Goal: Information Seeking & Learning: Learn about a topic

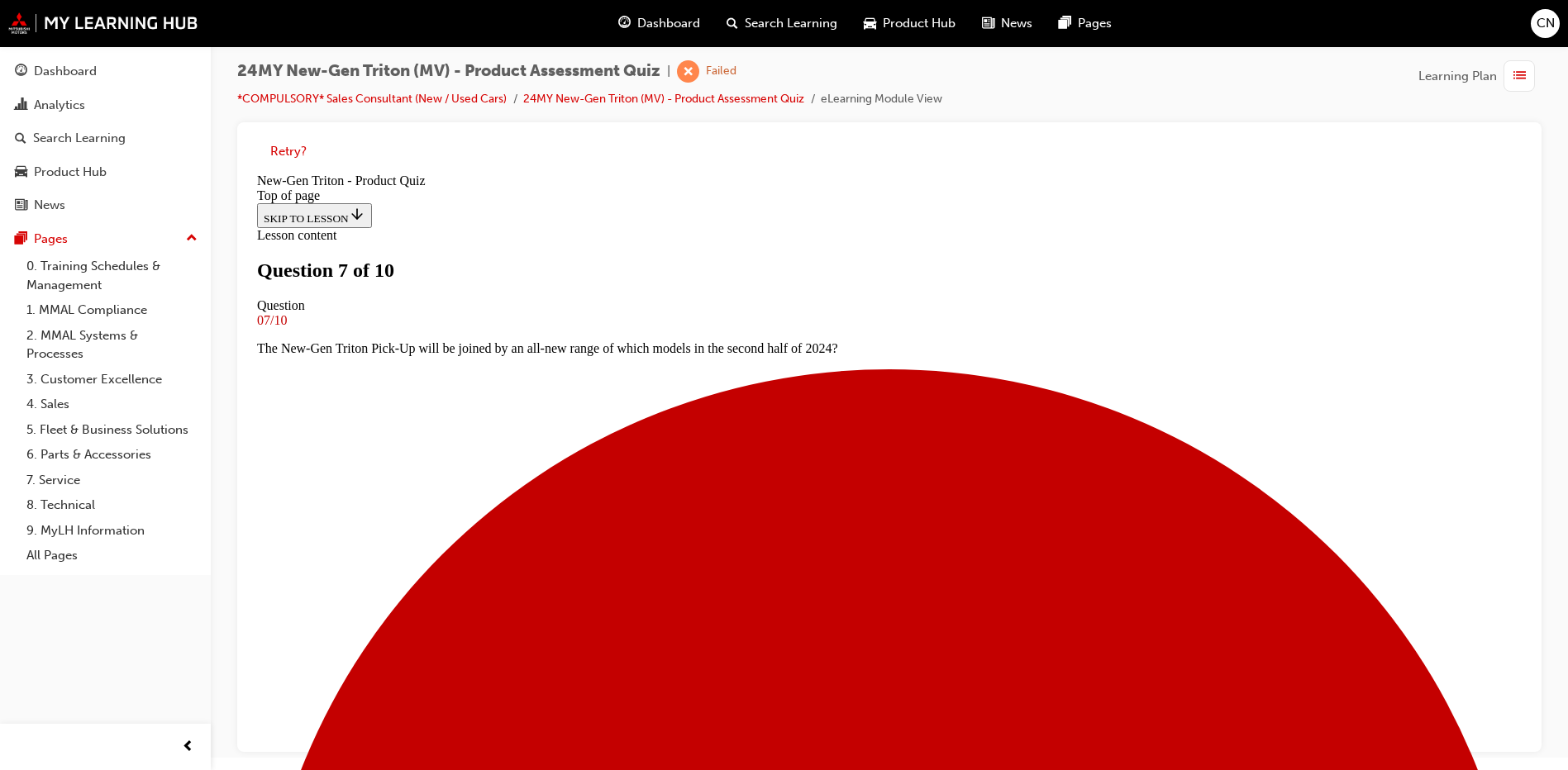
scroll to position [85, 0]
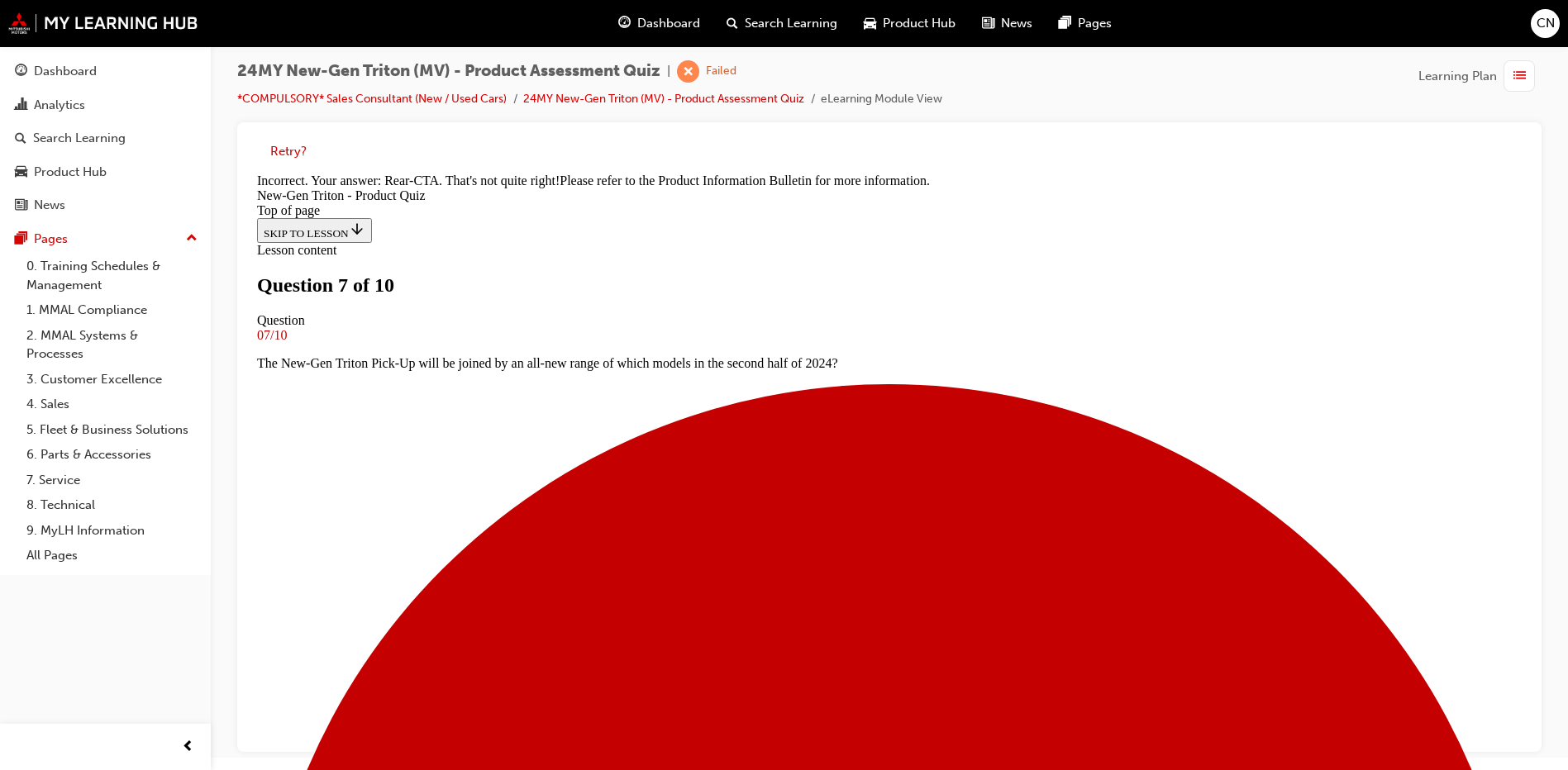
scroll to position [458, 0]
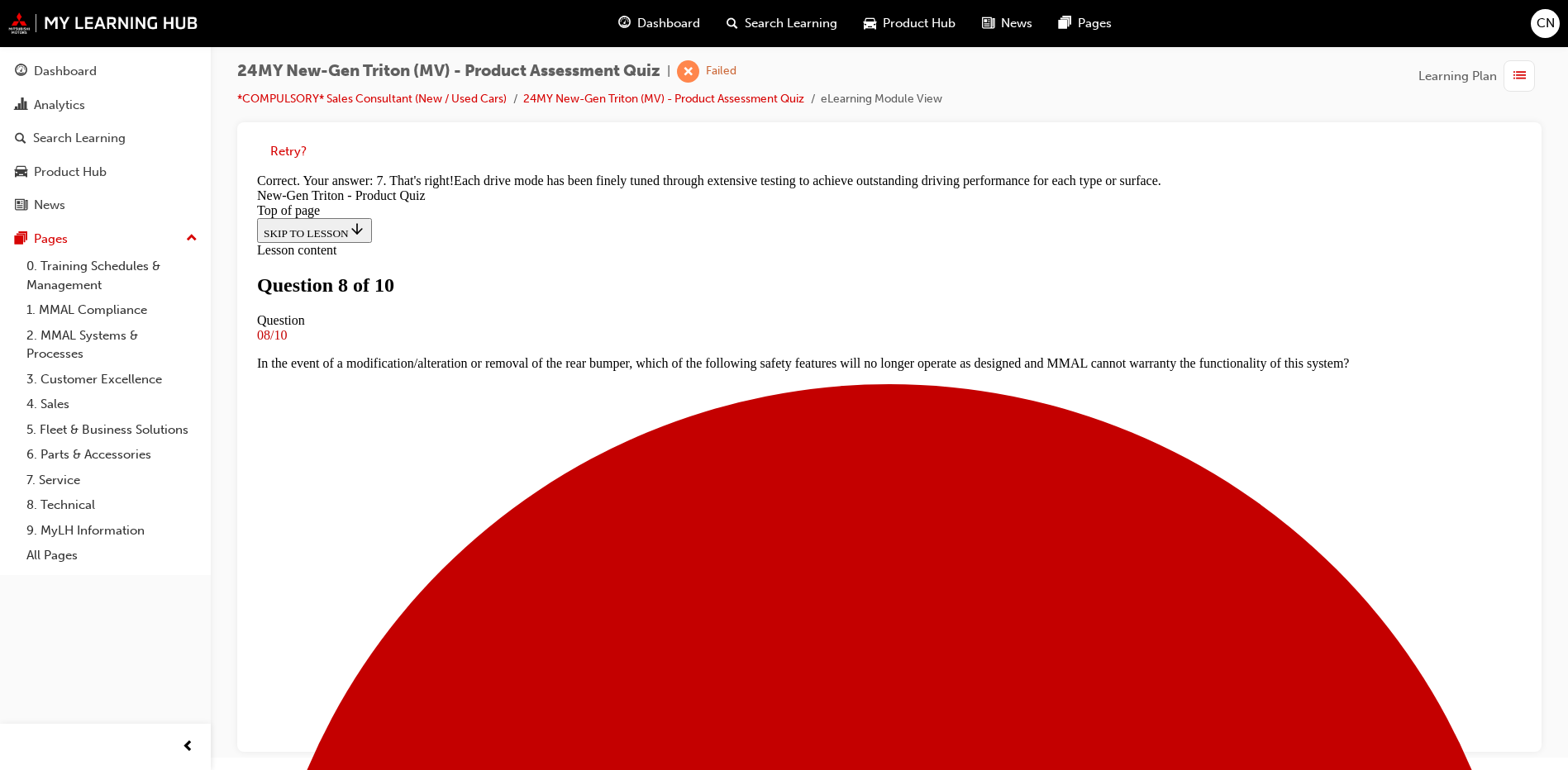
scroll to position [451, 0]
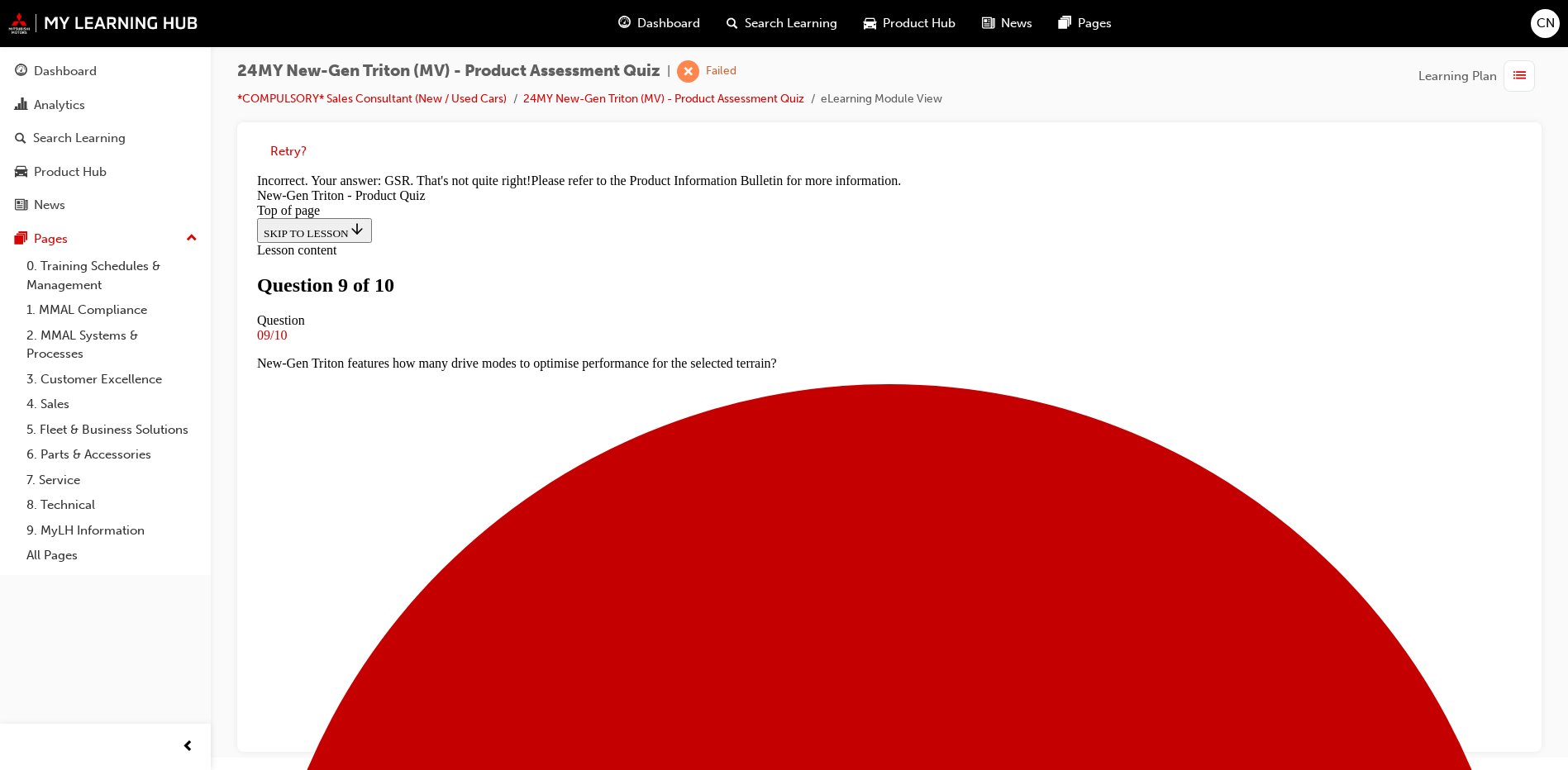
scroll to position [402, 0]
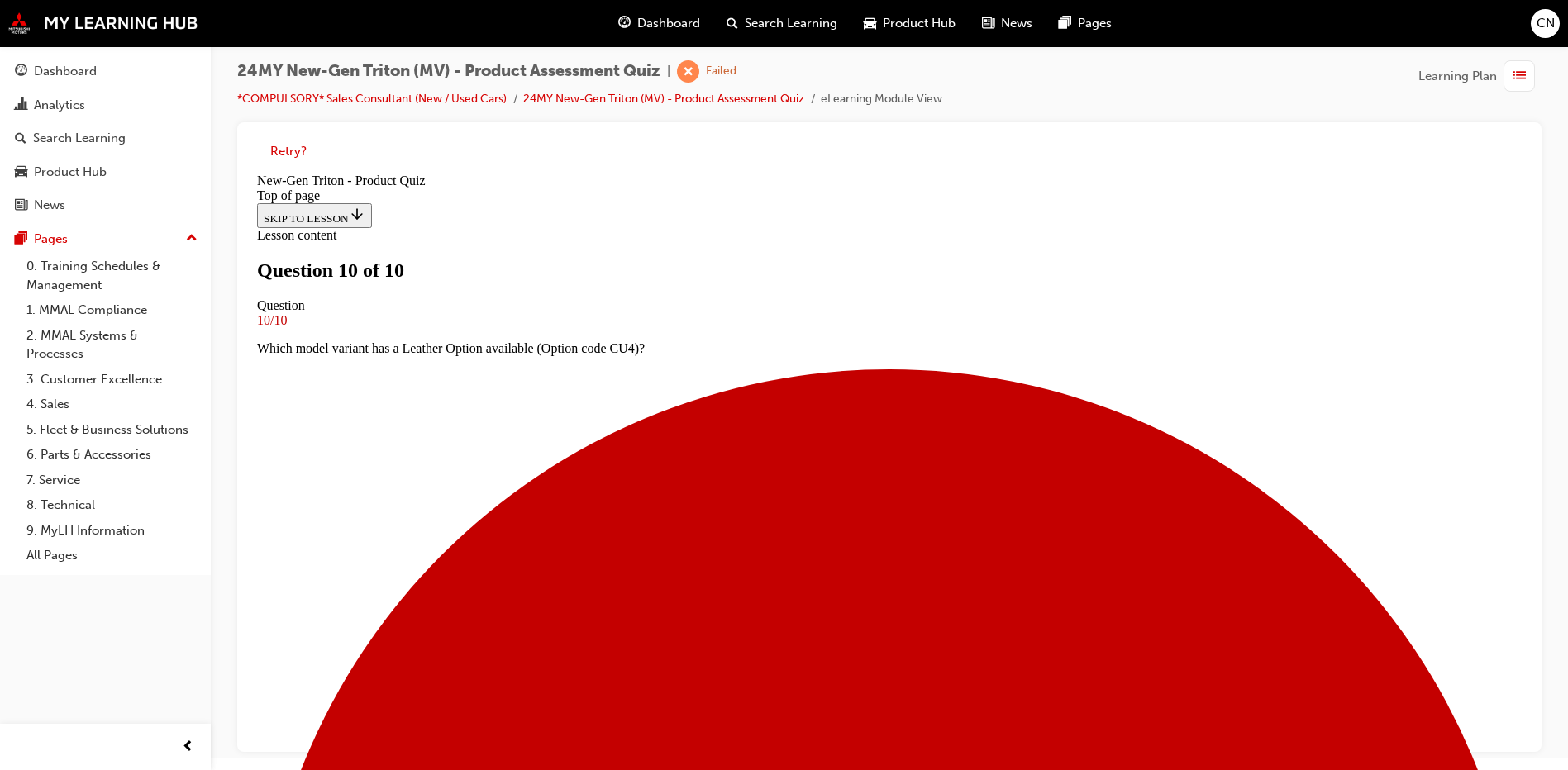
scroll to position [242, 0]
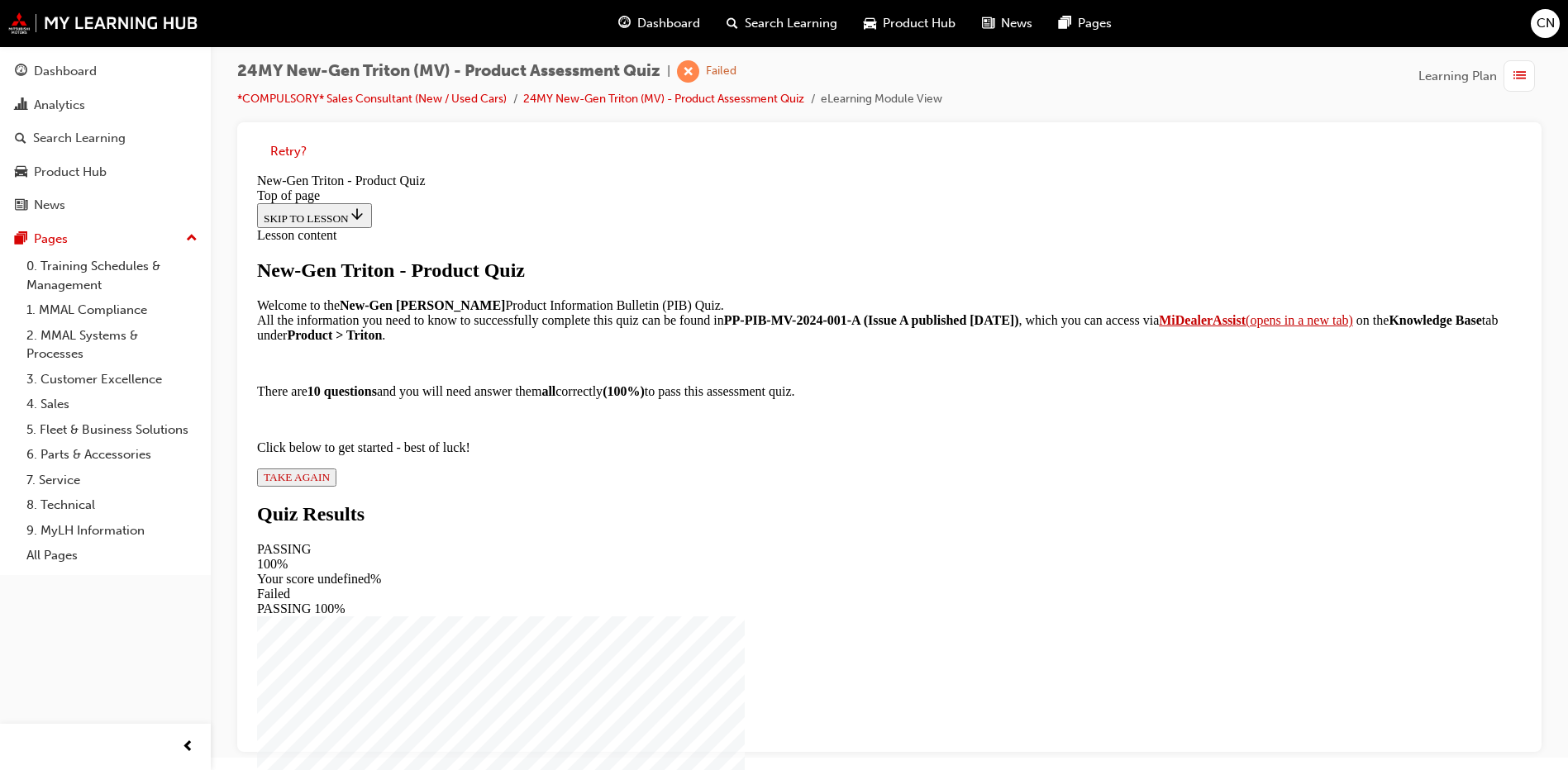
click at [330, 483] on span "TAKE AGAIN" at bounding box center [297, 477] width 66 height 12
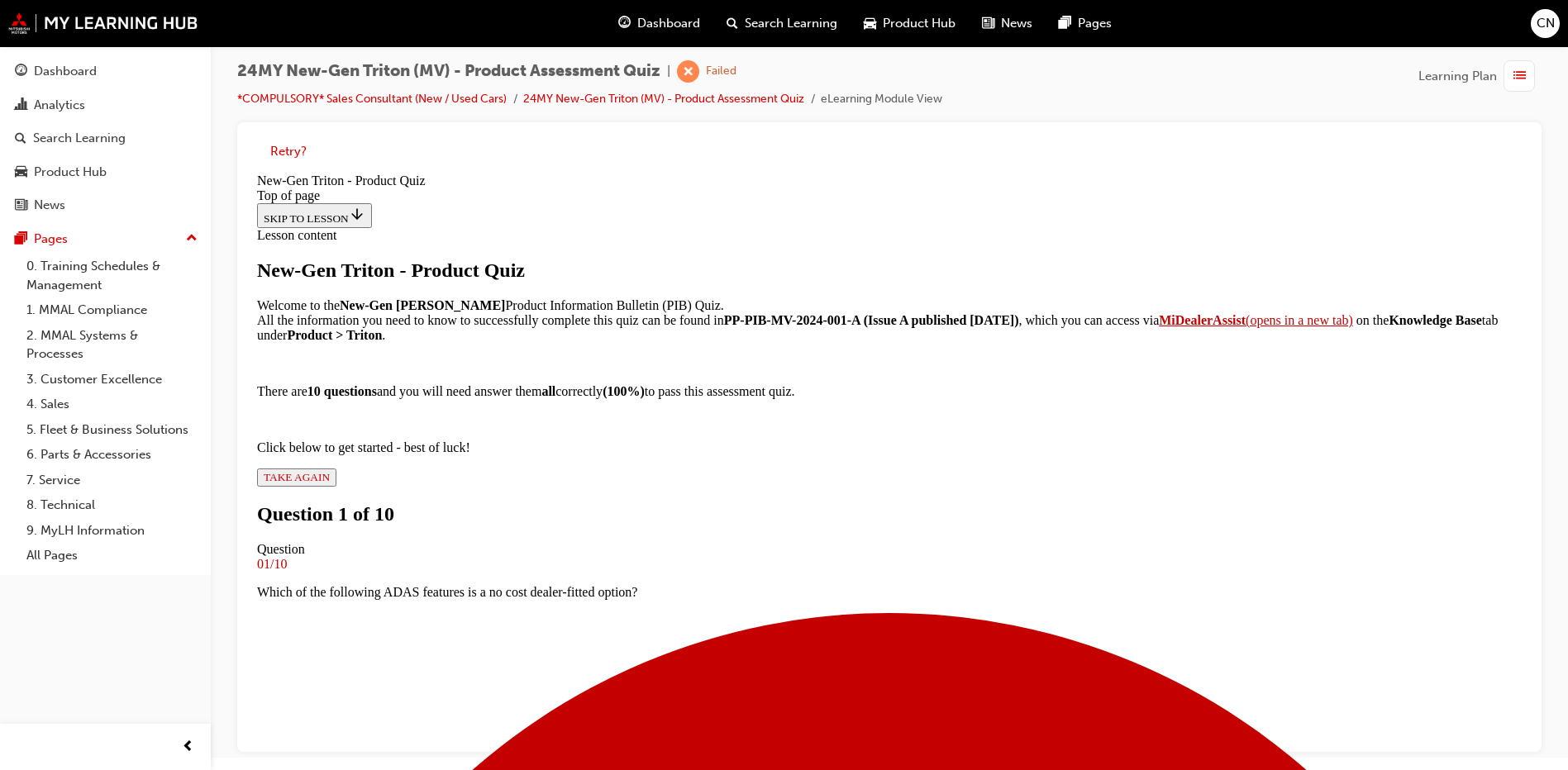
scroll to position [3, 0]
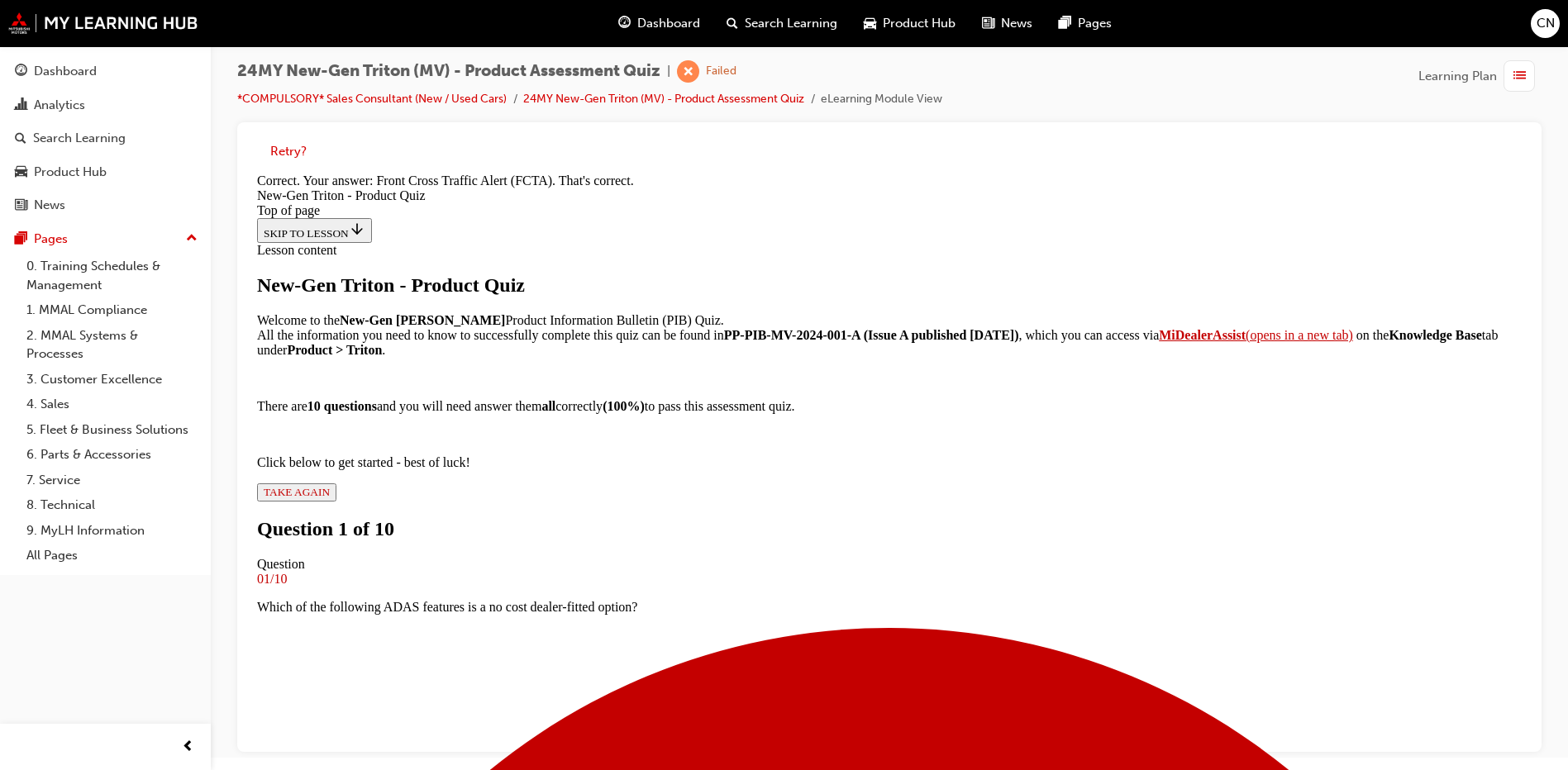
scroll to position [364, 0]
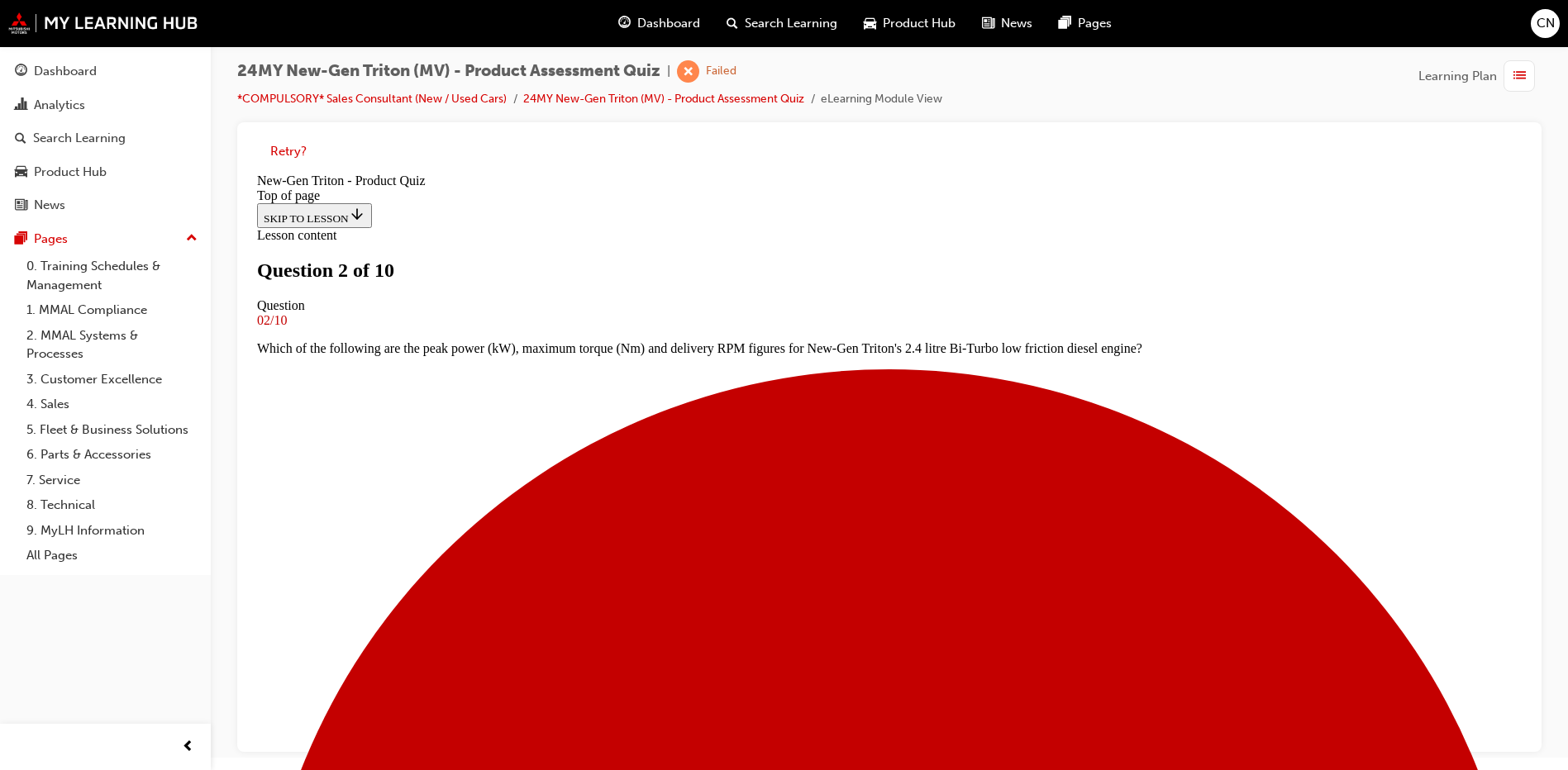
scroll to position [3, 0]
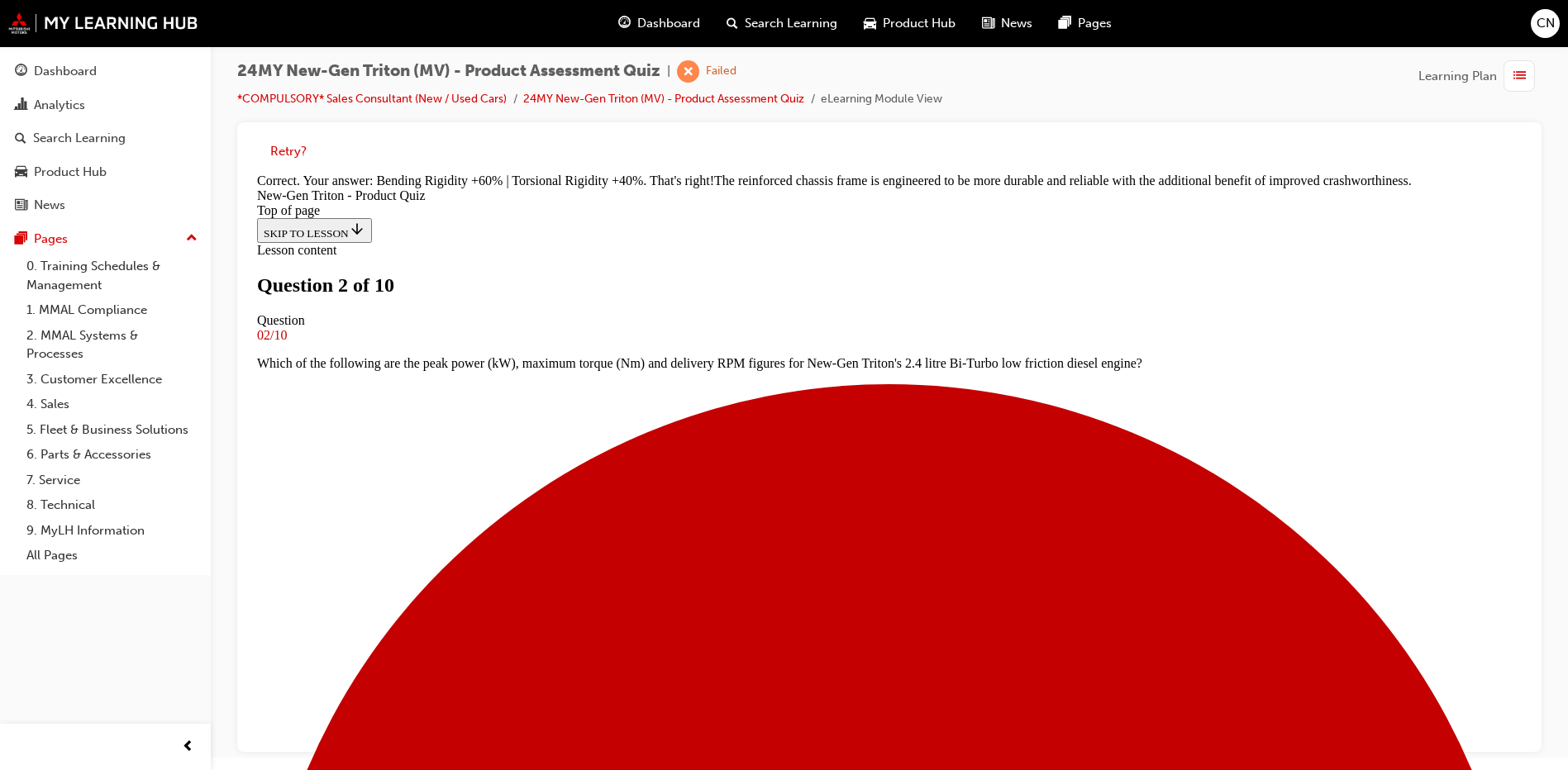
scroll to position [479, 0]
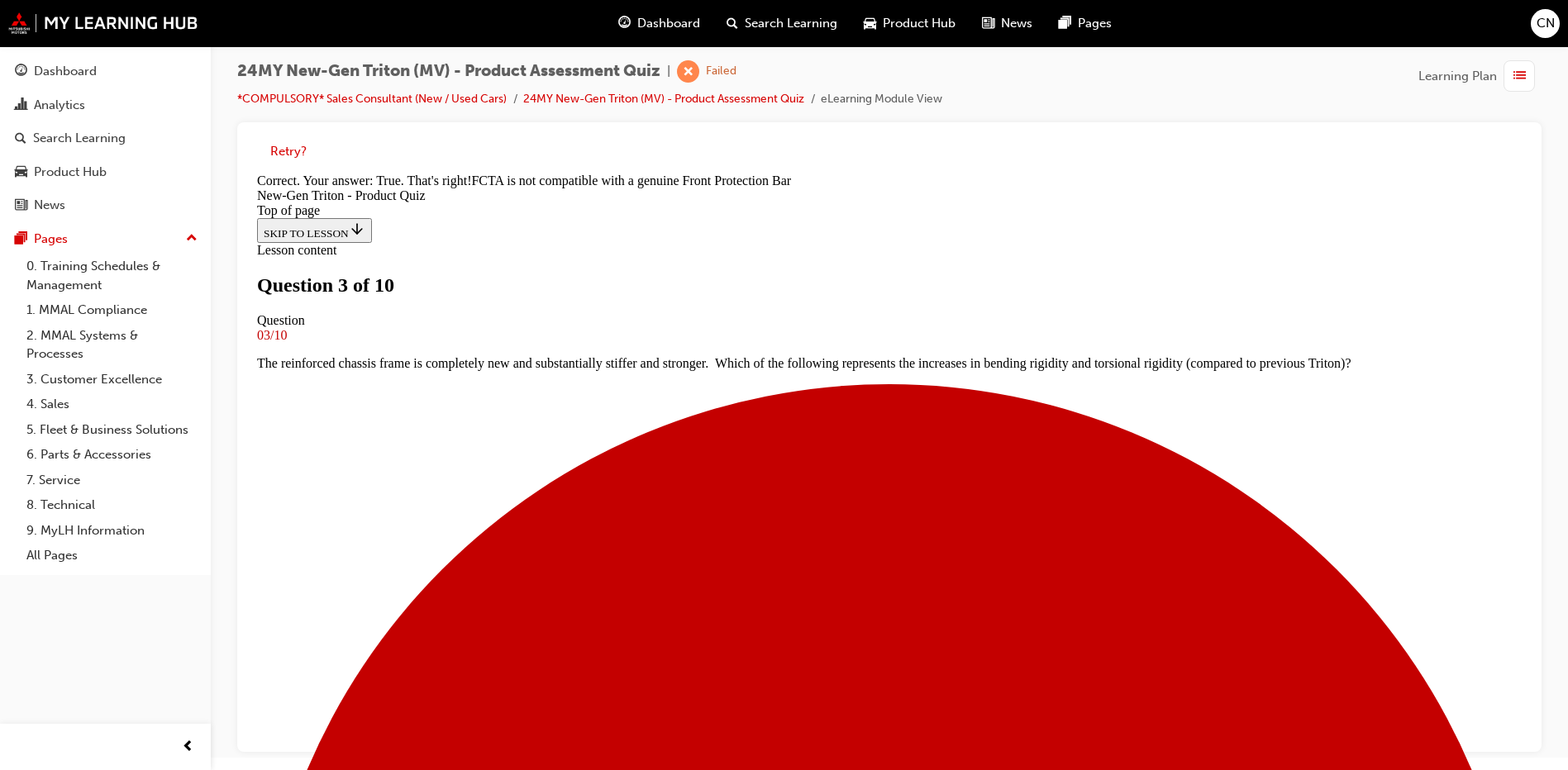
scroll to position [289, 0]
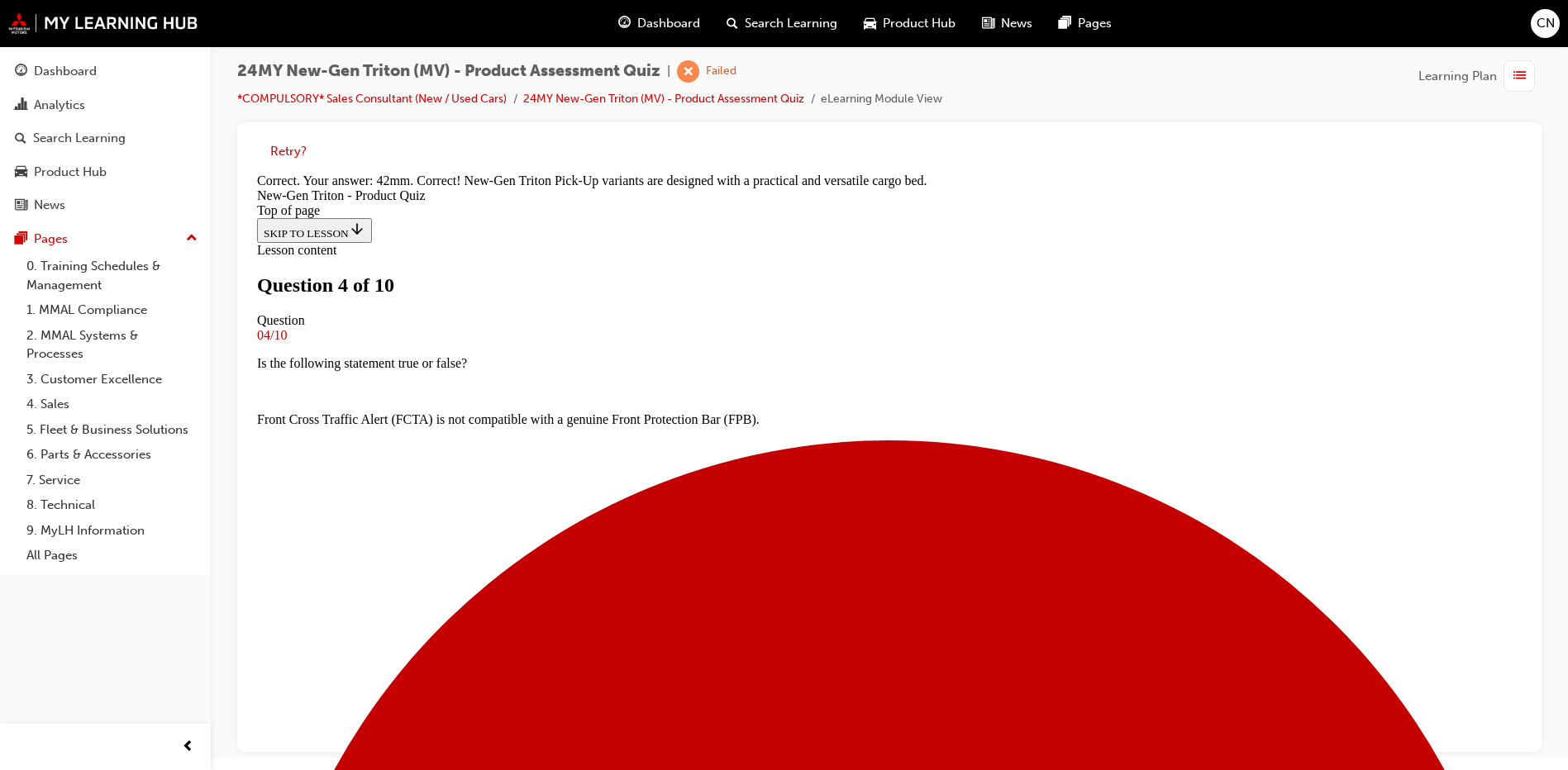
scroll to position [451, 0]
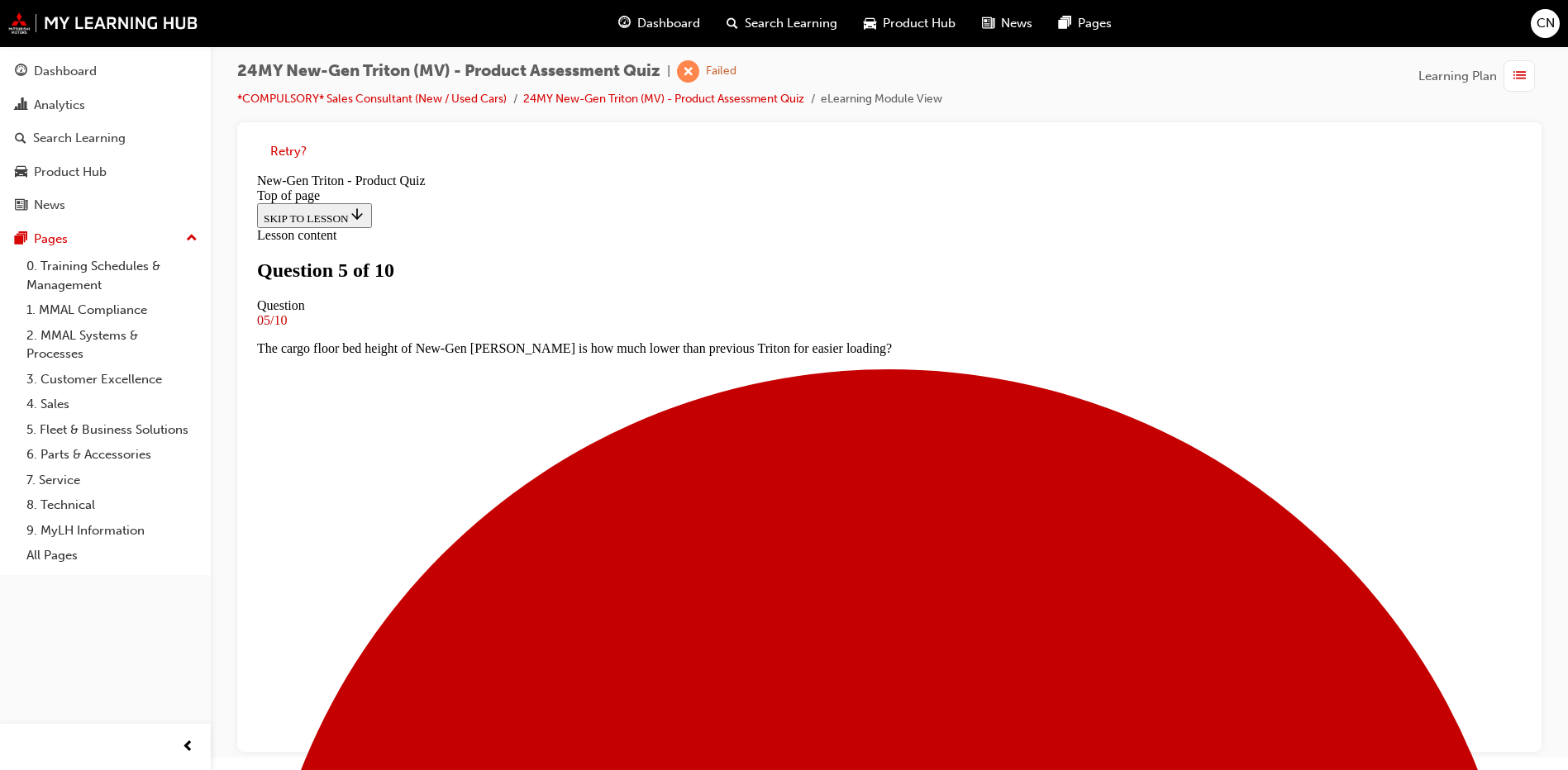
scroll to position [168, 0]
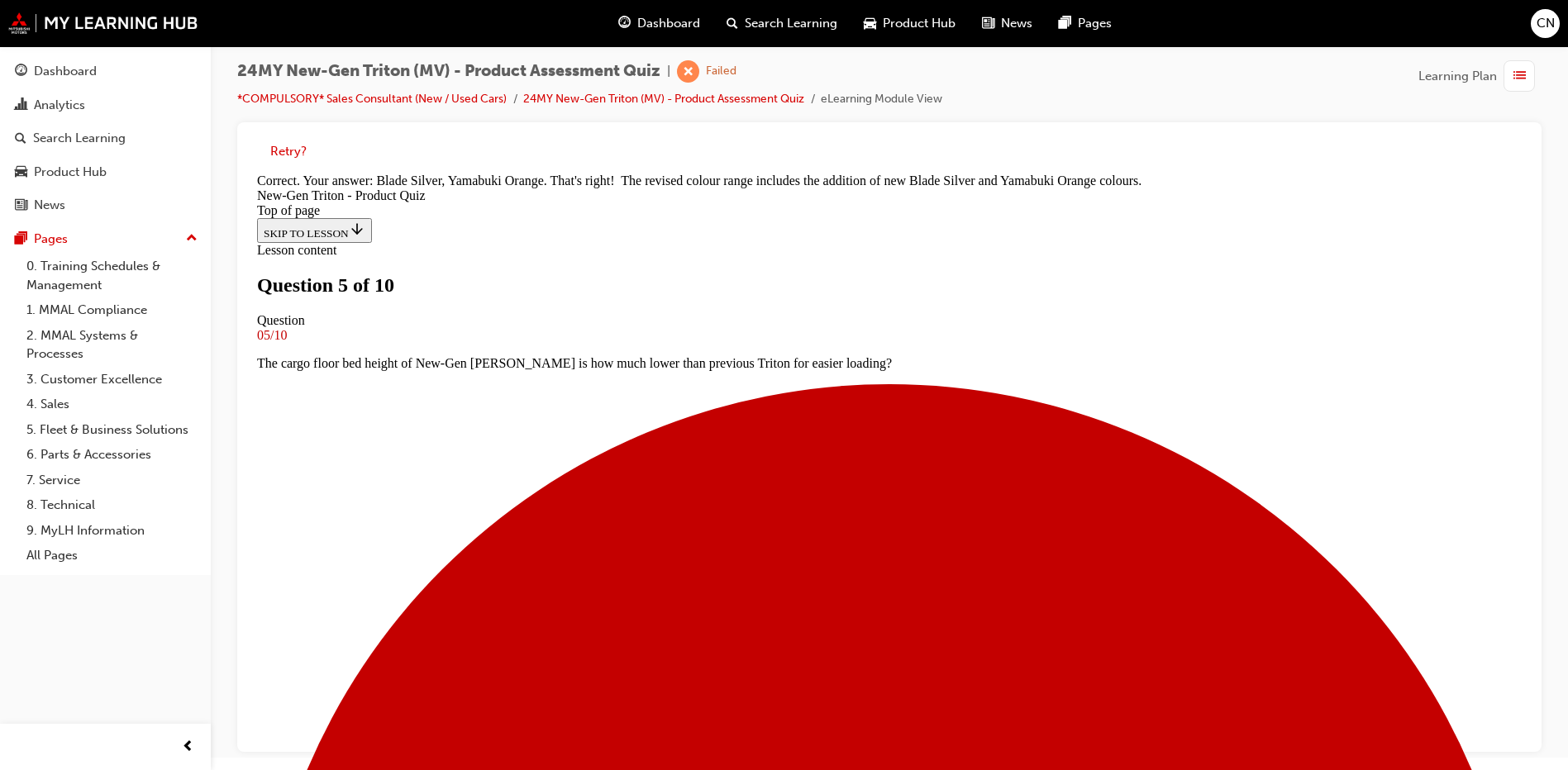
scroll to position [468, 0]
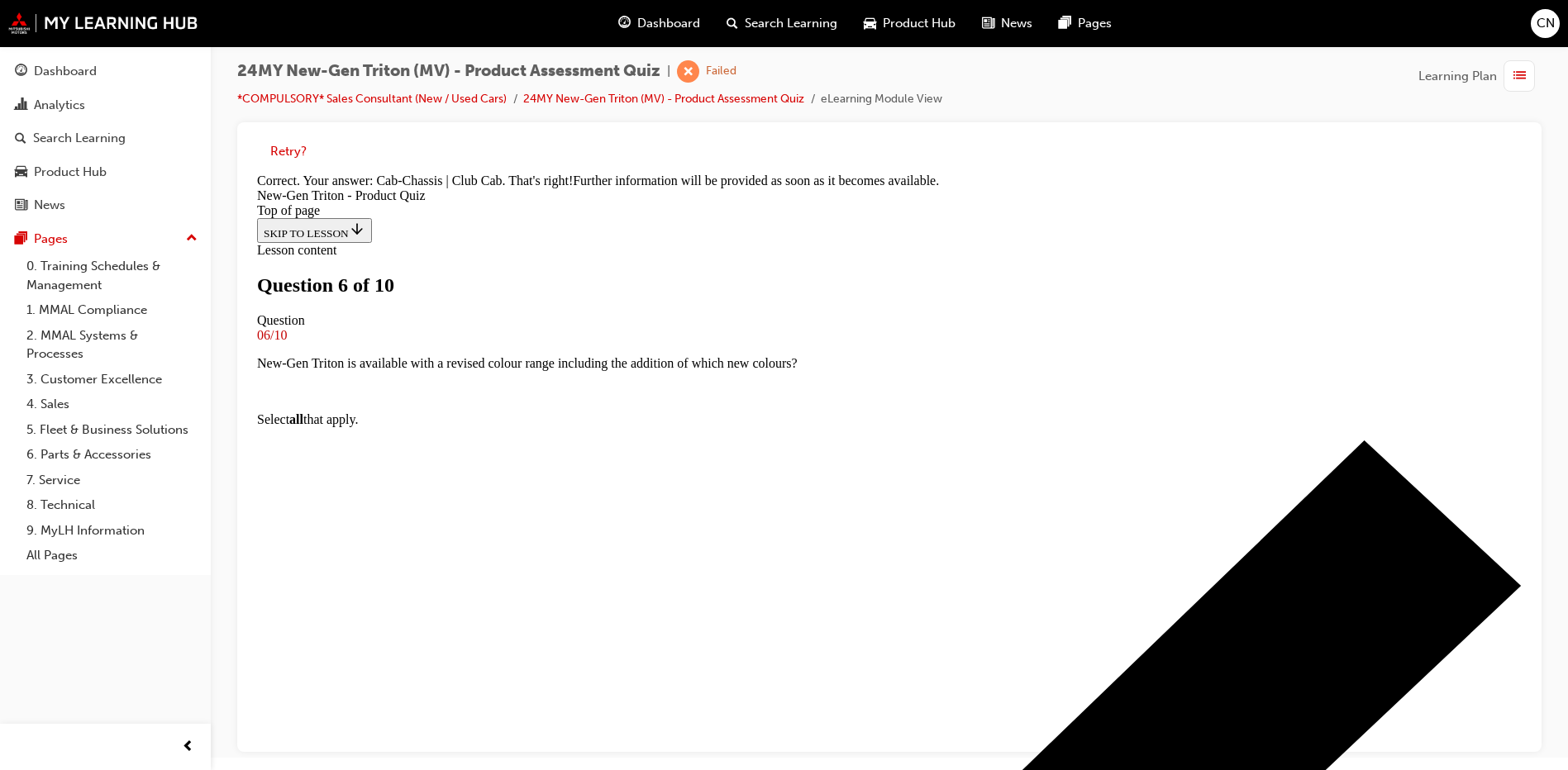
scroll to position [430, 0]
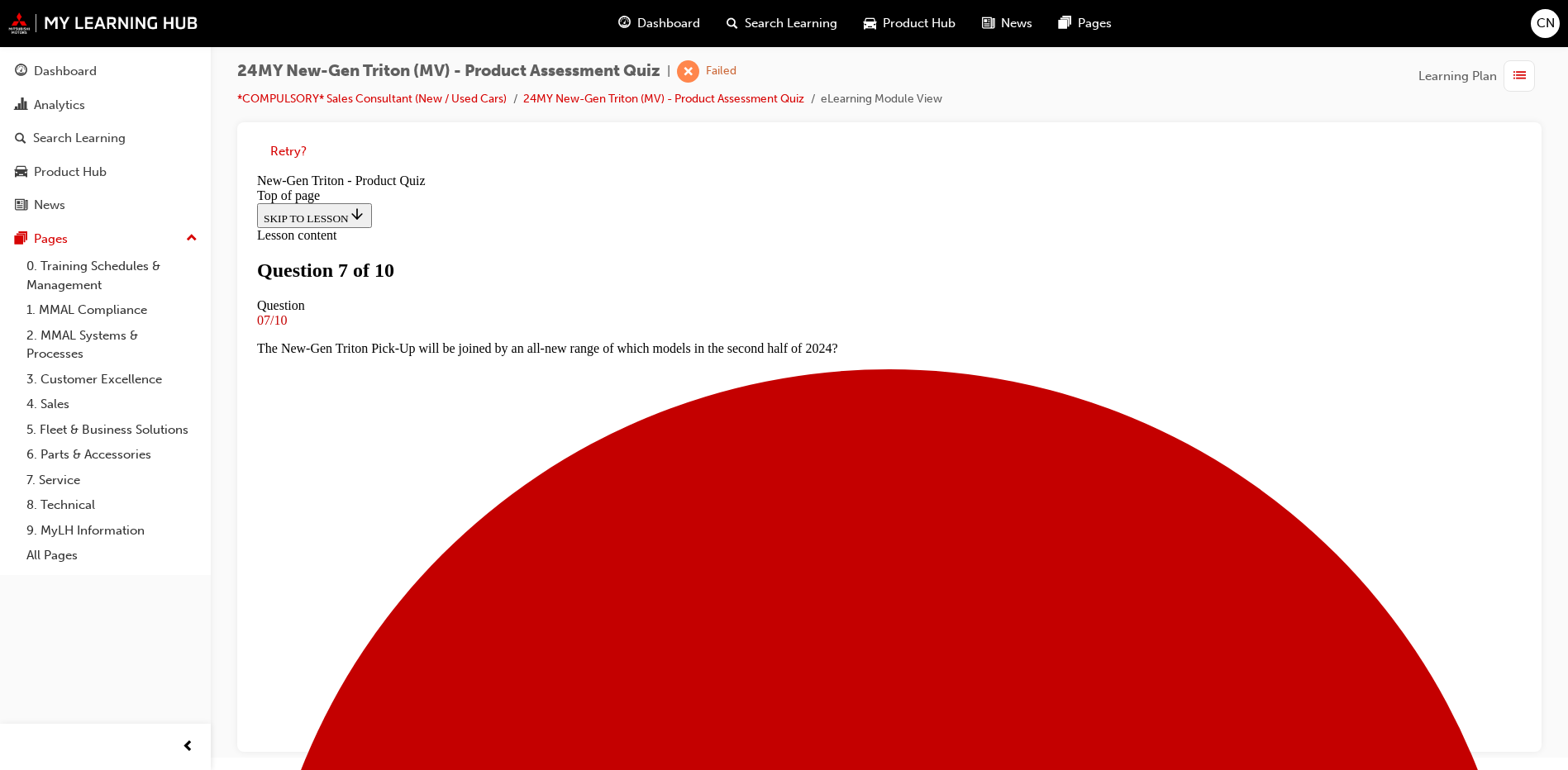
scroll to position [168, 0]
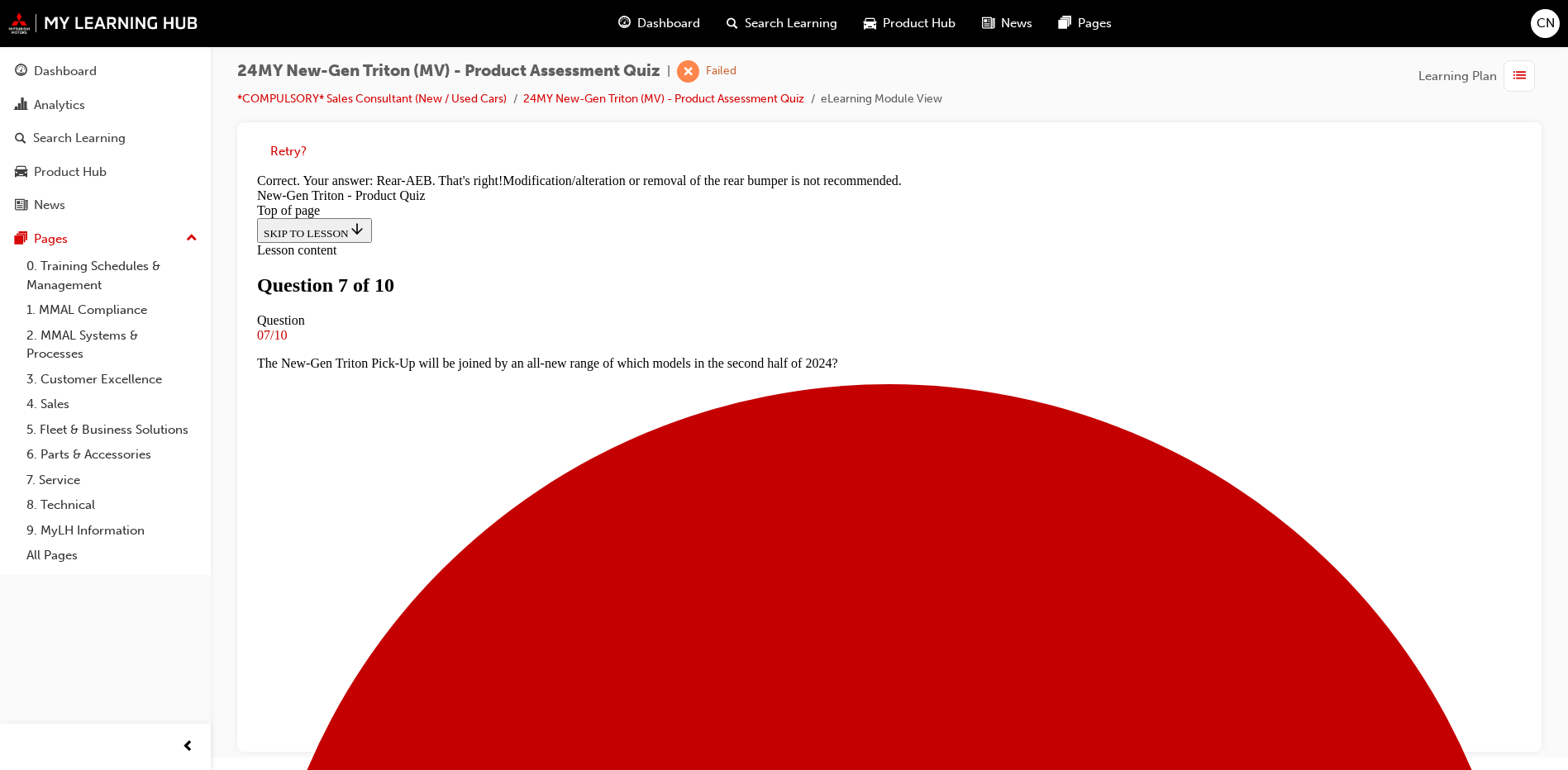
scroll to position [479, 0]
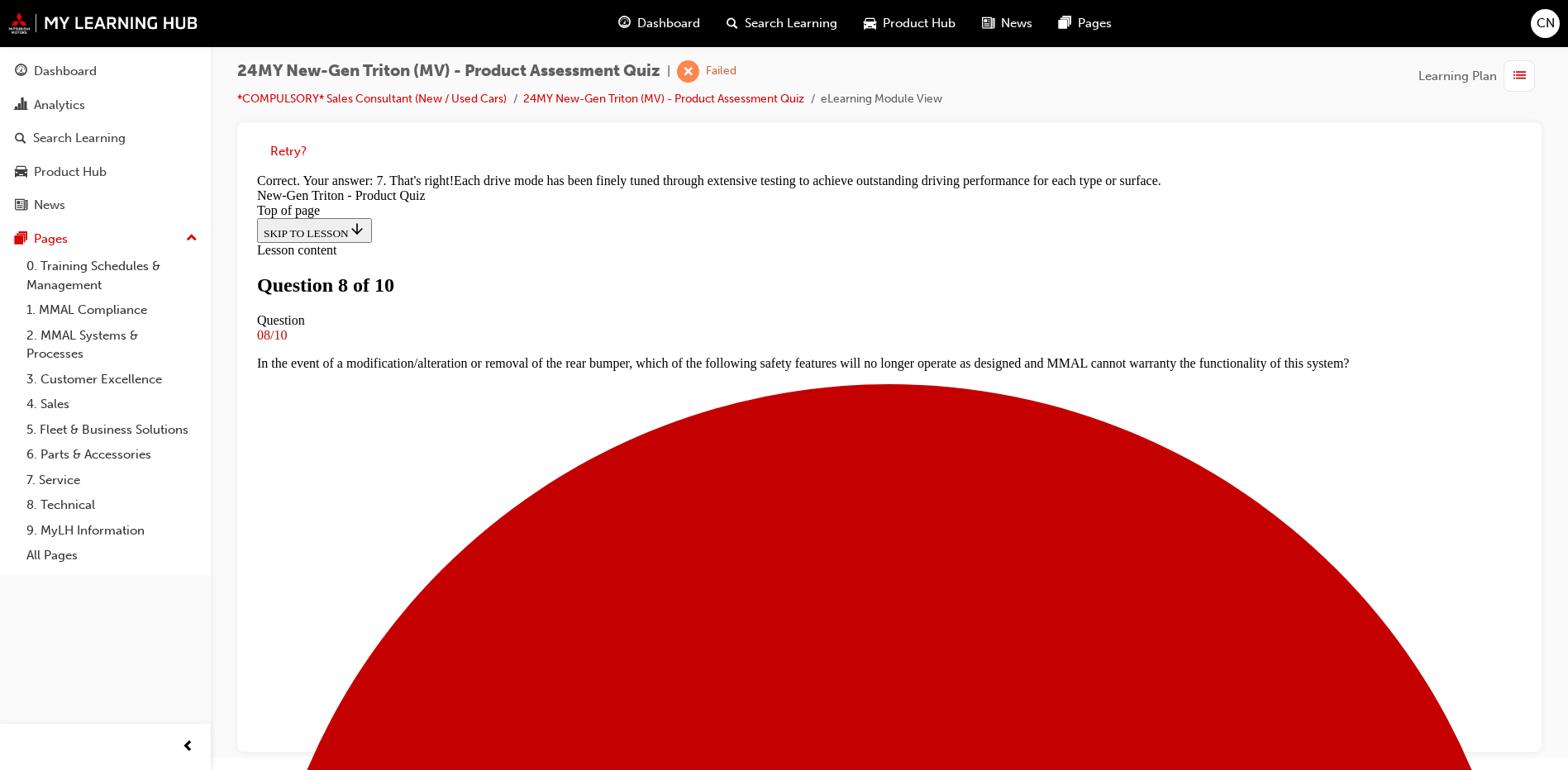
scroll to position [451, 0]
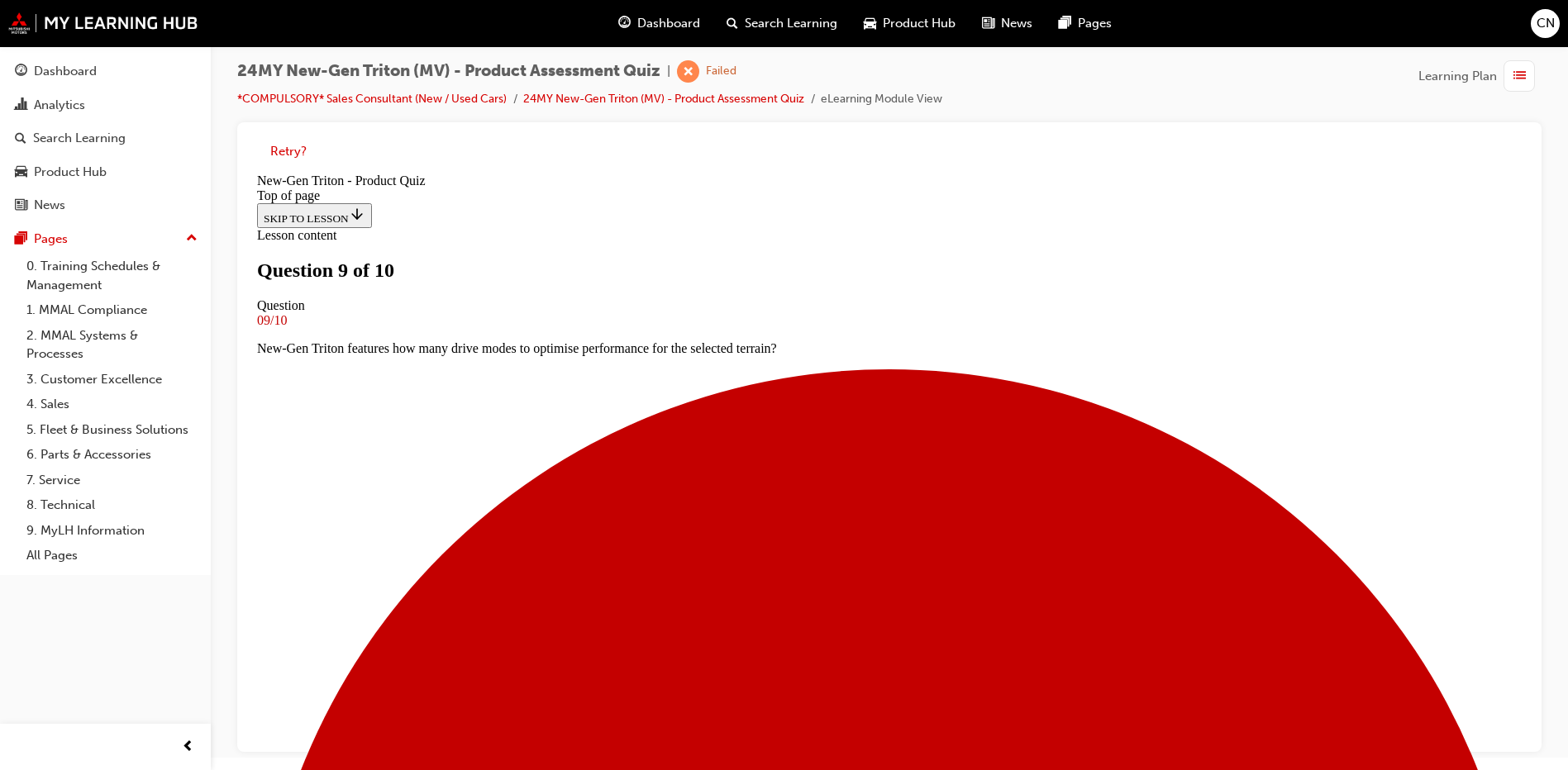
scroll to position [3, 0]
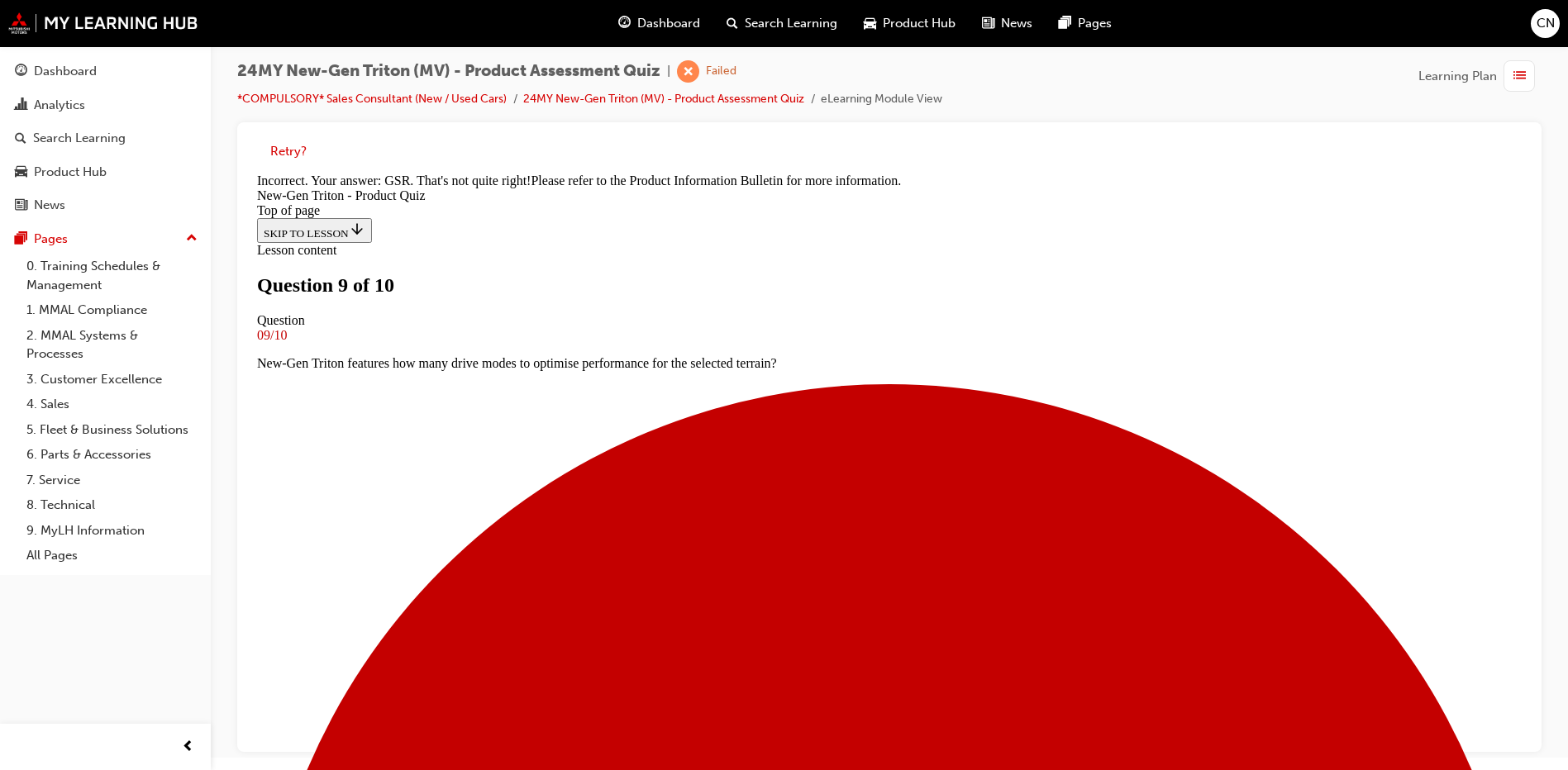
scroll to position [402, 0]
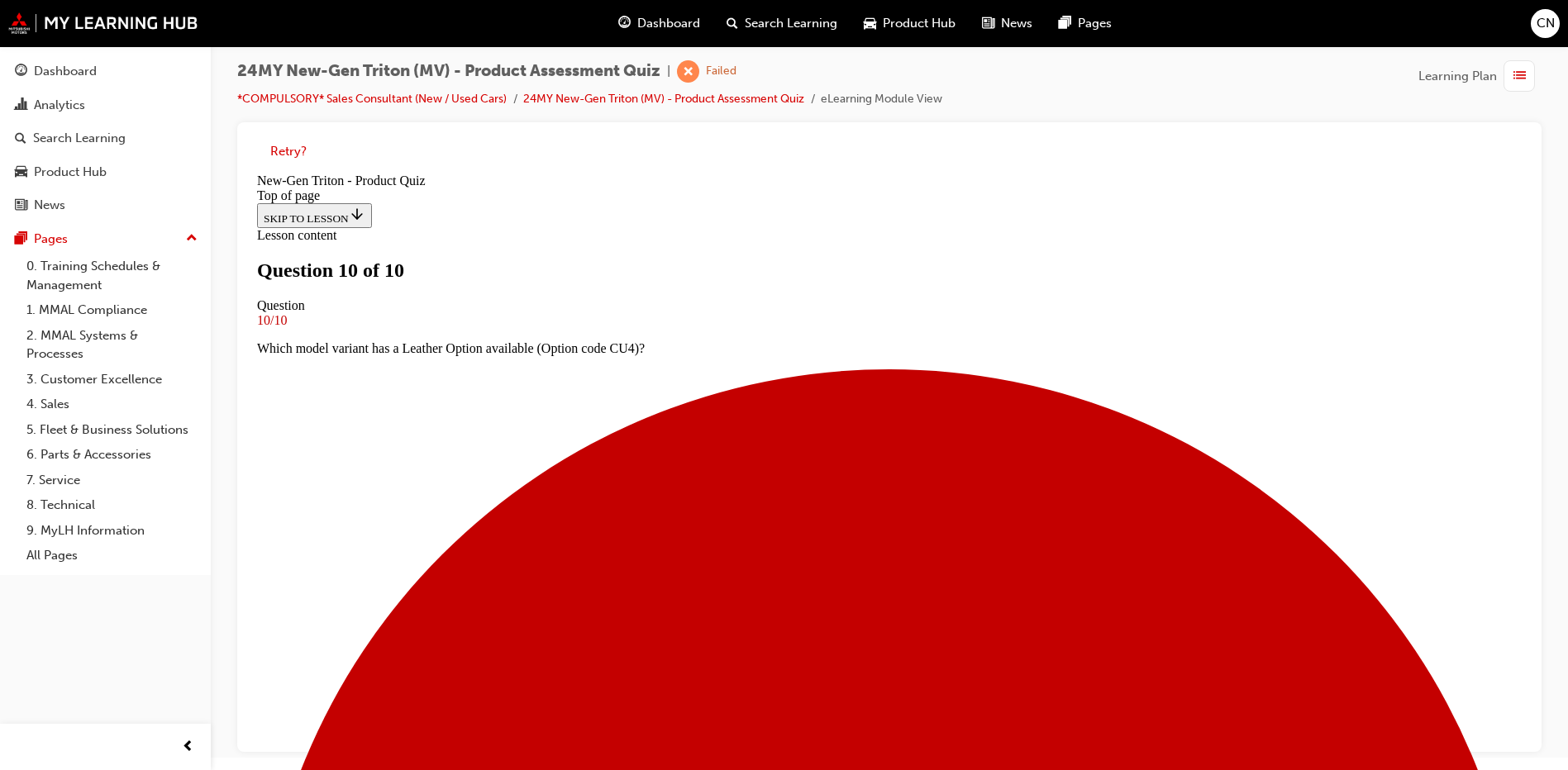
scroll to position [242, 0]
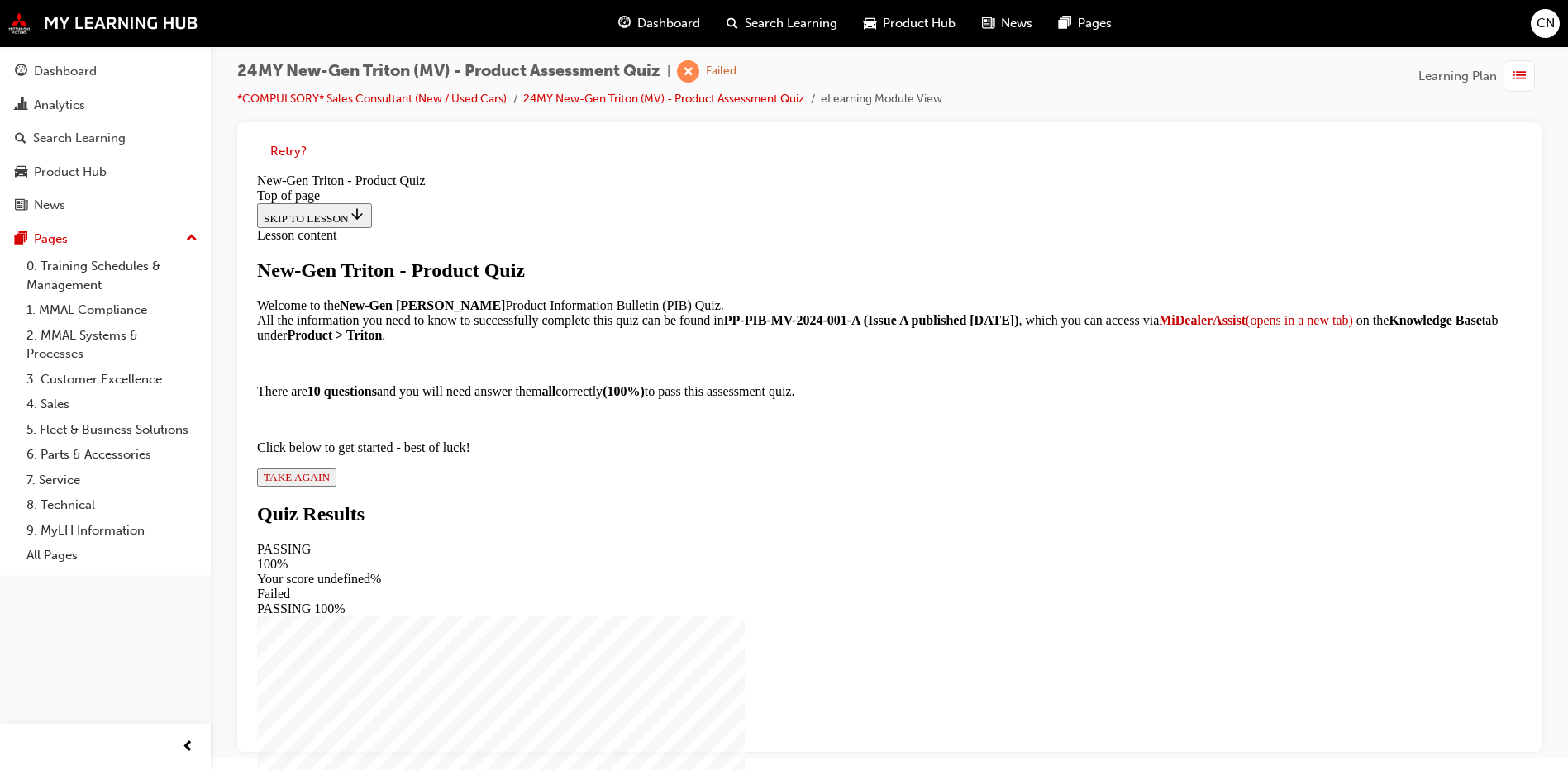
click at [330, 483] on icon "button" at bounding box center [330, 477] width 0 height 12
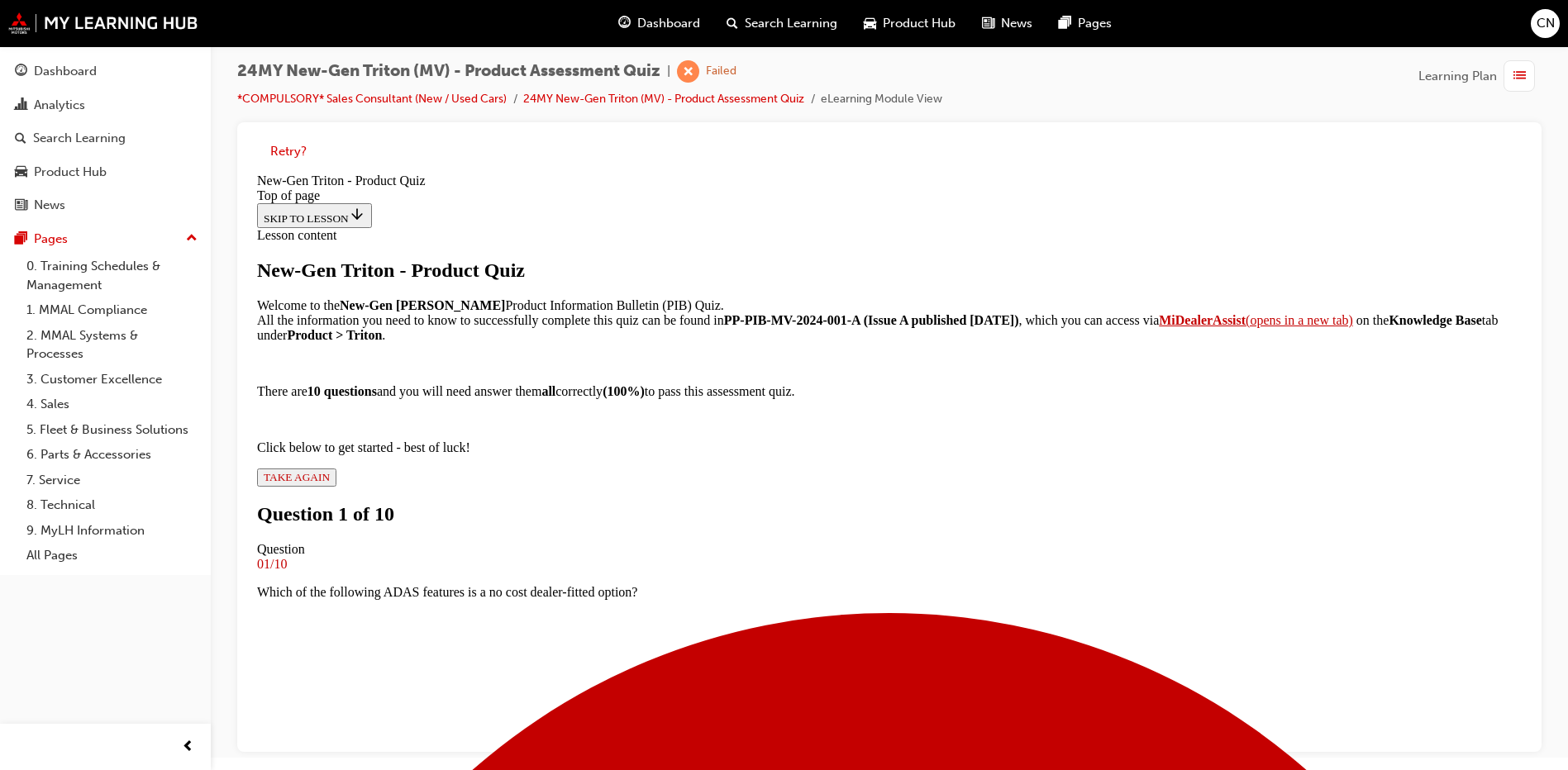
scroll to position [85, 0]
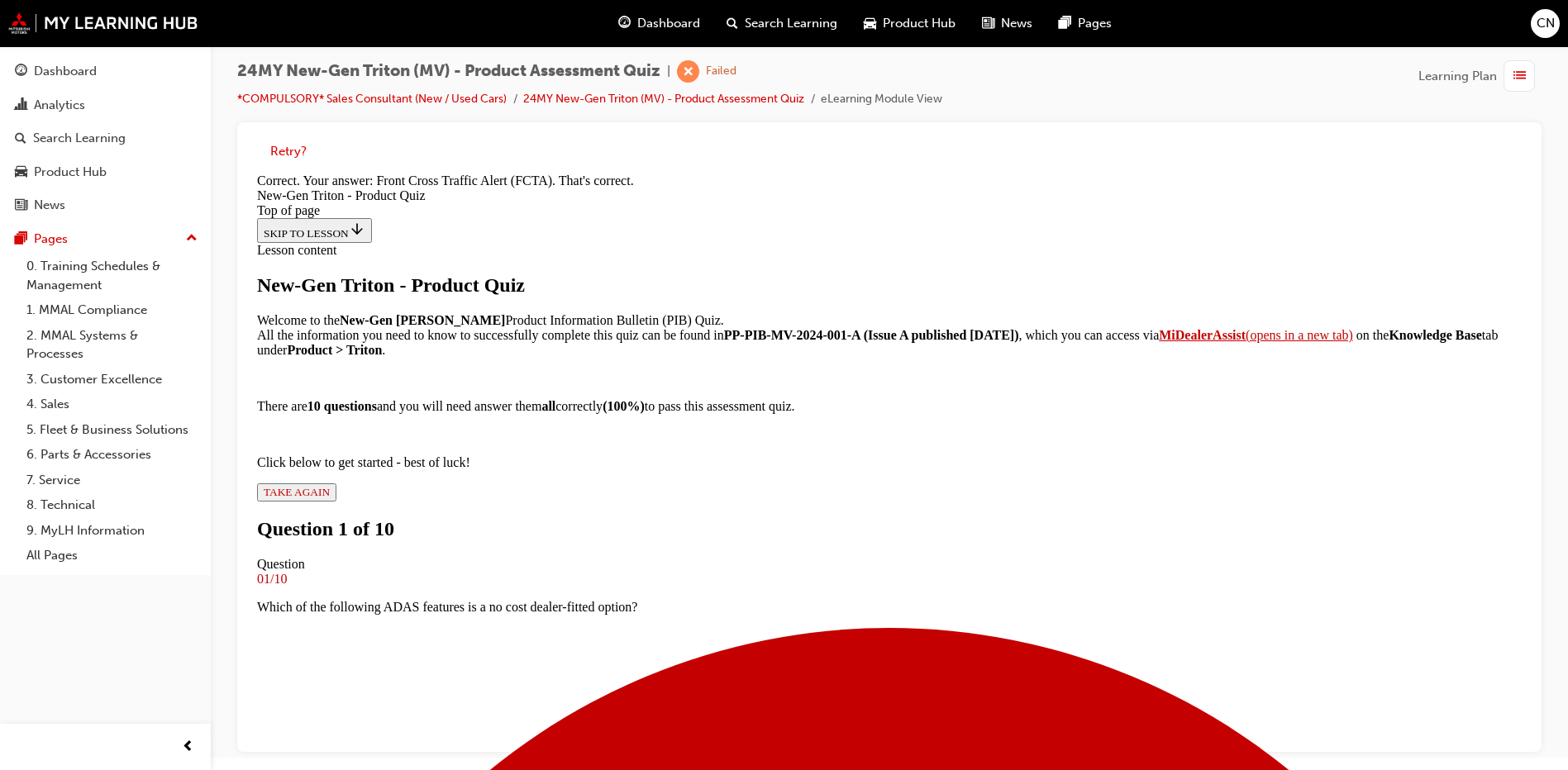
scroll to position [364, 0]
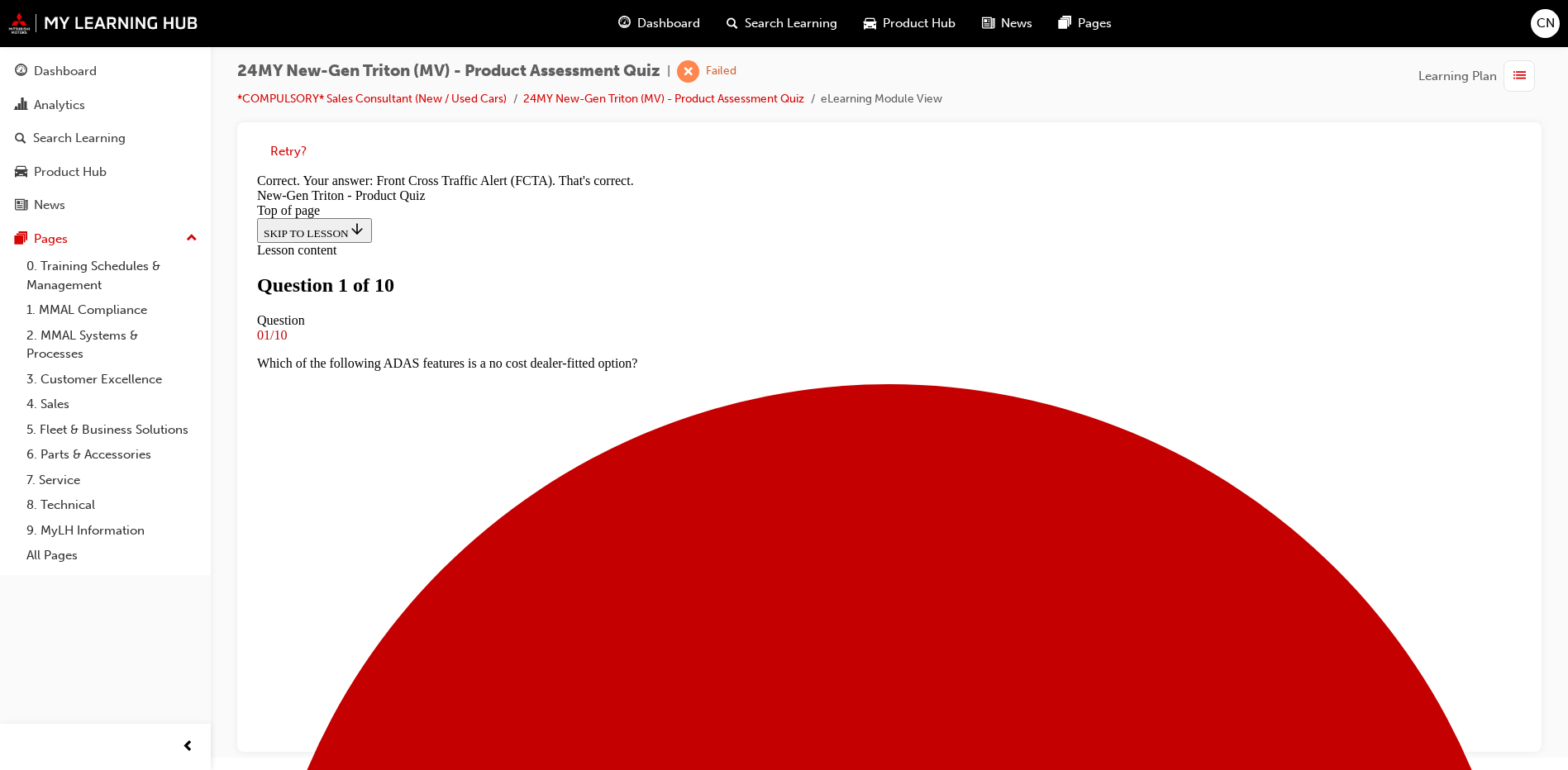
scroll to position [3, 0]
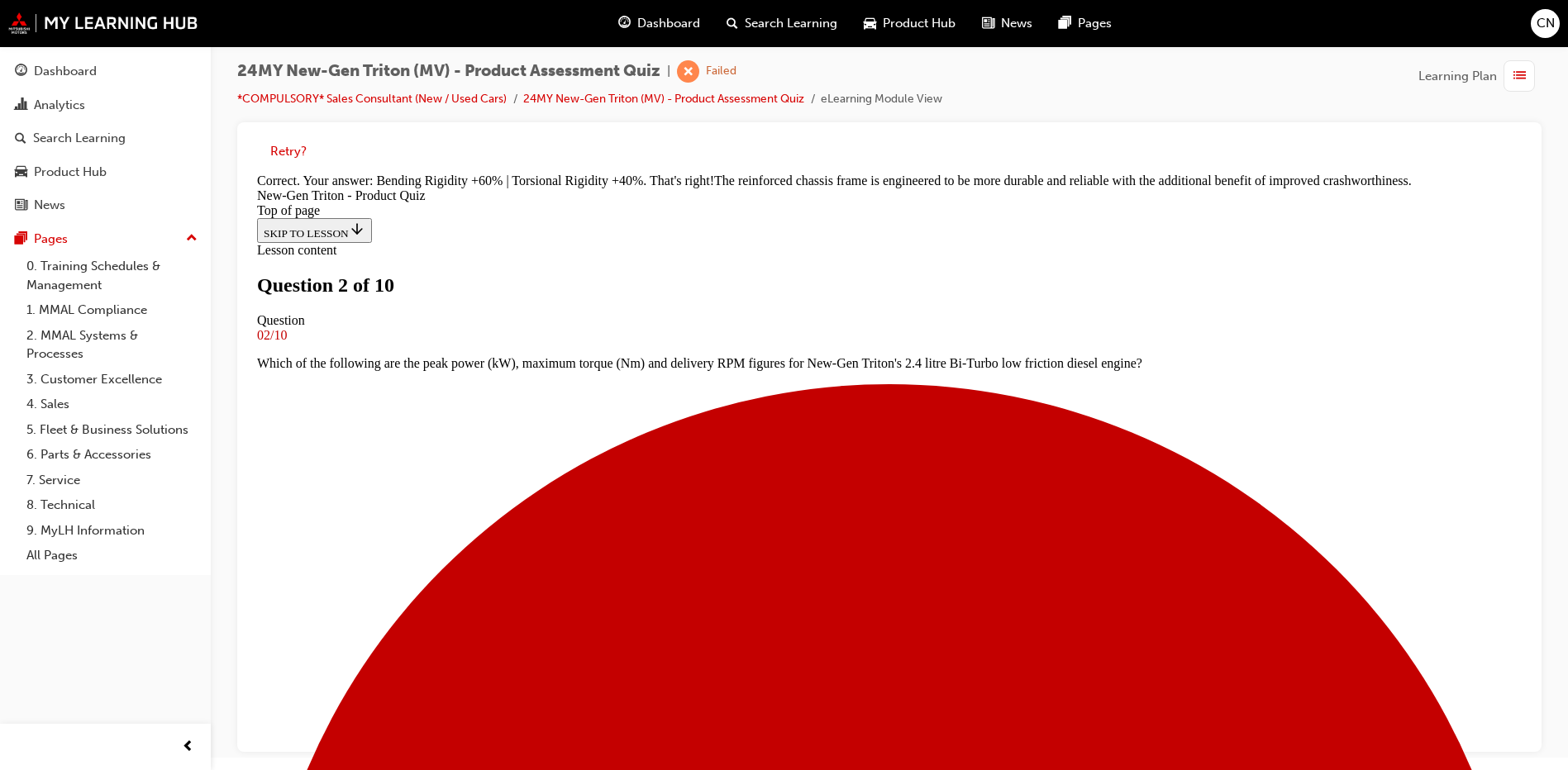
scroll to position [479, 0]
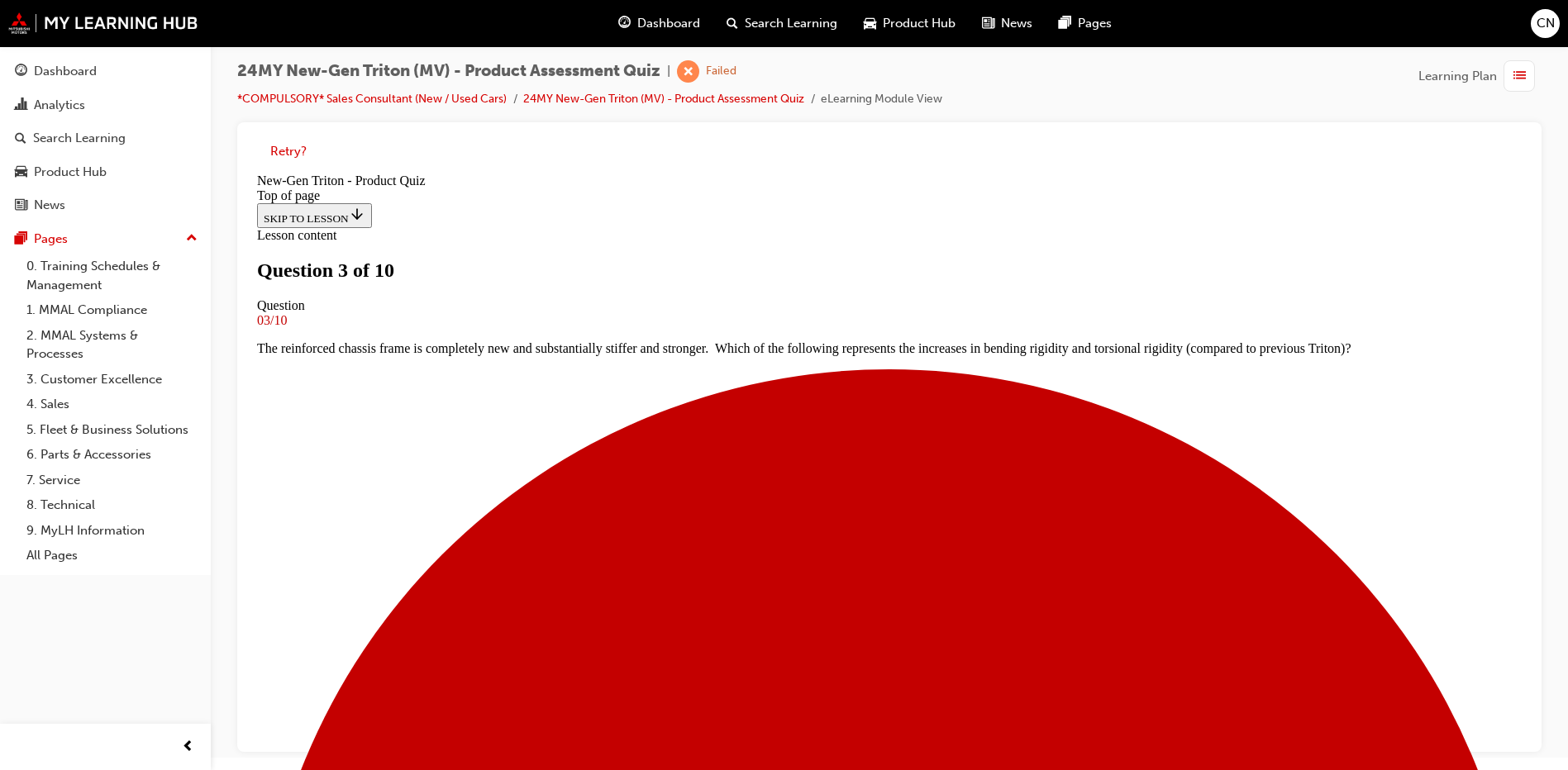
scroll to position [3, 0]
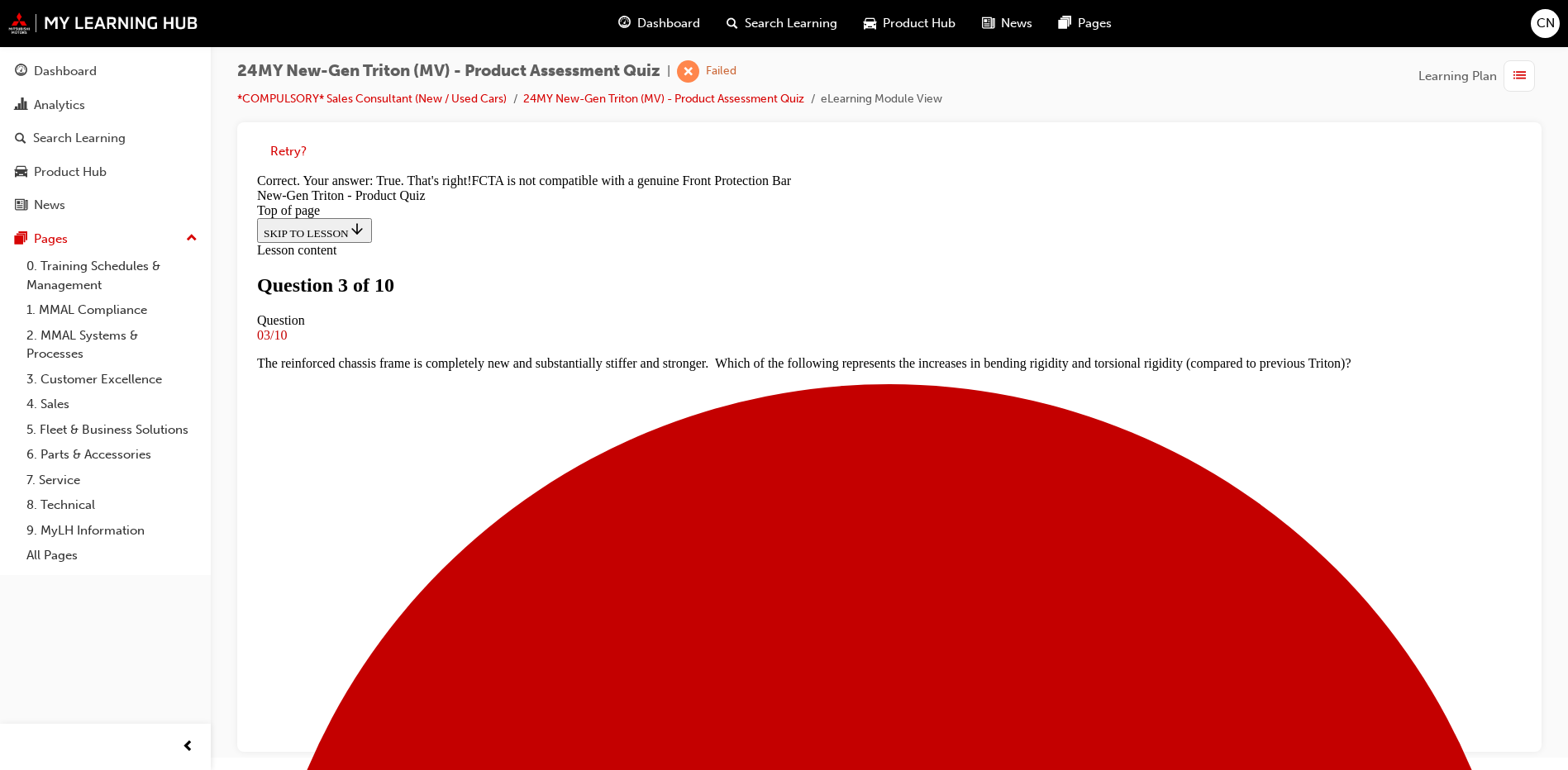
scroll to position [289, 0]
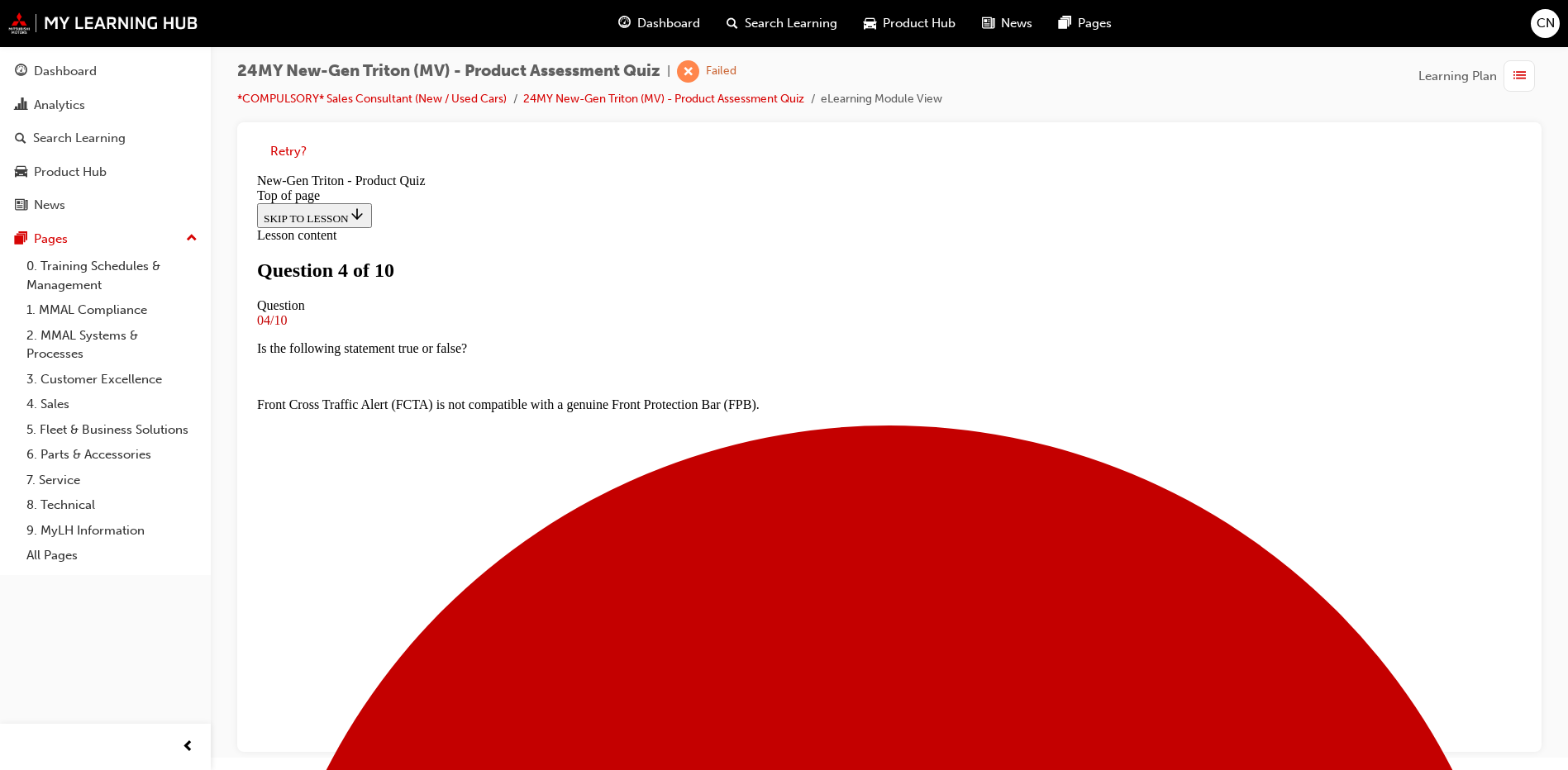
scroll to position [3, 0]
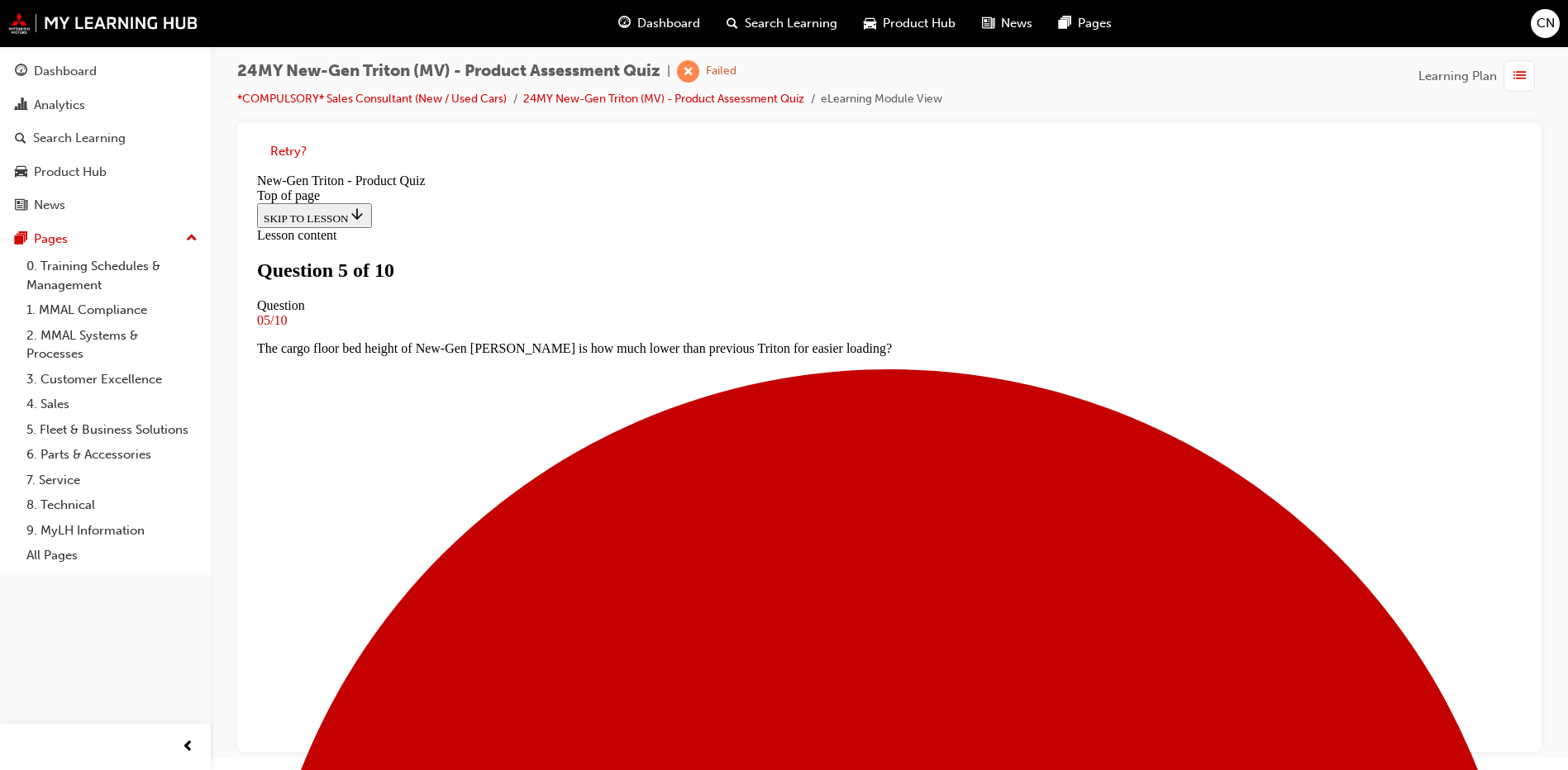
scroll to position [168, 0]
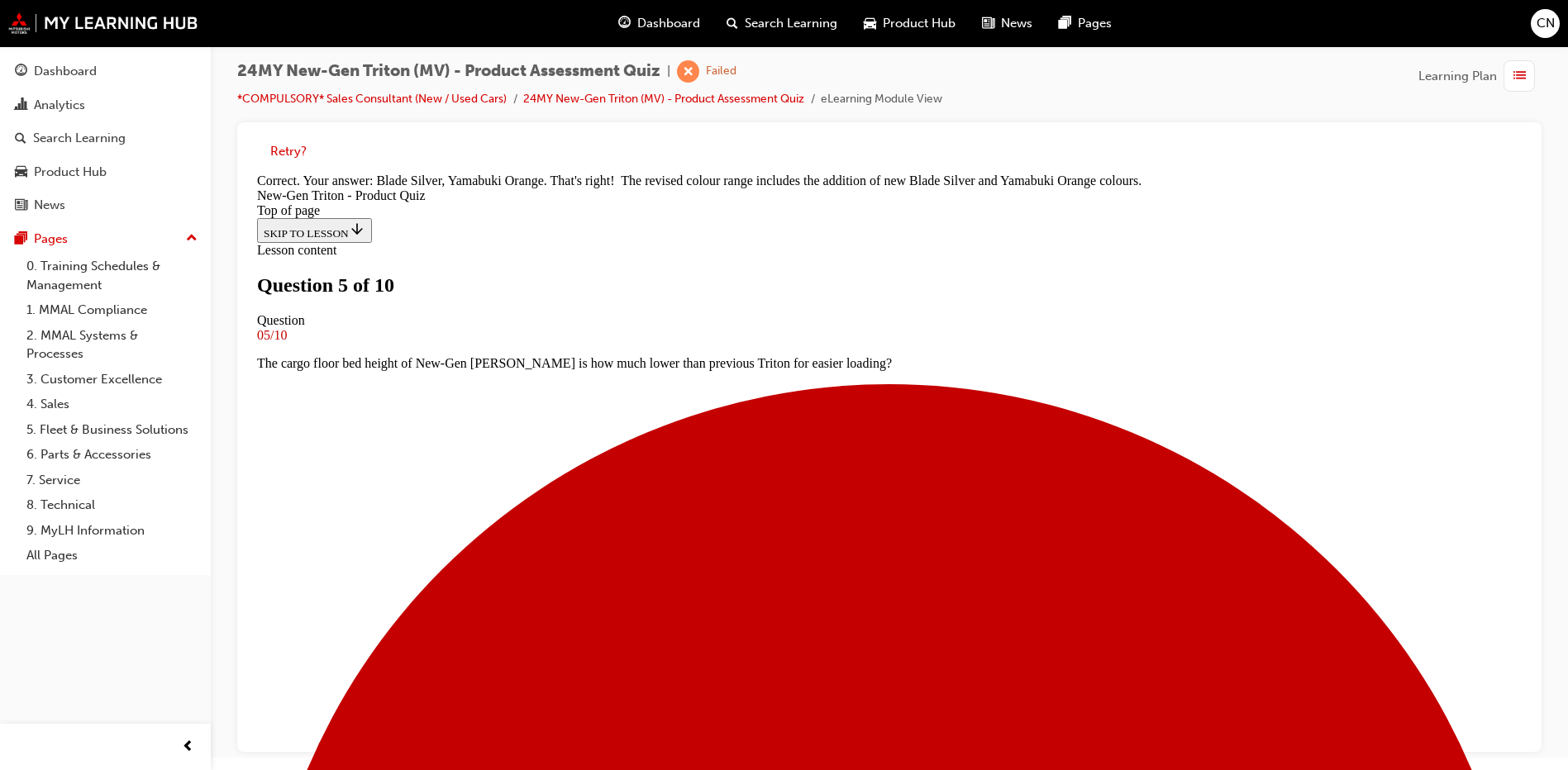
scroll to position [468, 0]
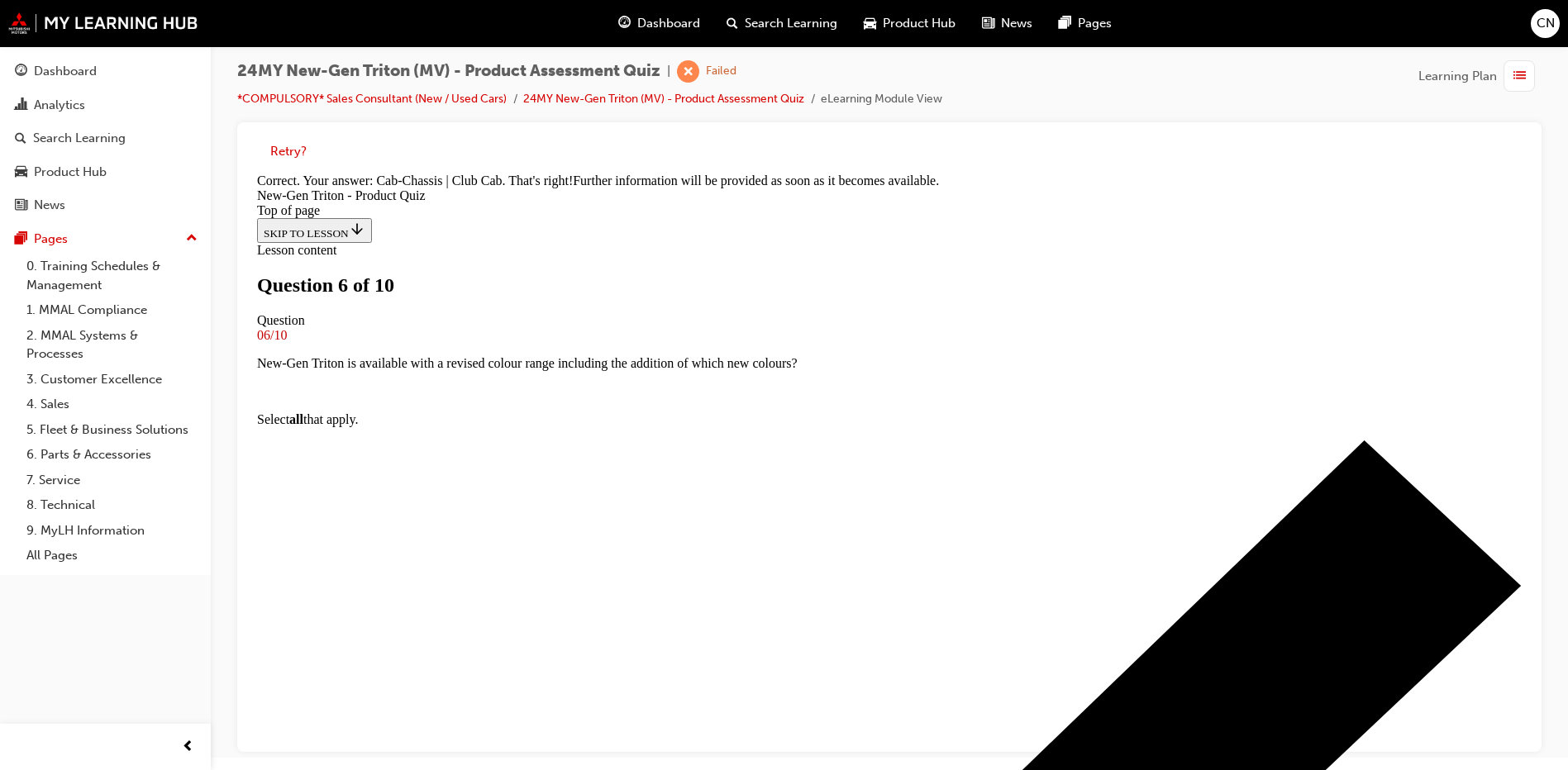
scroll to position [430, 0]
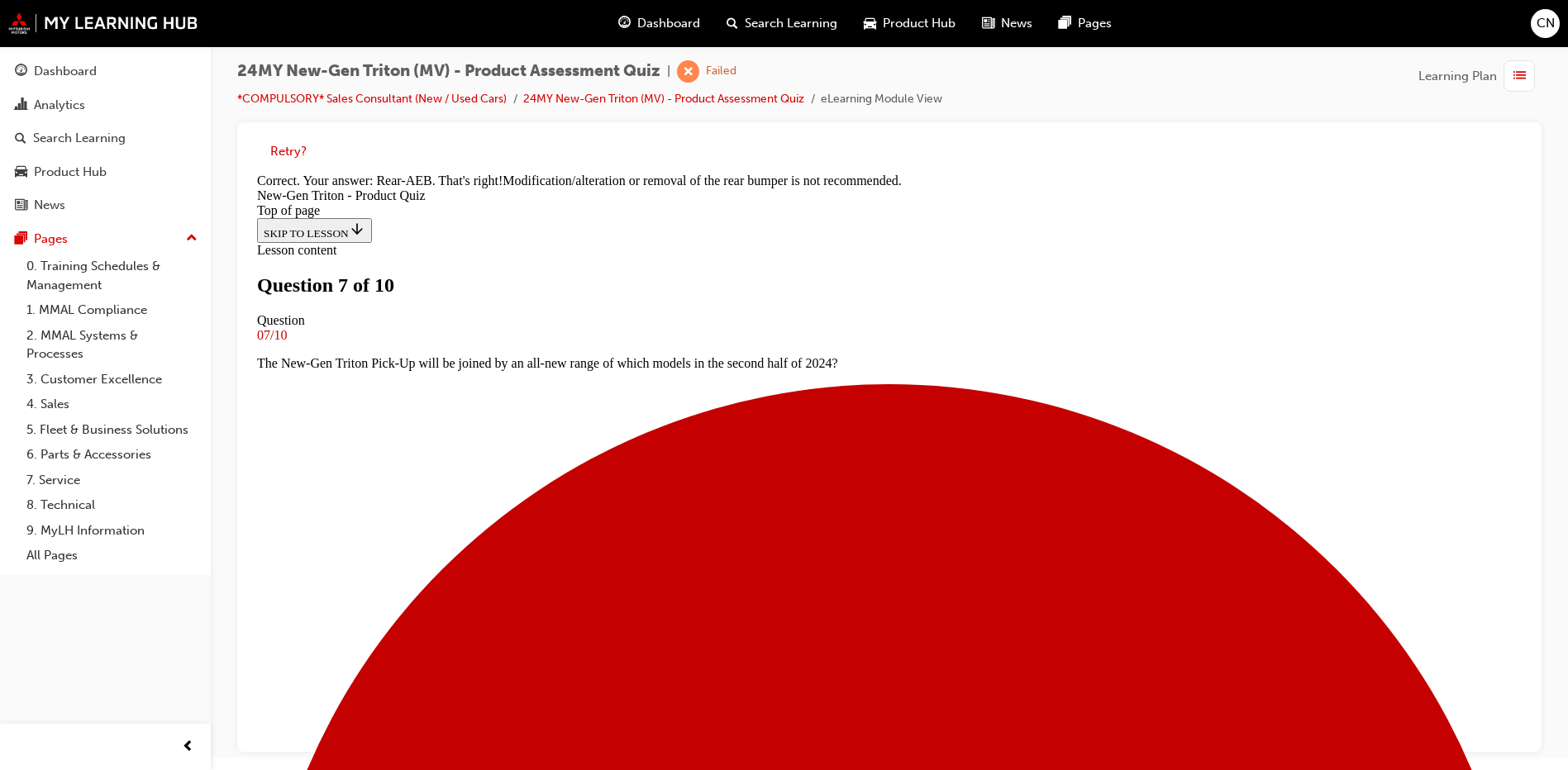
scroll to position [479, 0]
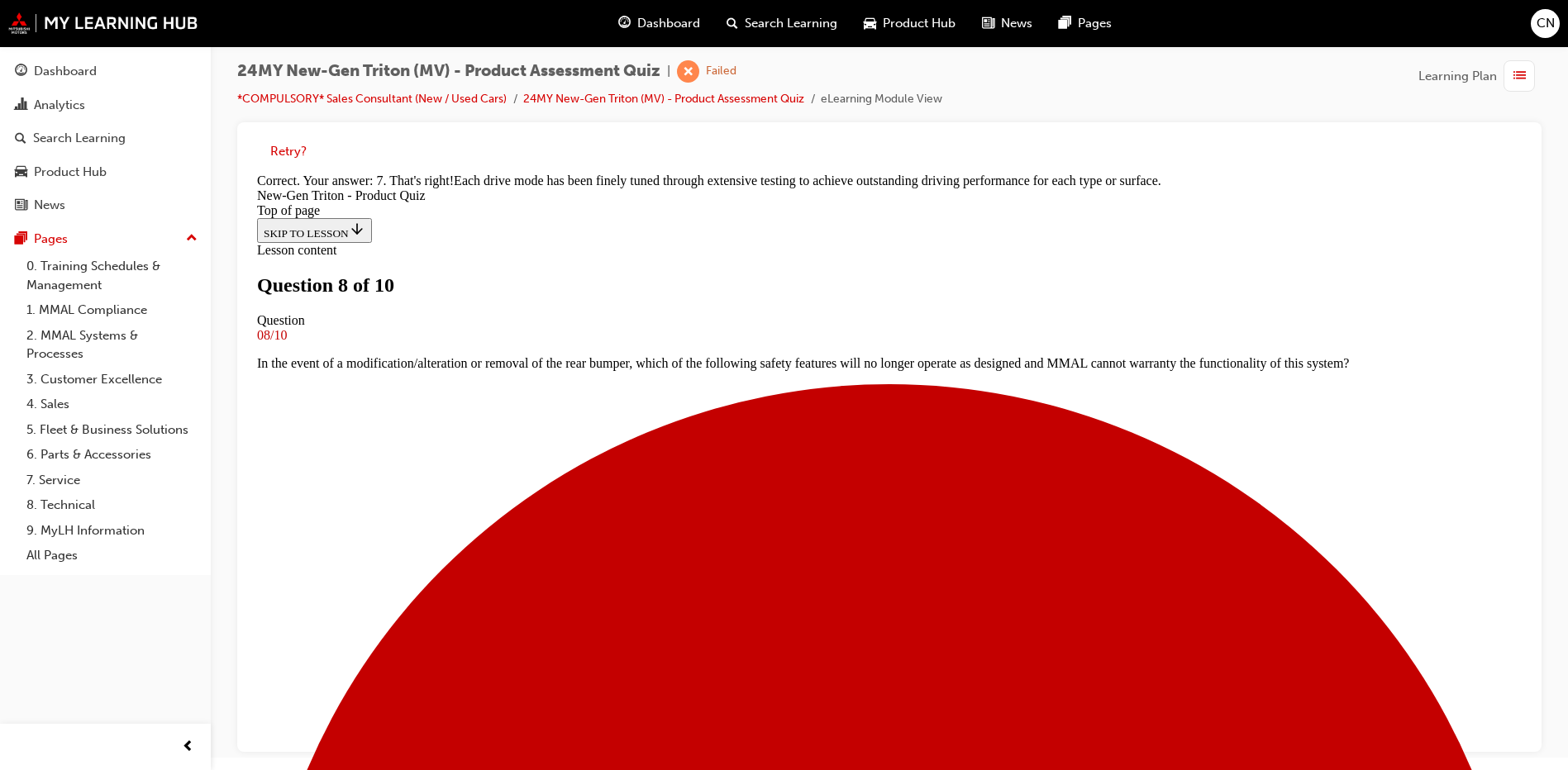
scroll to position [451, 0]
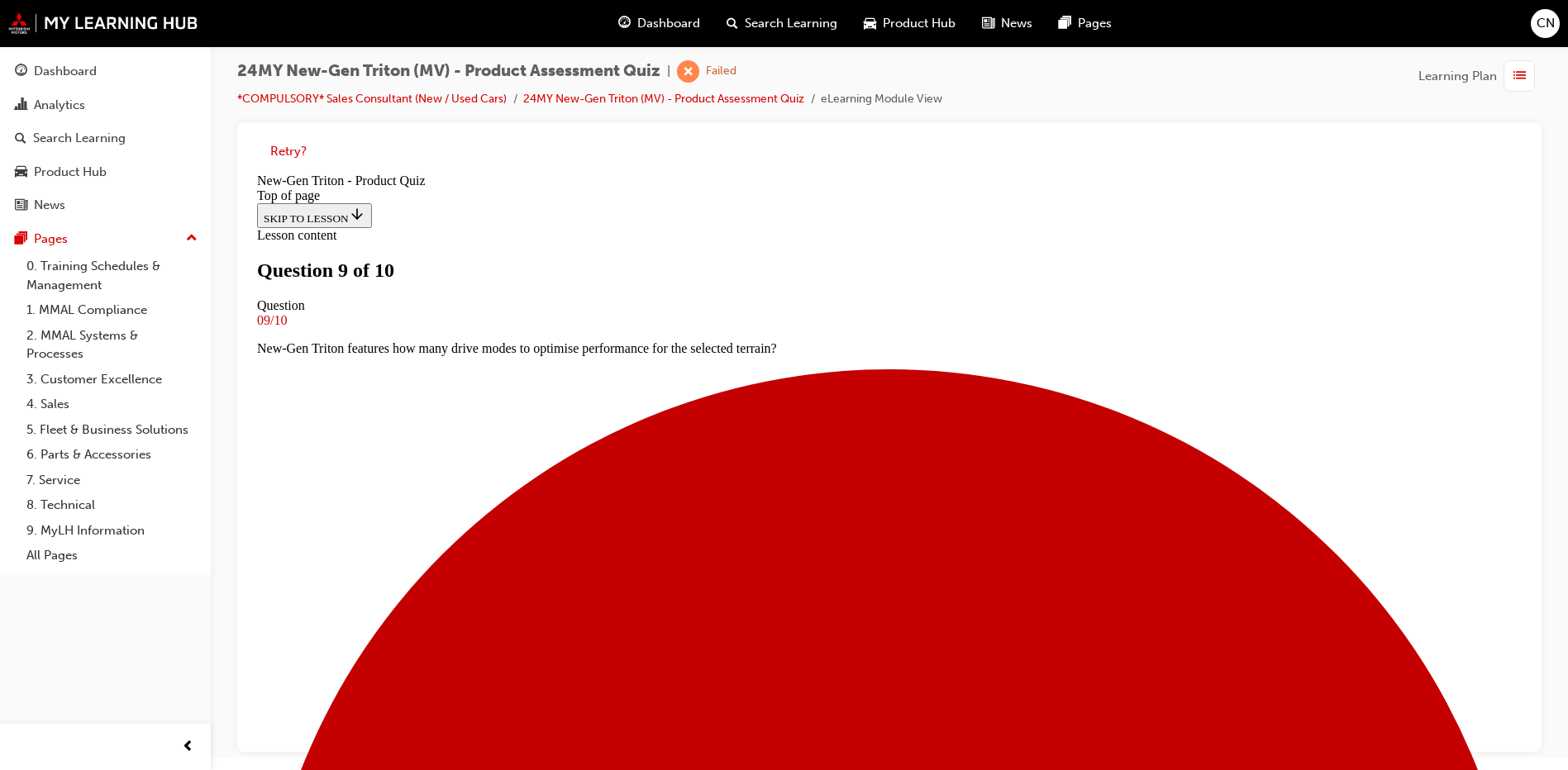
scroll to position [85, 0]
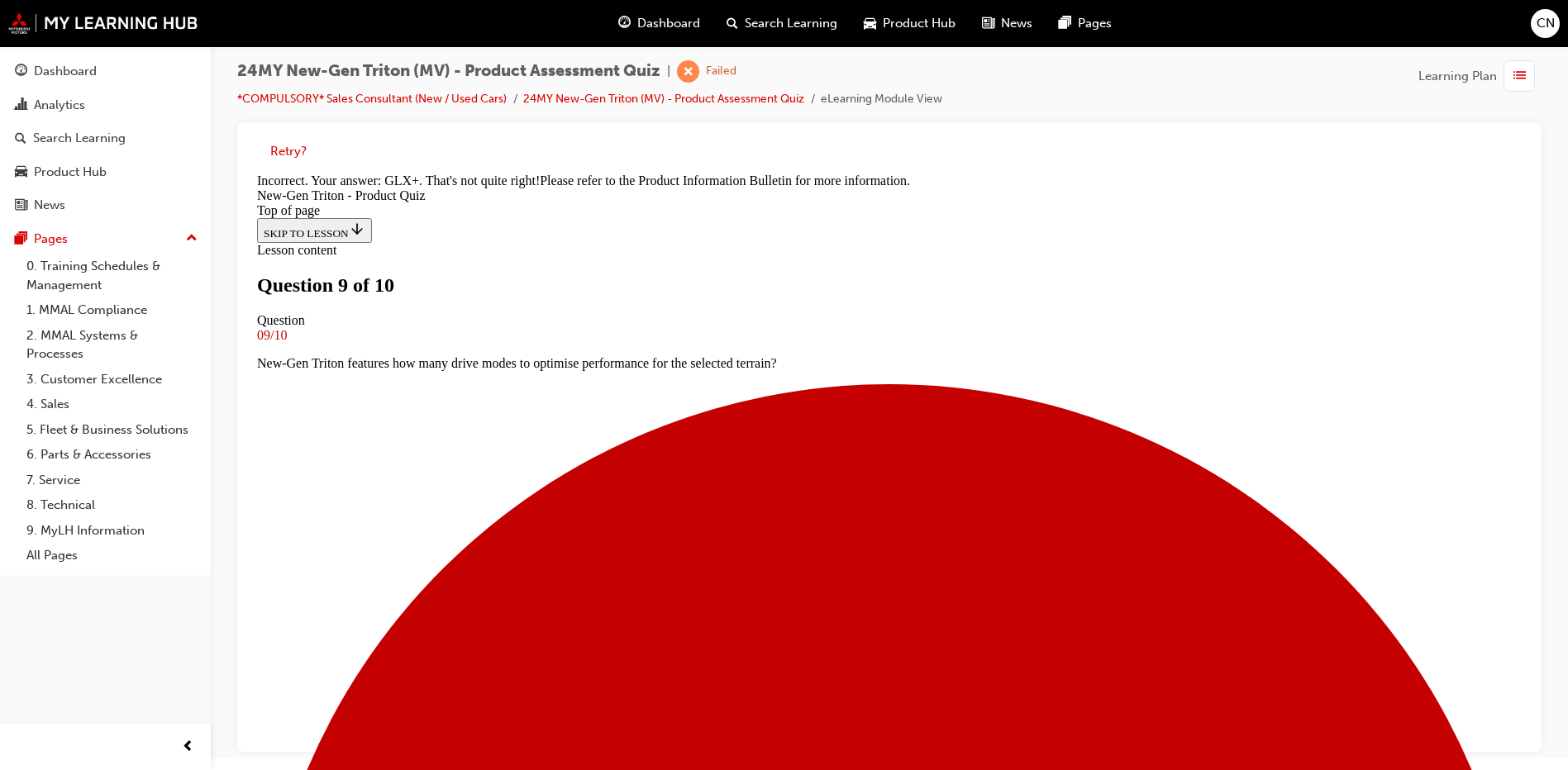
scroll to position [402, 0]
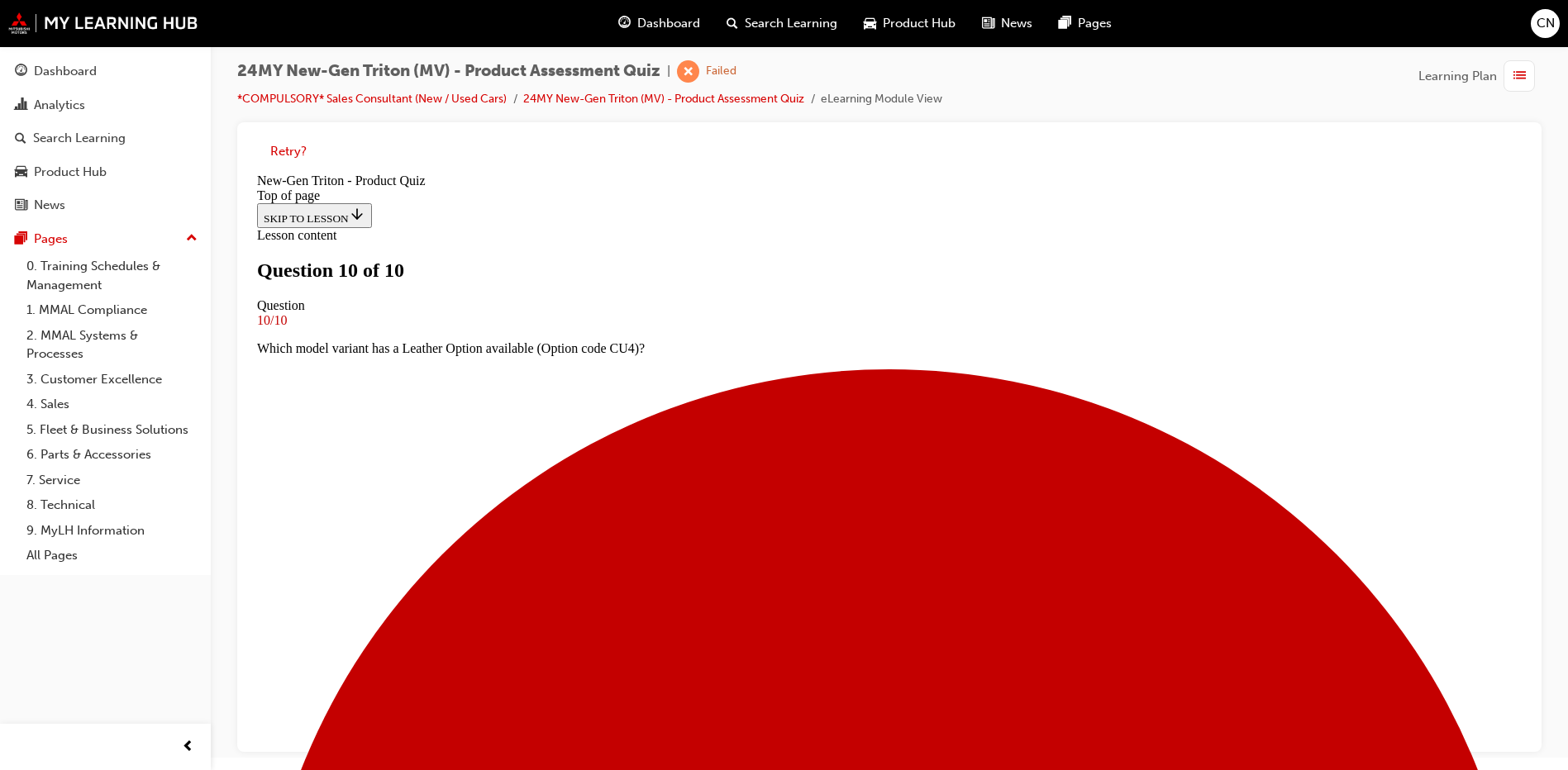
scroll to position [242, 0]
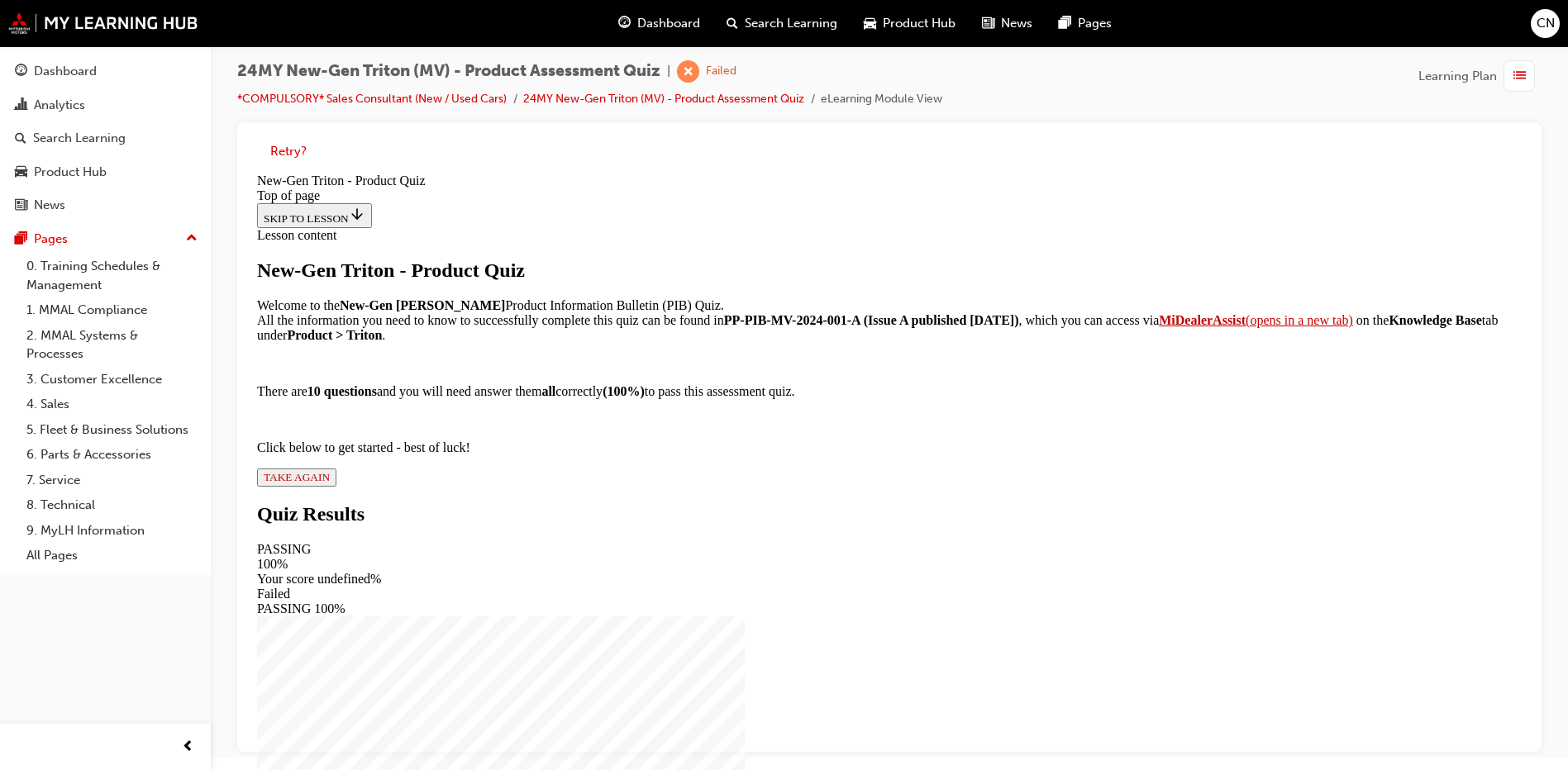
click at [336, 486] on button "TAKE AGAIN" at bounding box center [297, 477] width 80 height 18
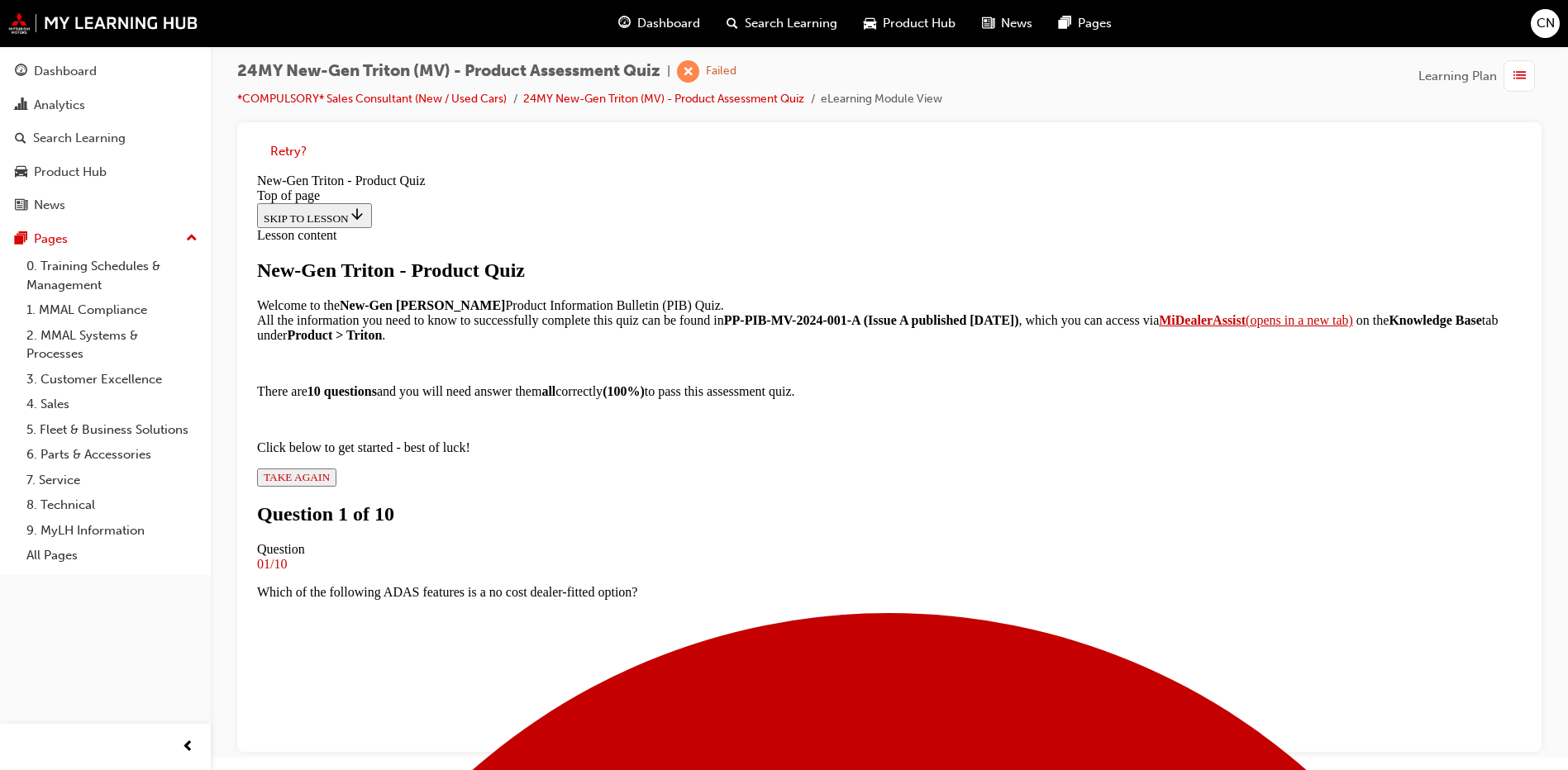
scroll to position [85, 0]
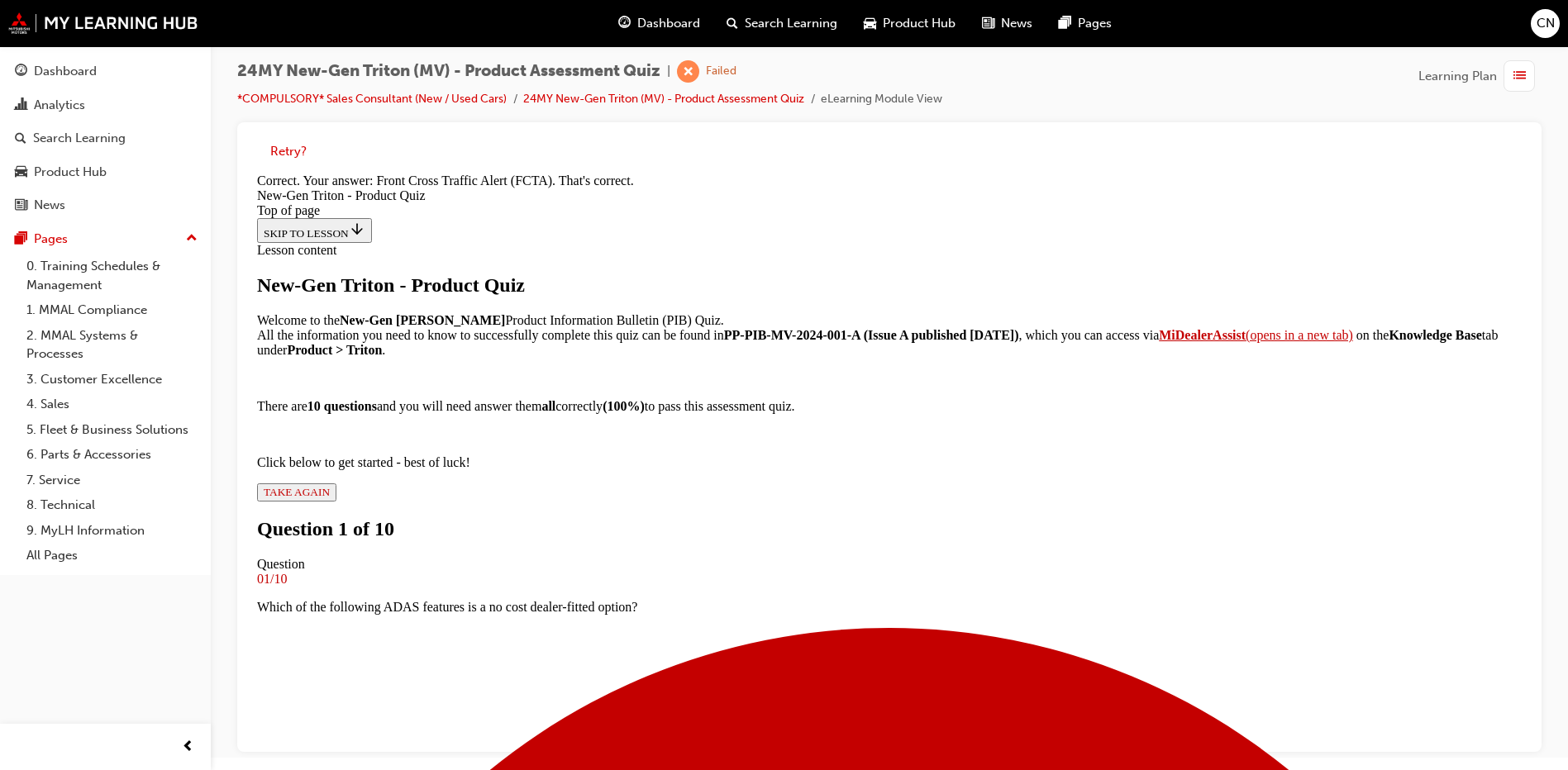
scroll to position [364, 0]
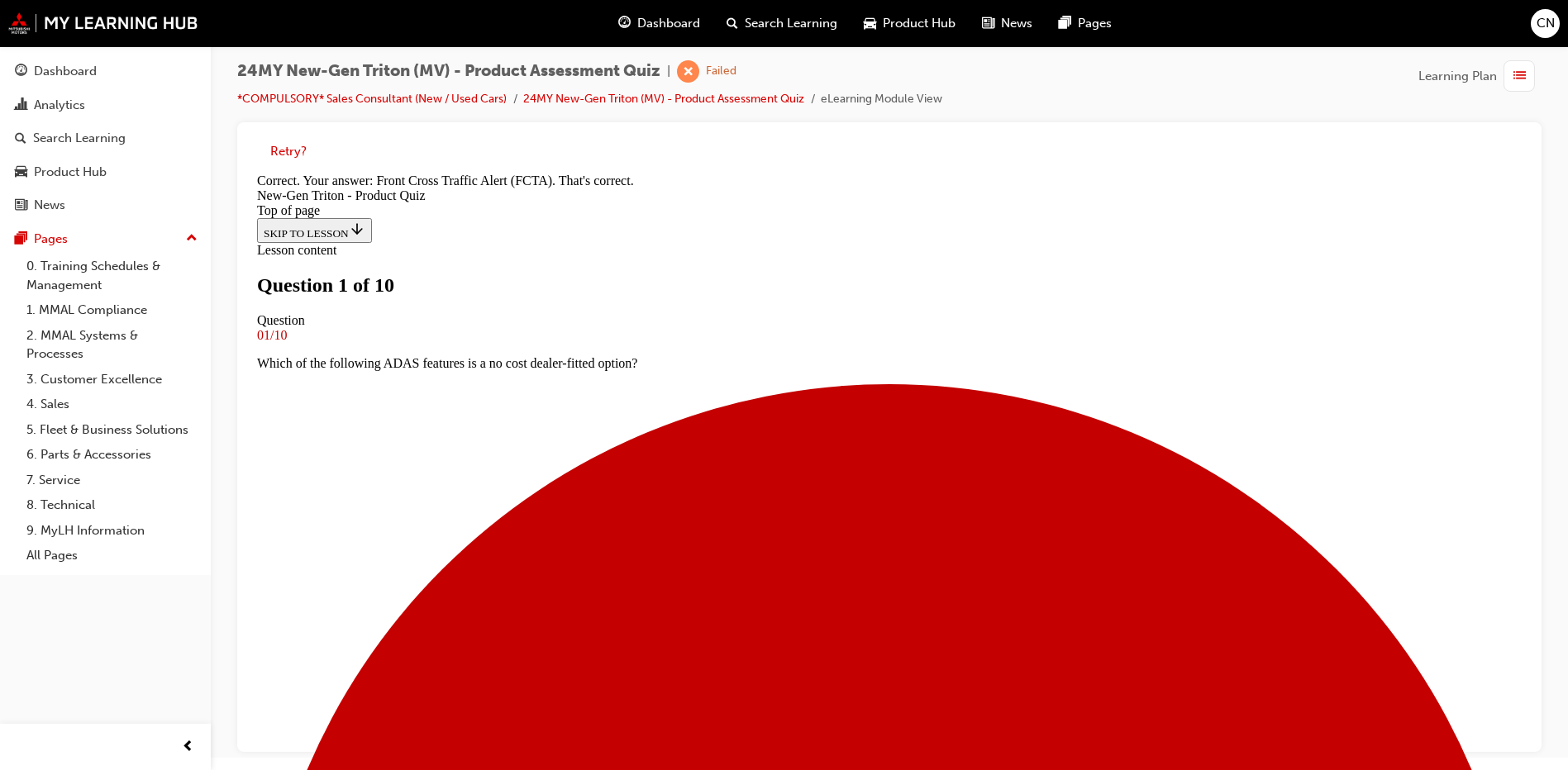
scroll to position [3, 0]
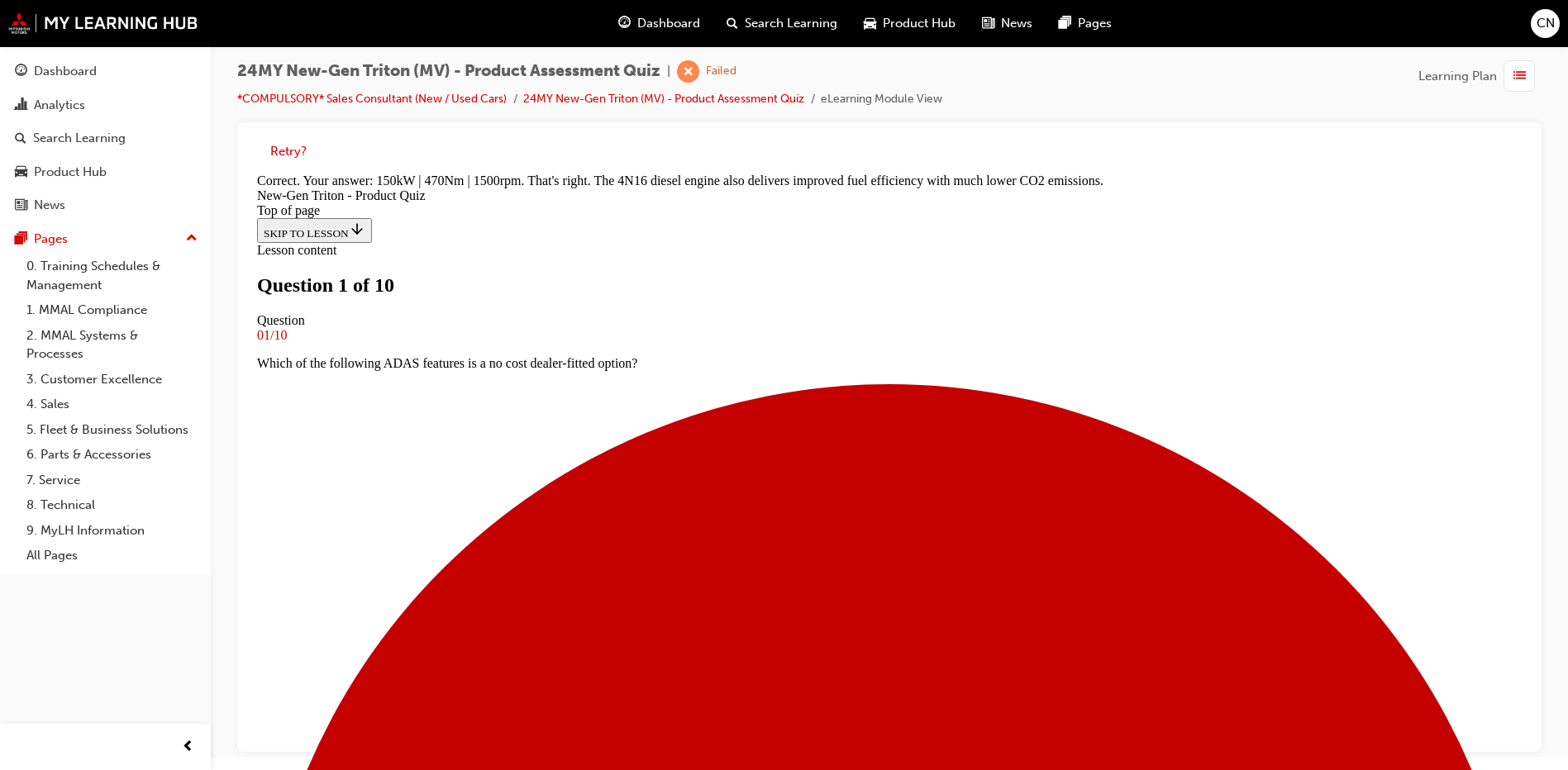
scroll to position [3, 0]
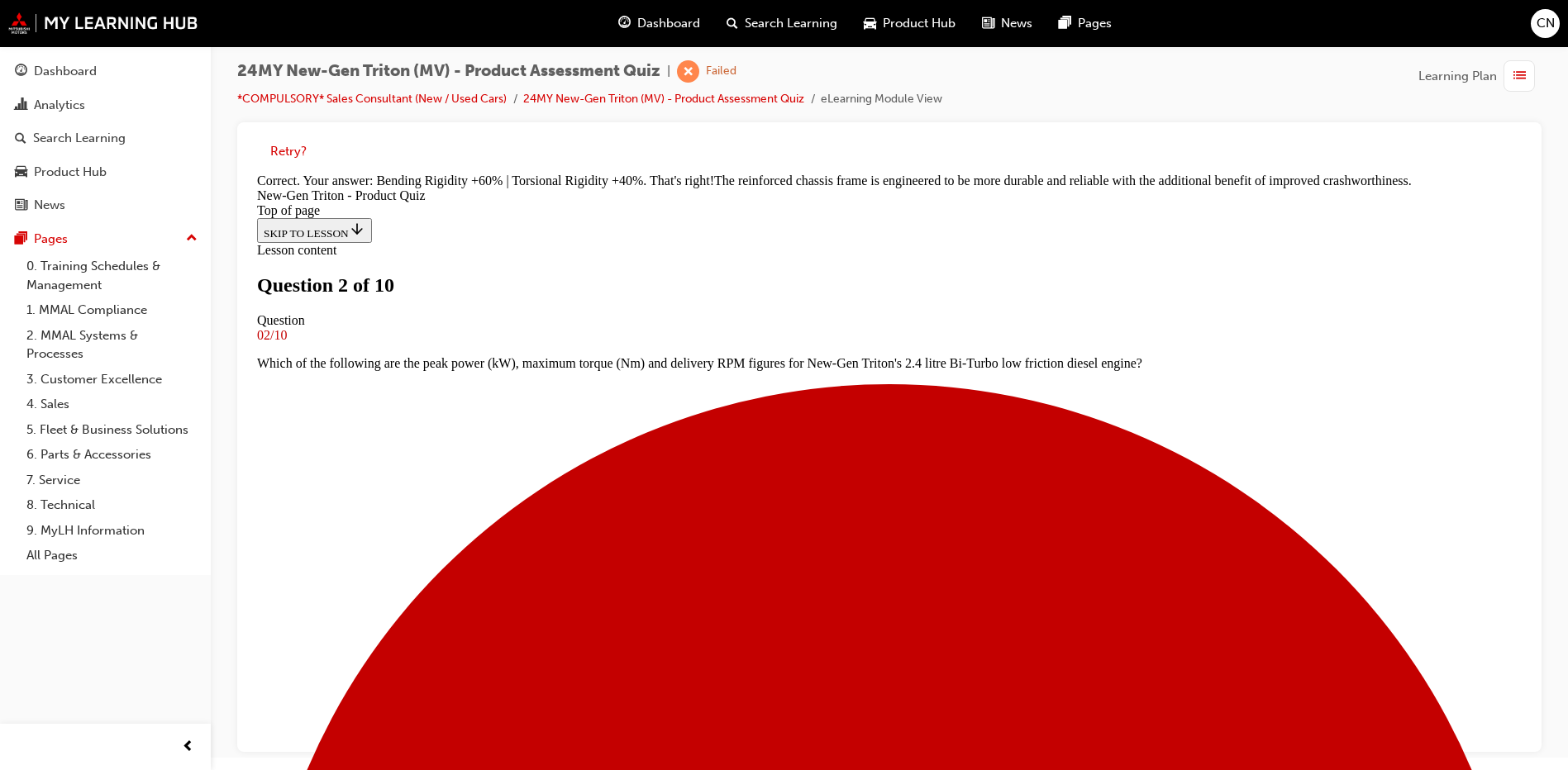
scroll to position [479, 0]
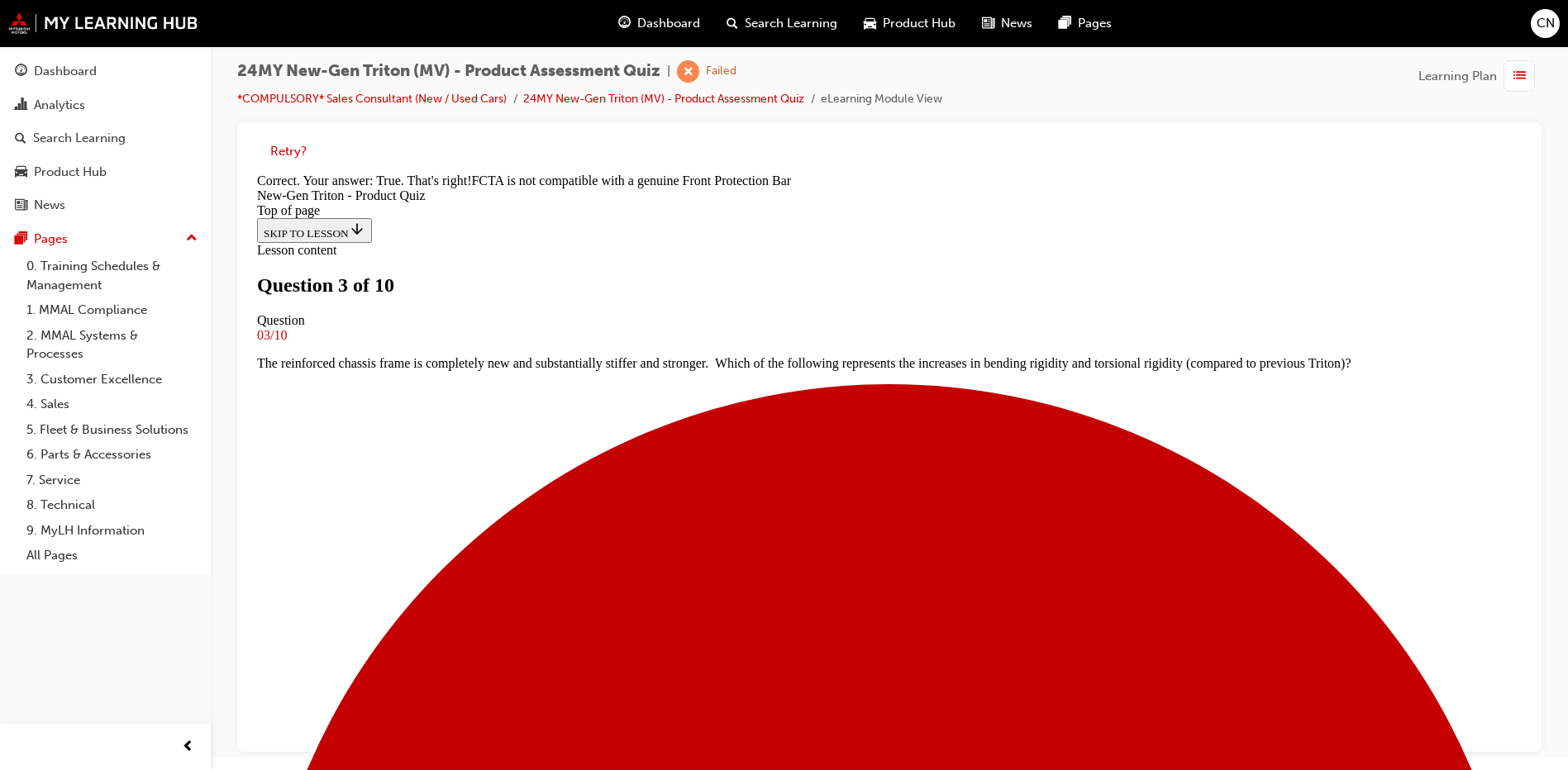
scroll to position [289, 0]
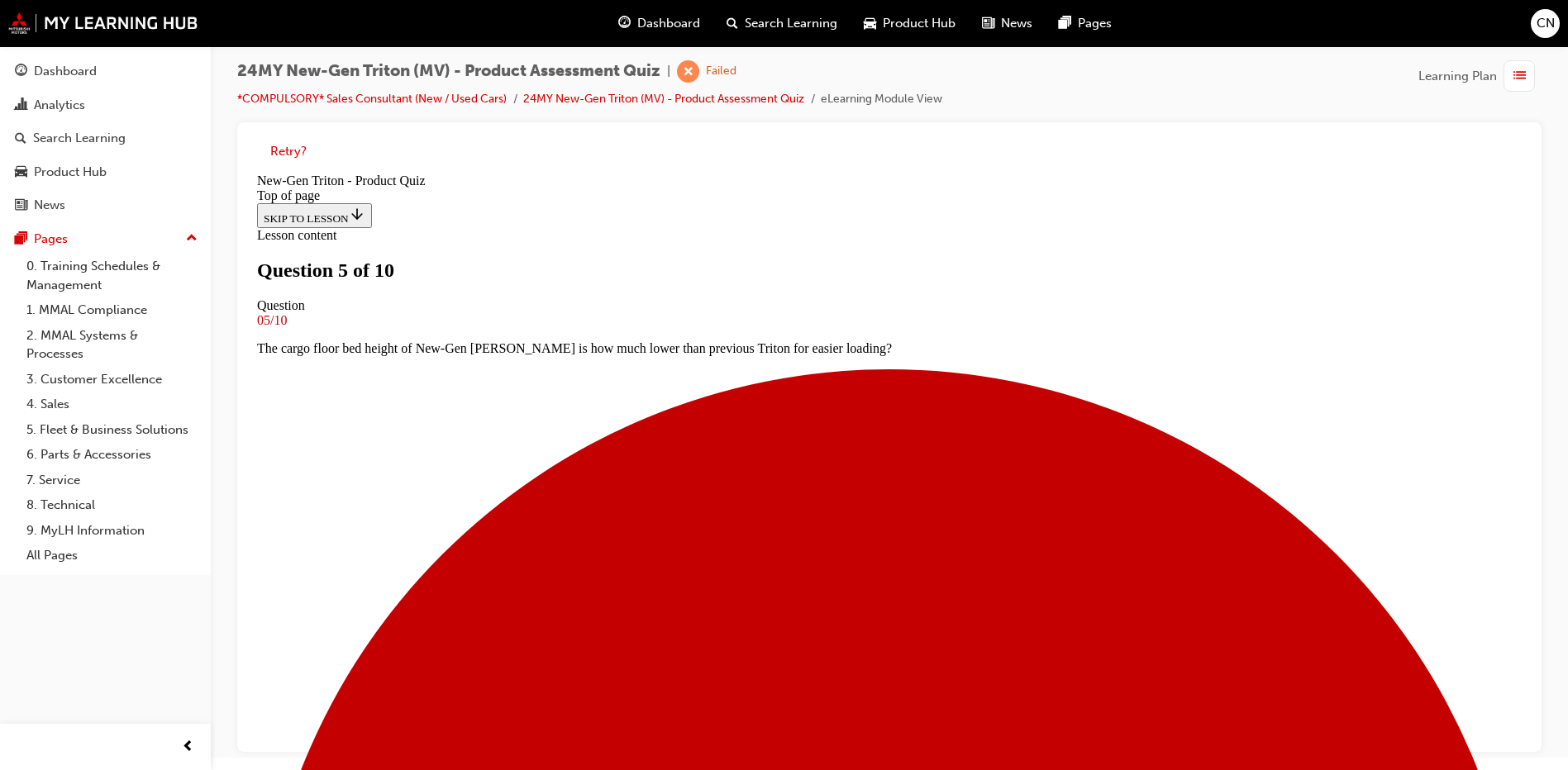
scroll to position [168, 0]
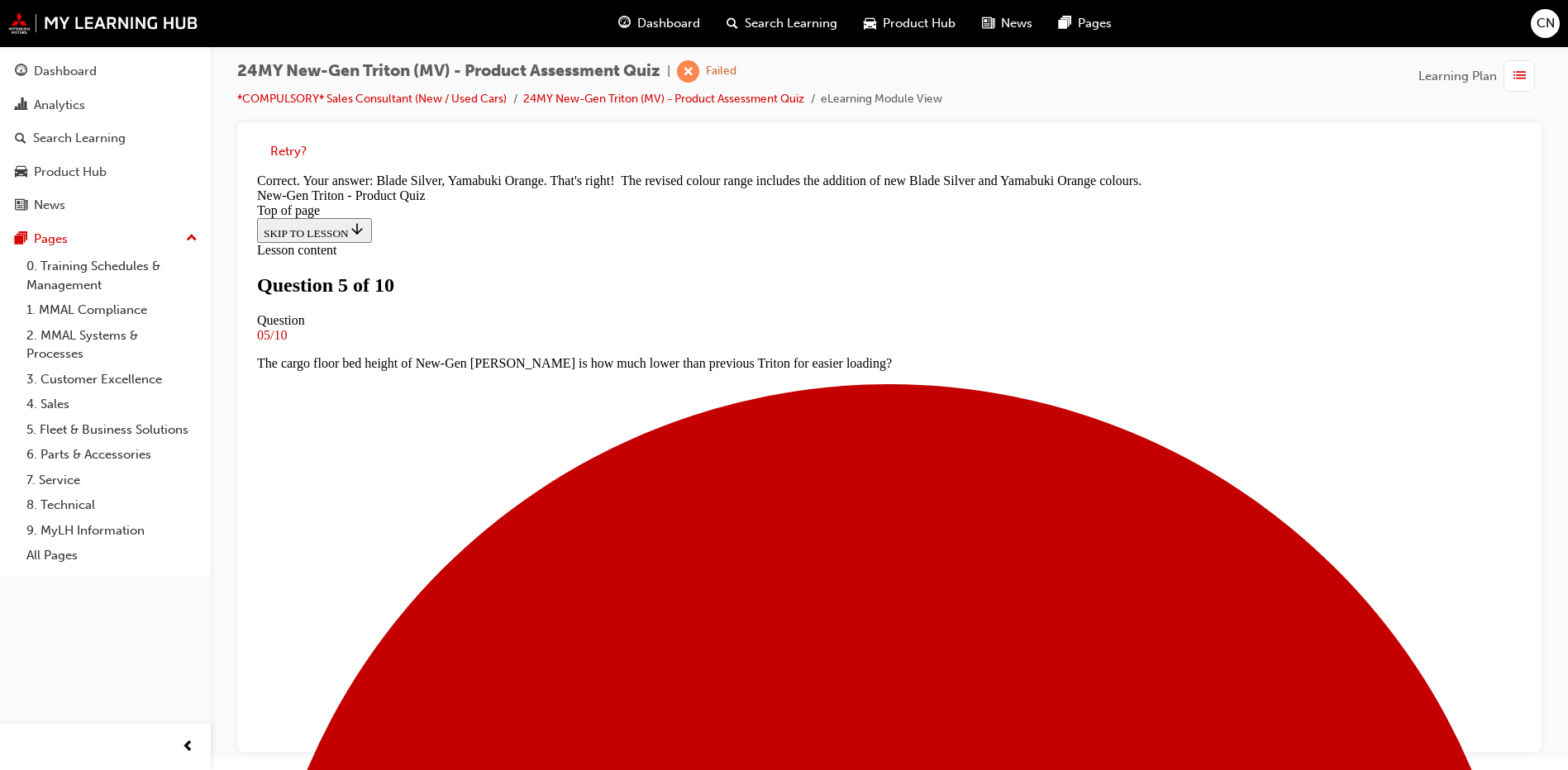
scroll to position [468, 0]
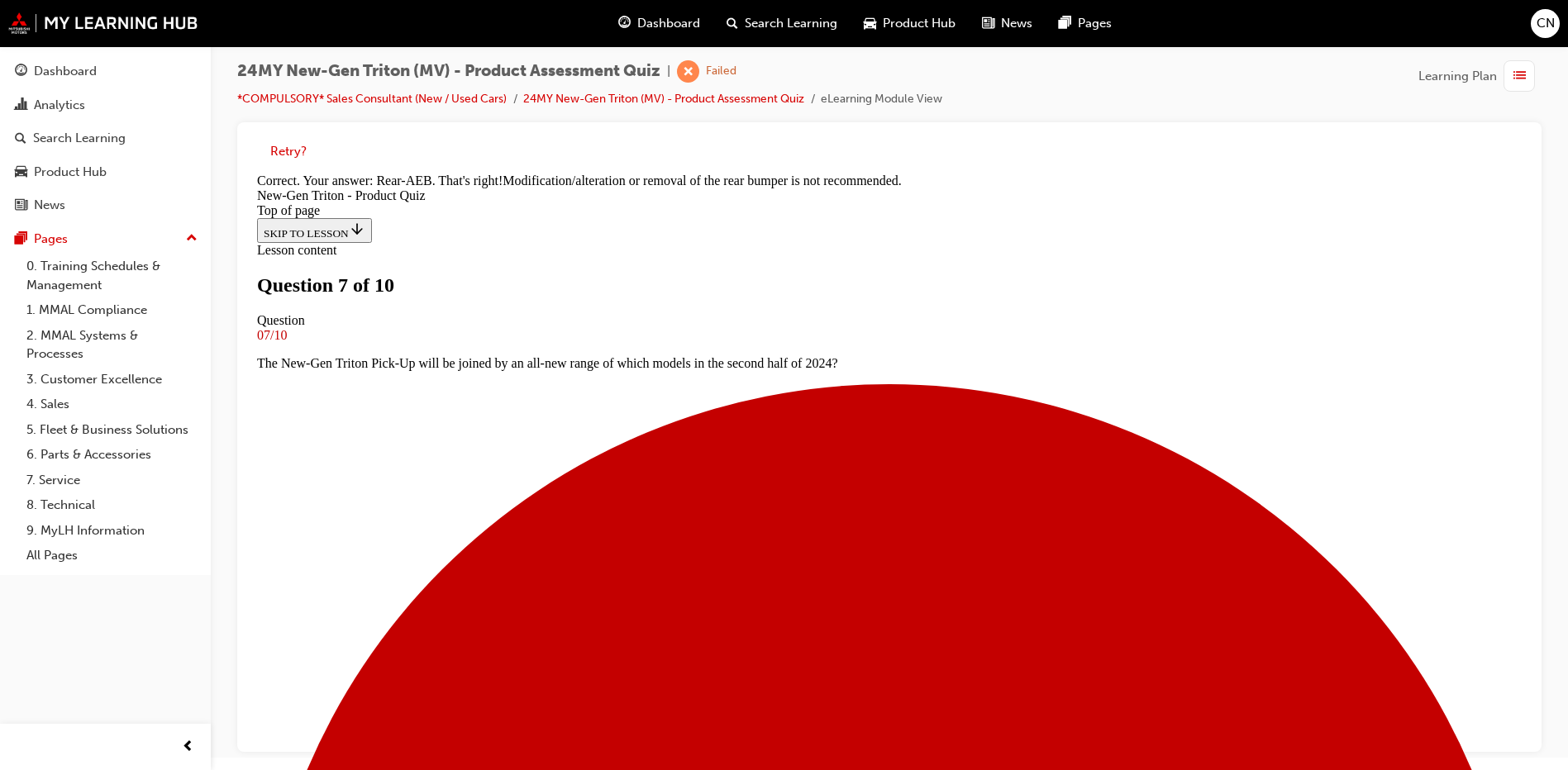
scroll to position [479, 0]
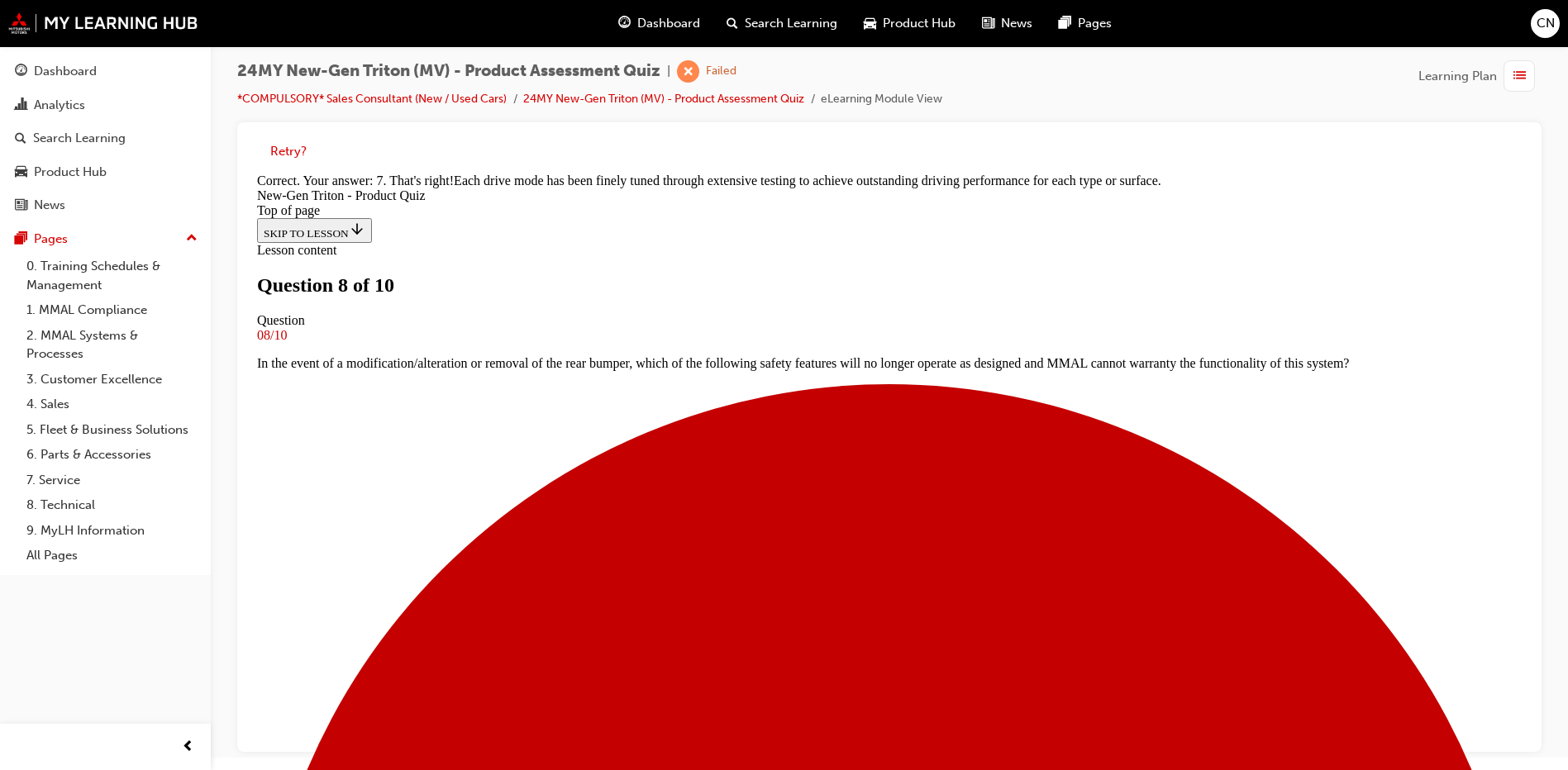
scroll to position [451, 0]
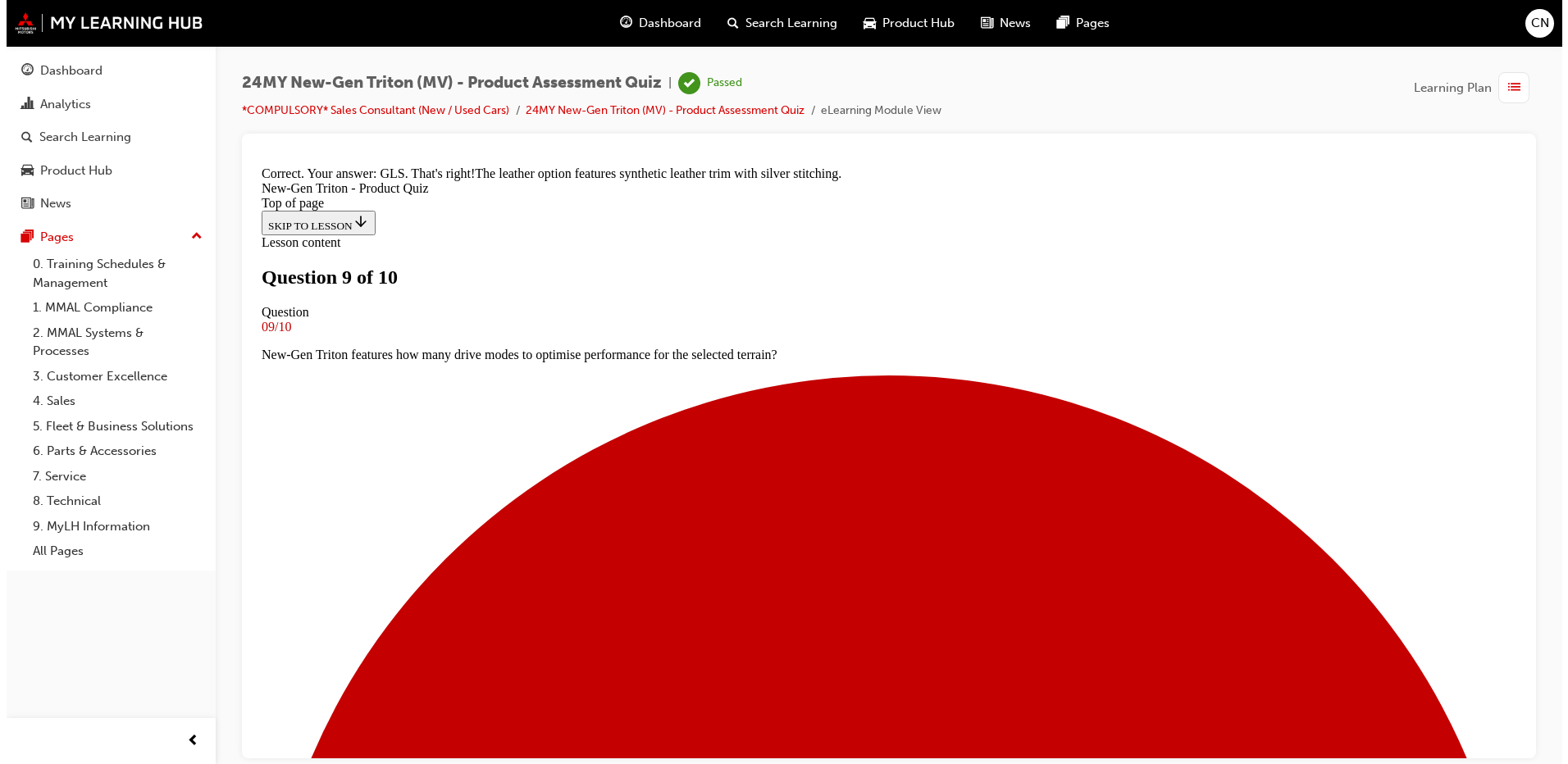
scroll to position [0, 0]
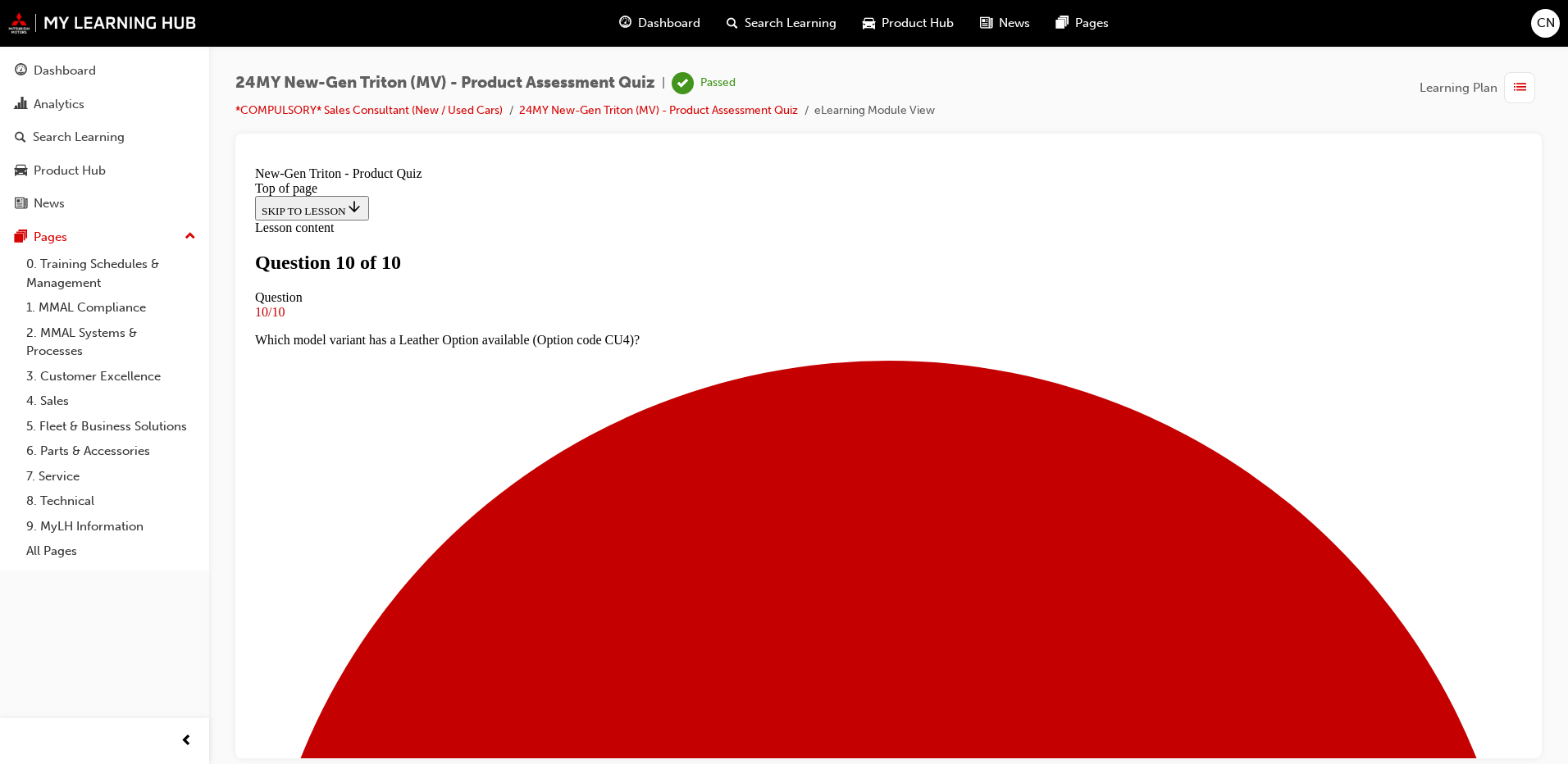
scroll to position [237, 0]
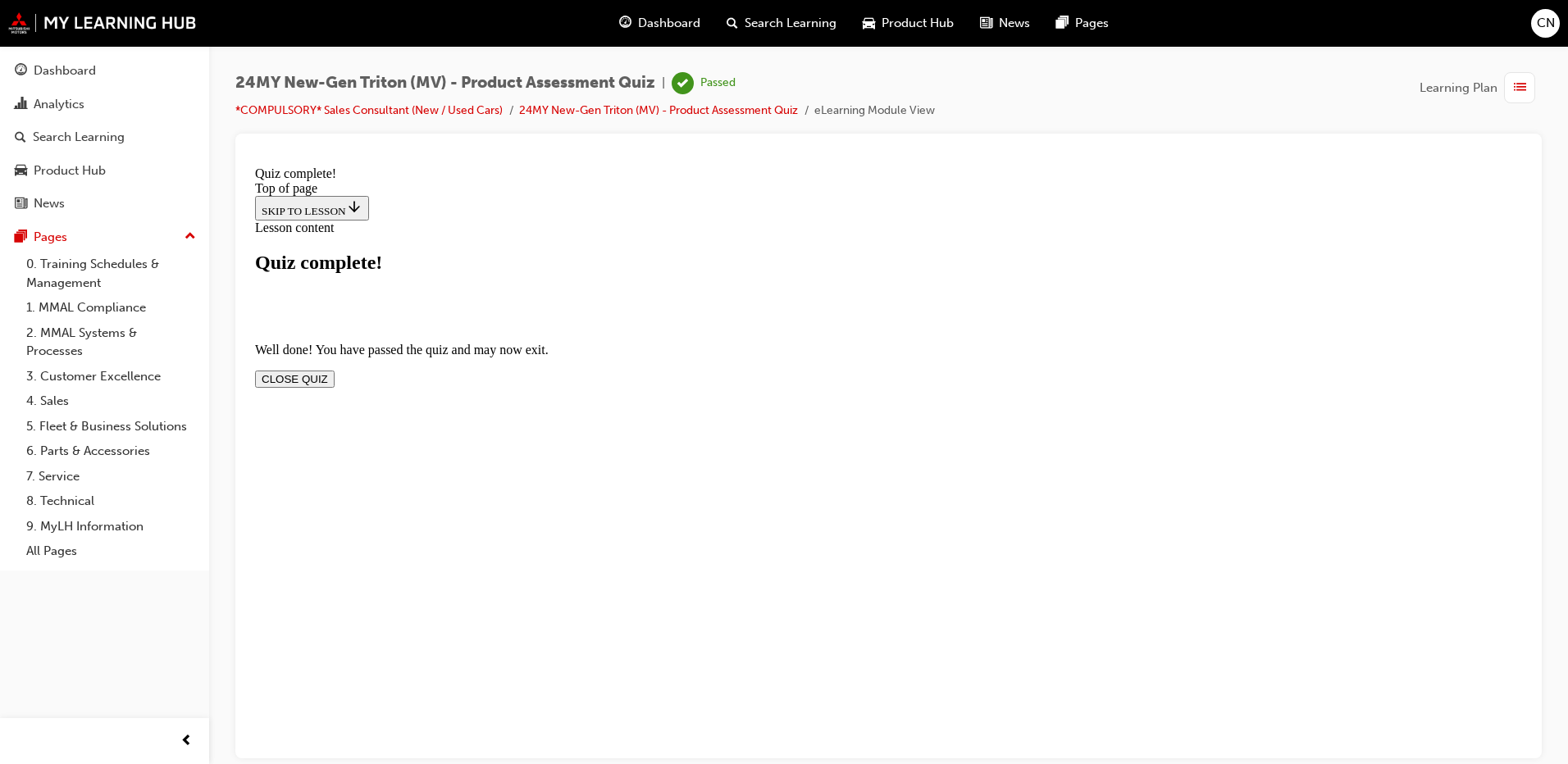
click at [334, 370] on button "CLOSE QUIZ" at bounding box center [295, 379] width 80 height 17
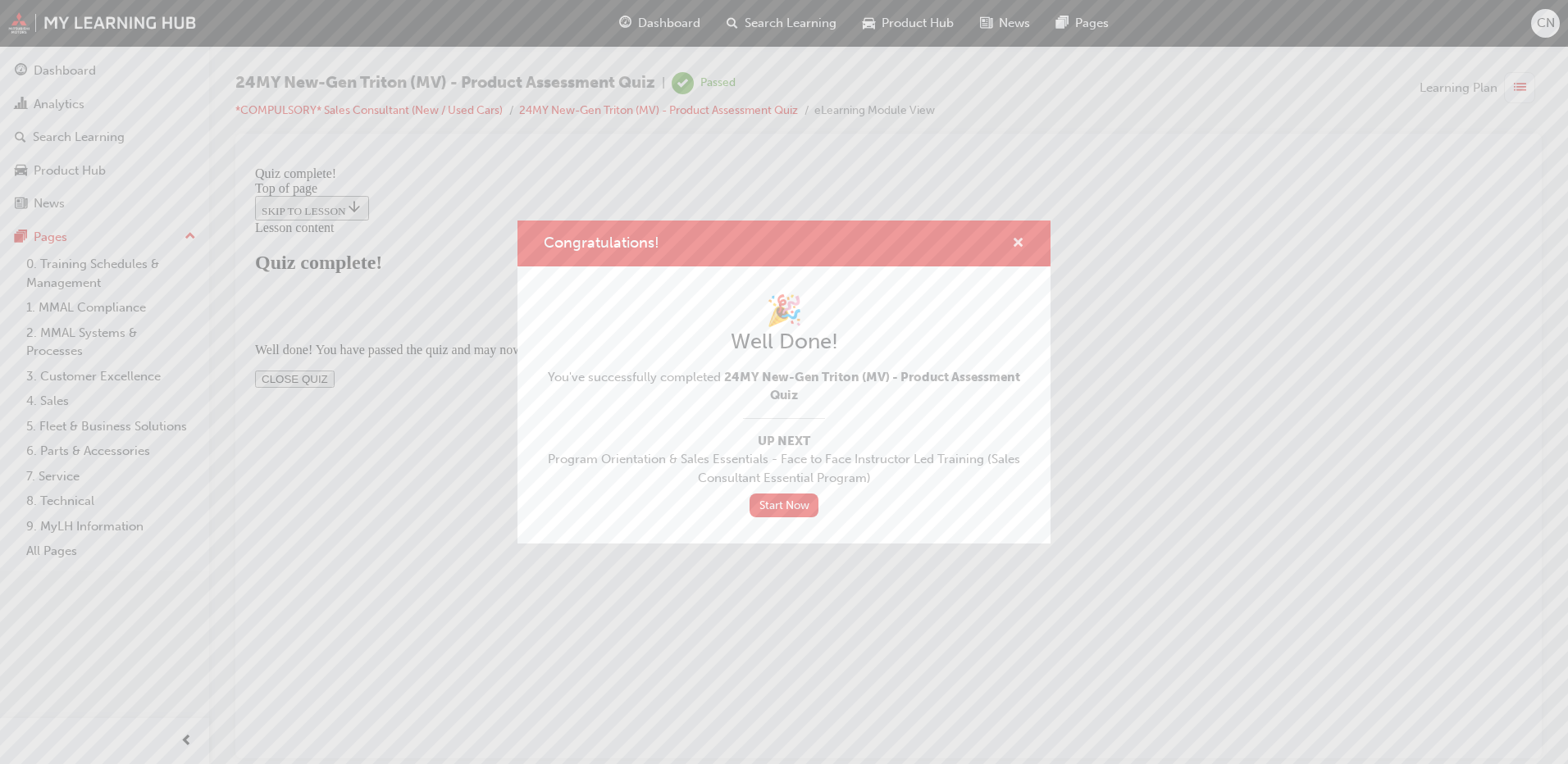
click at [1016, 237] on span "cross-icon" at bounding box center [1018, 244] width 12 height 15
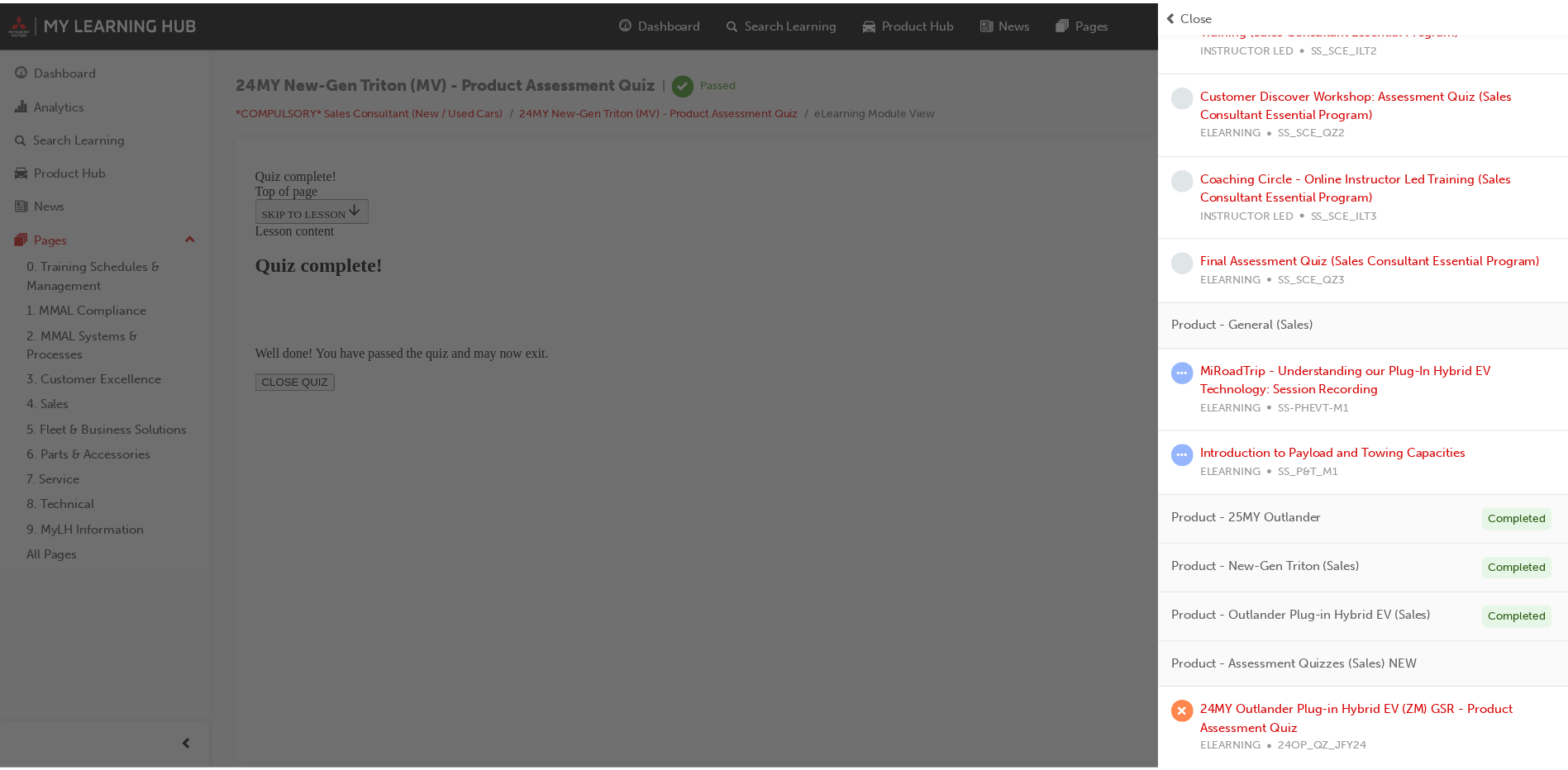
scroll to position [1187, 0]
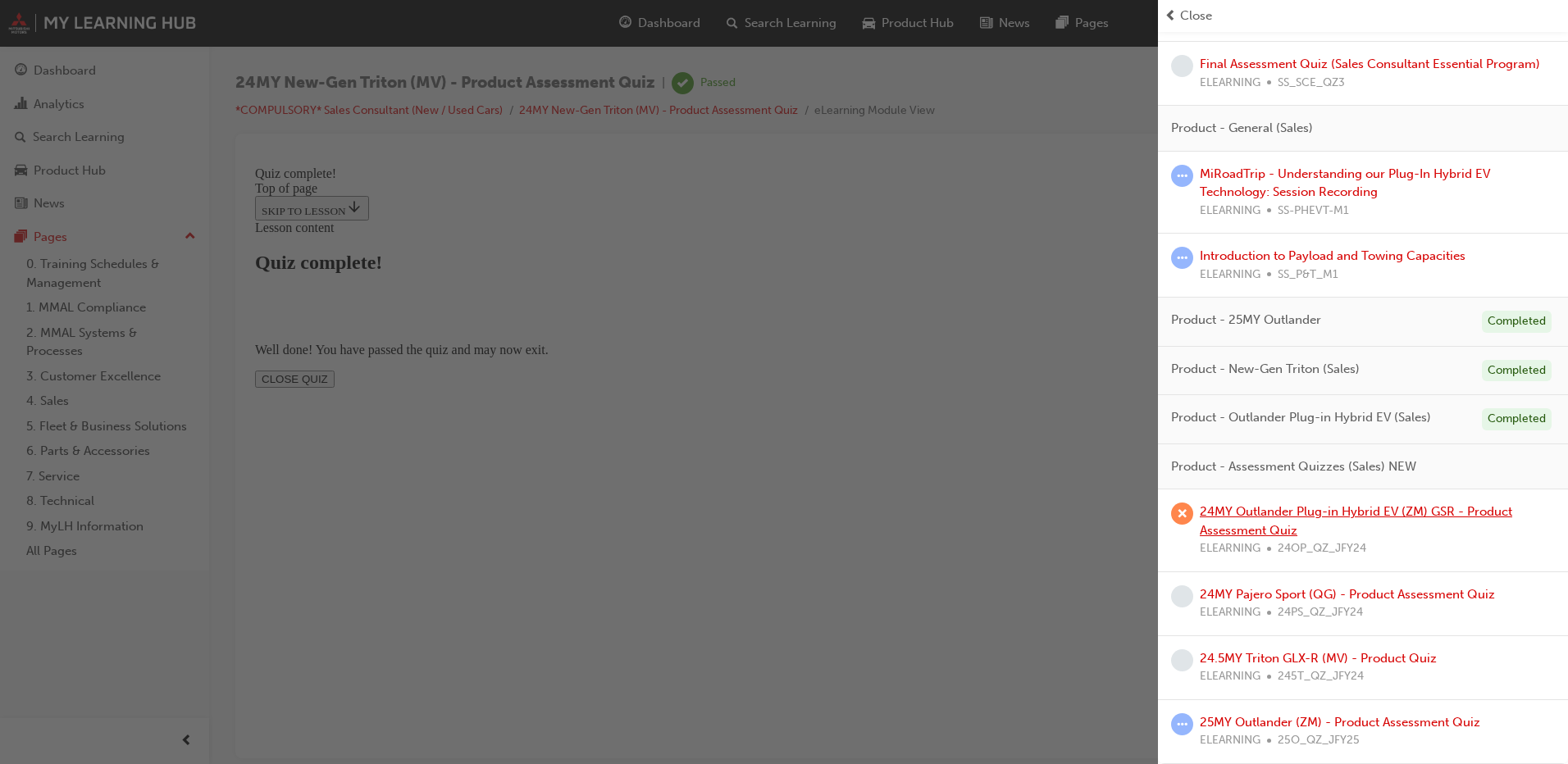
click at [1341, 511] on link "24MY Outlander Plug-in Hybrid EV (ZM) GSR - Product Assessment Quiz" at bounding box center [1356, 521] width 313 height 34
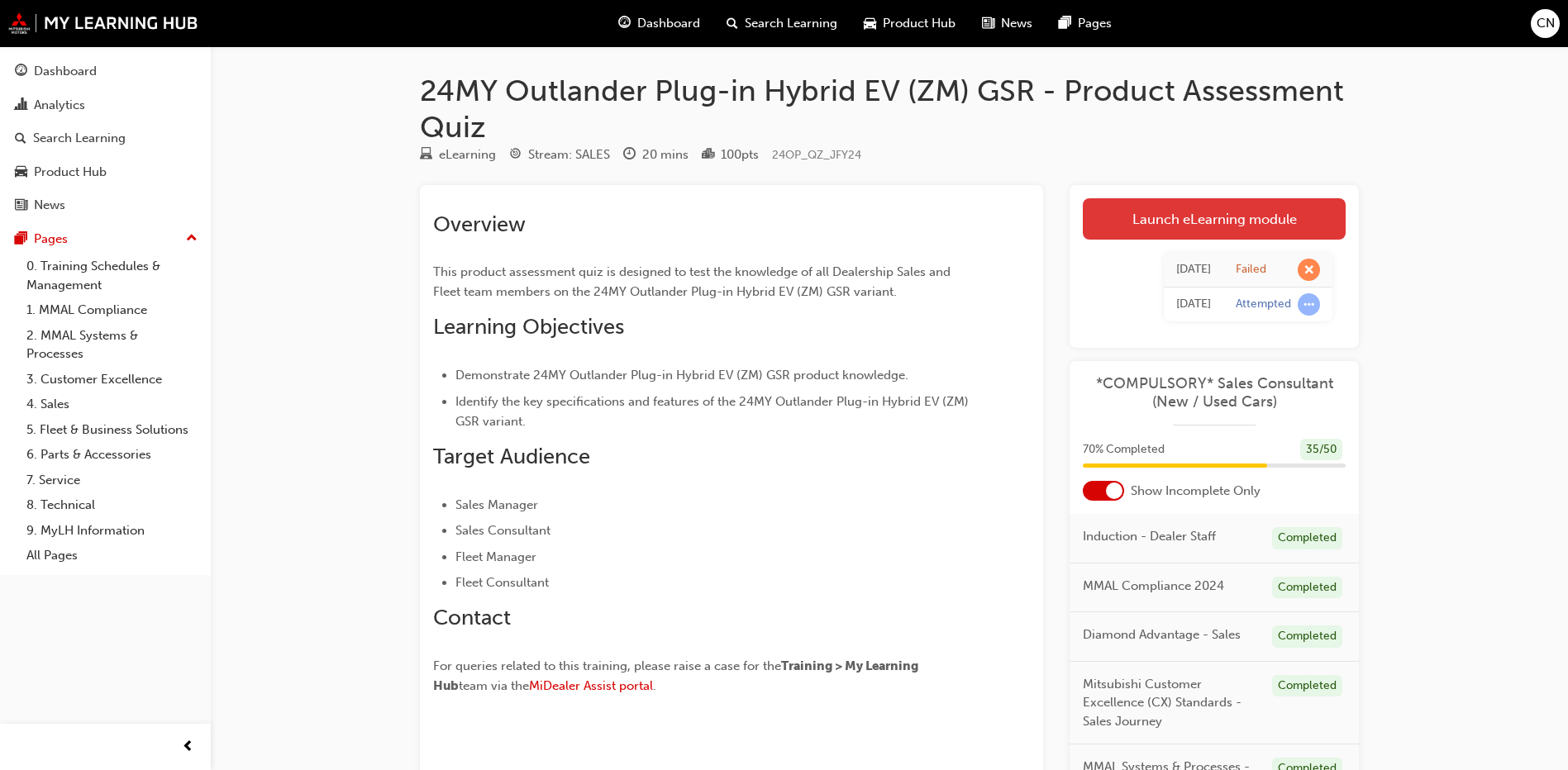
click at [1087, 225] on link "Launch eLearning module" at bounding box center [1214, 219] width 262 height 41
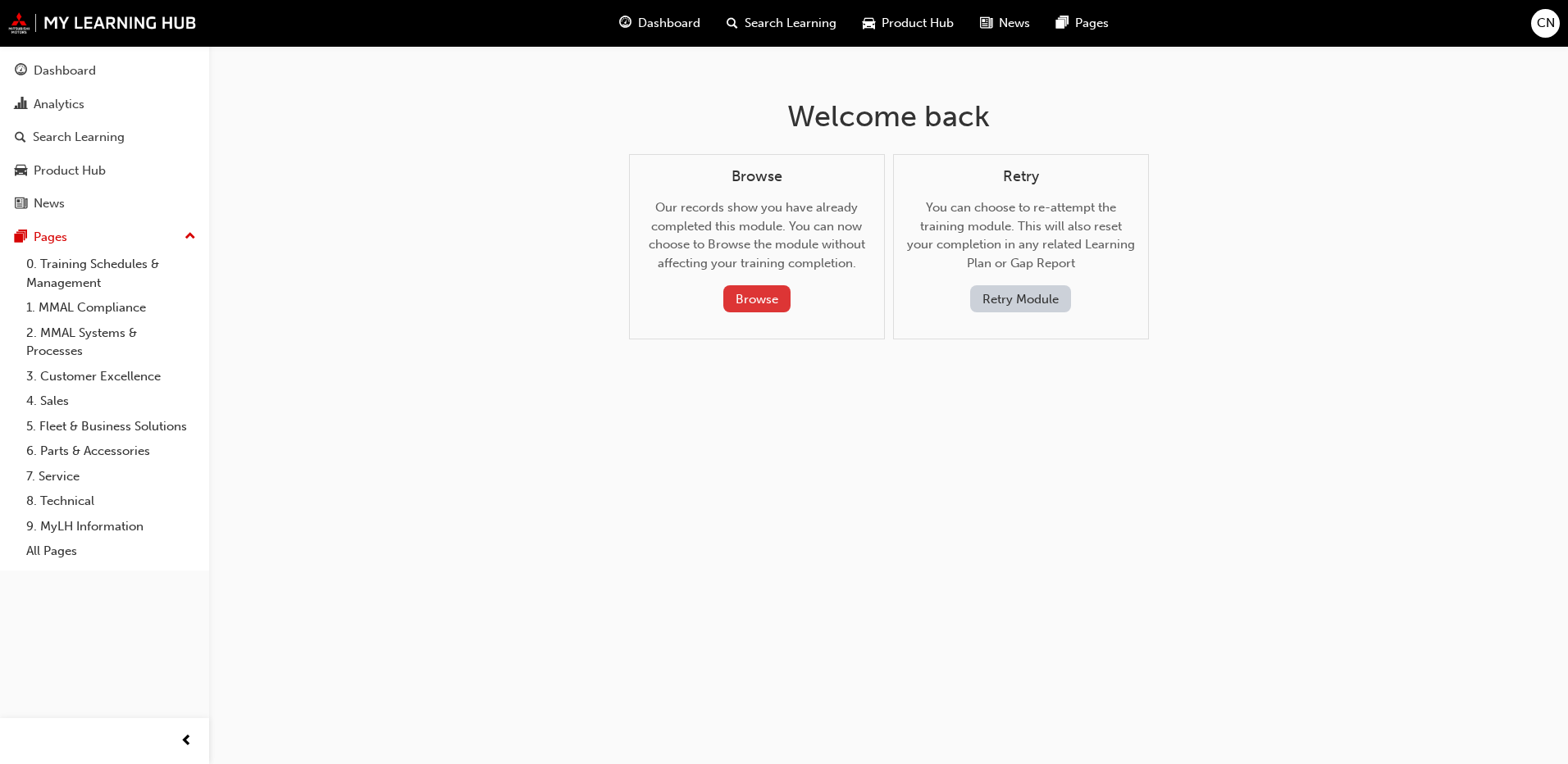
click at [782, 303] on button "Browse" at bounding box center [756, 299] width 67 height 27
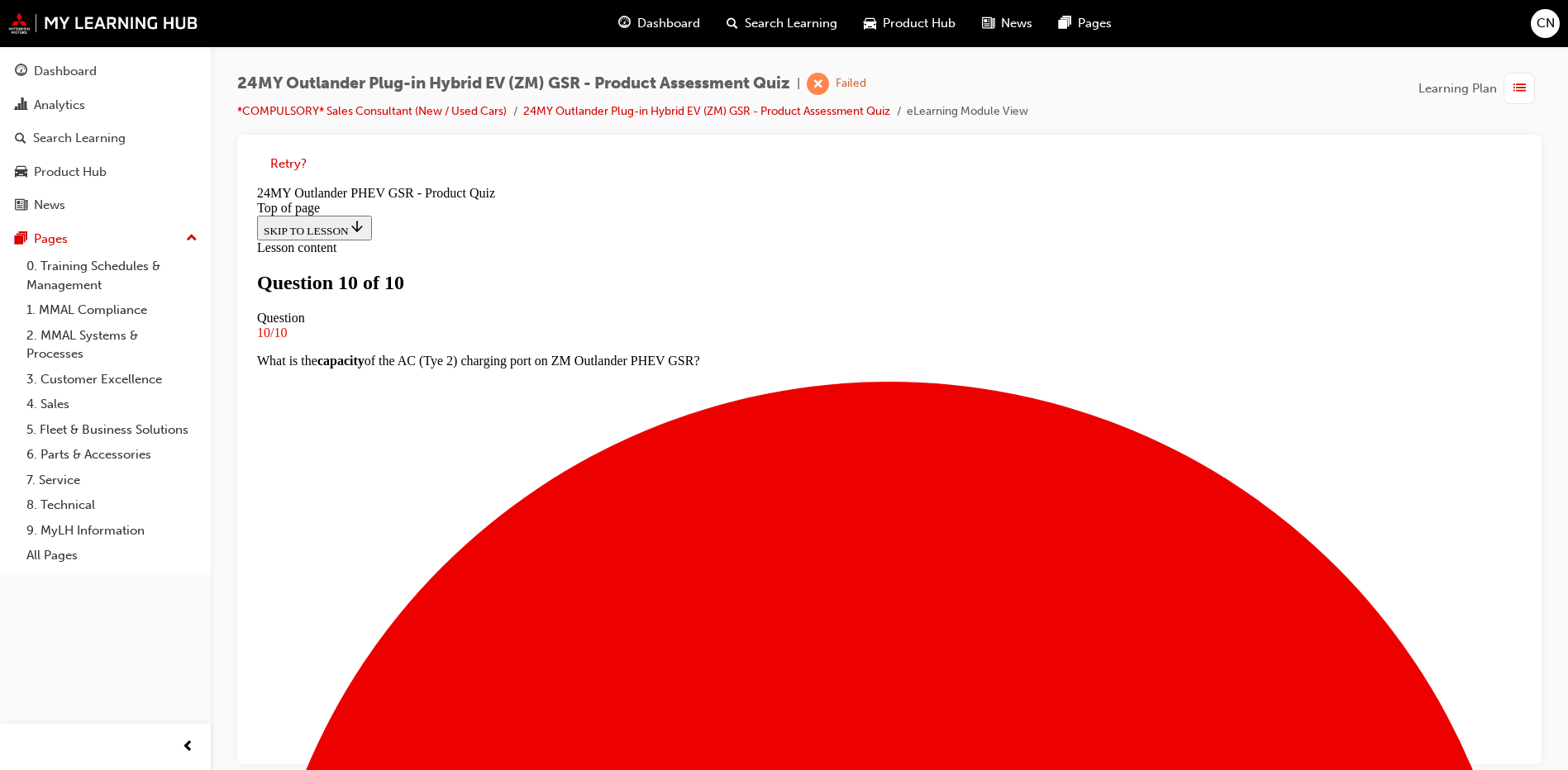
scroll to position [242, 0]
click at [290, 163] on button "Retry?" at bounding box center [289, 164] width 37 height 19
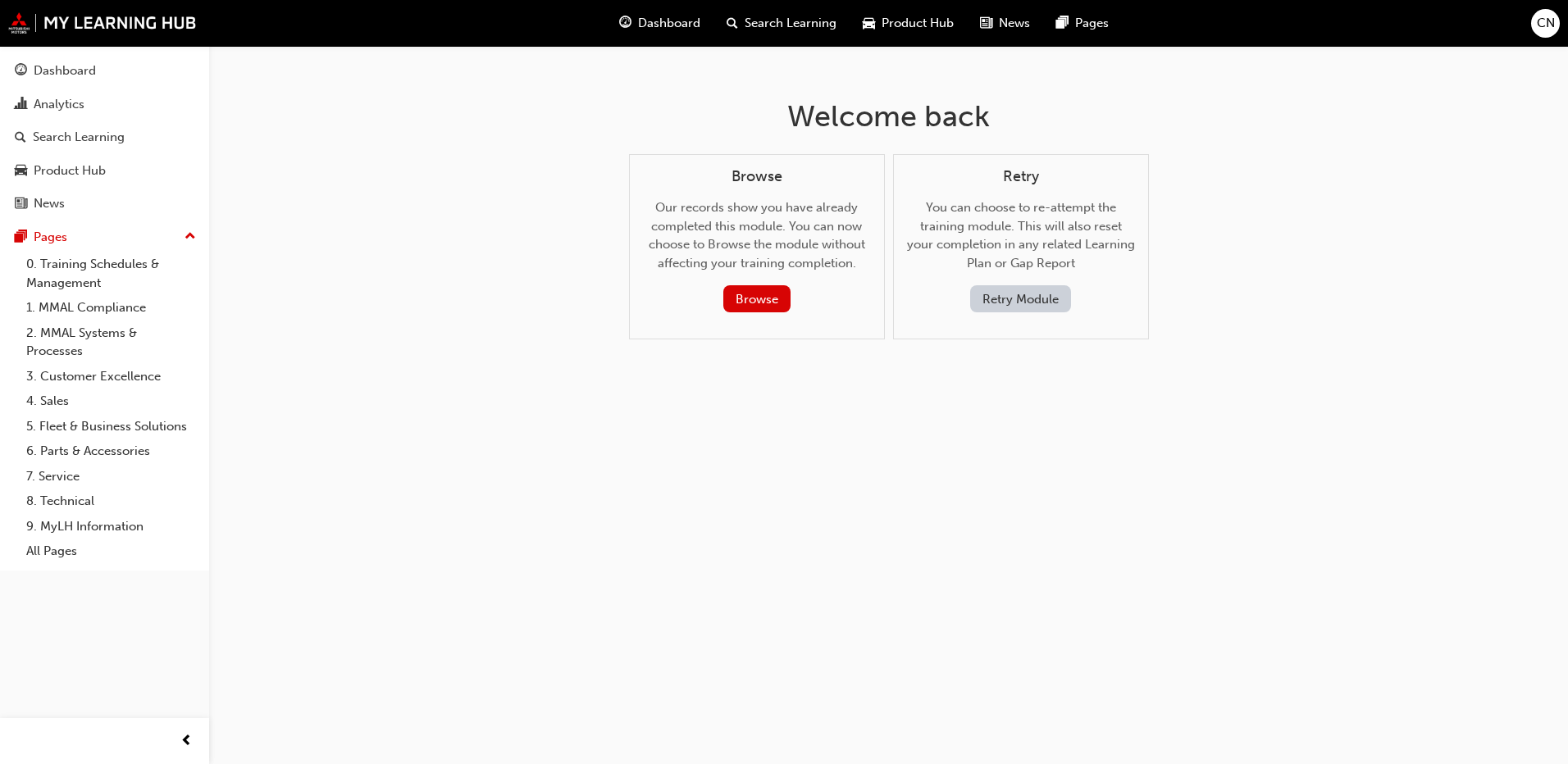
click at [1032, 298] on button "Retry Module" at bounding box center [1020, 299] width 101 height 27
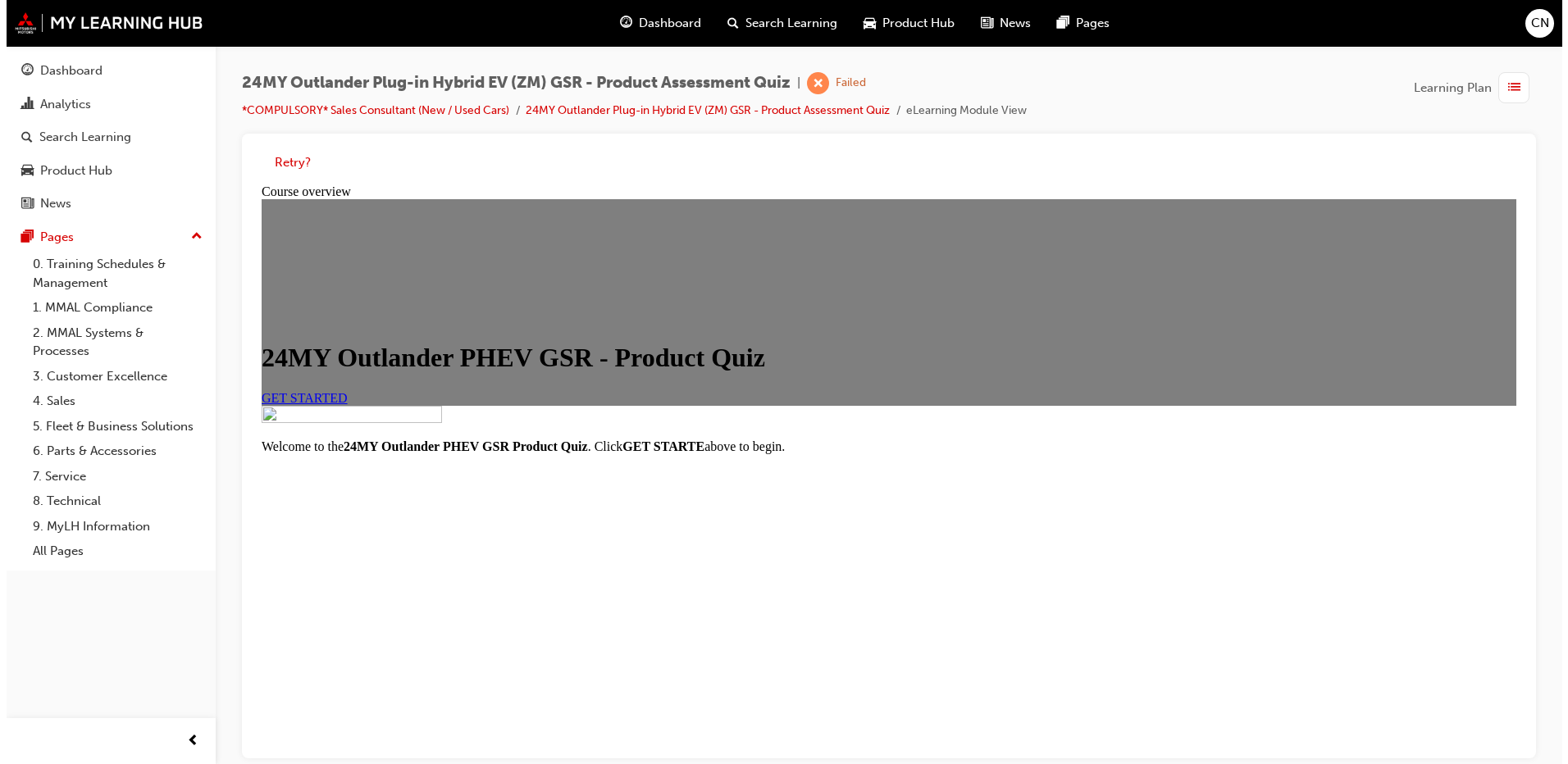
scroll to position [0, 0]
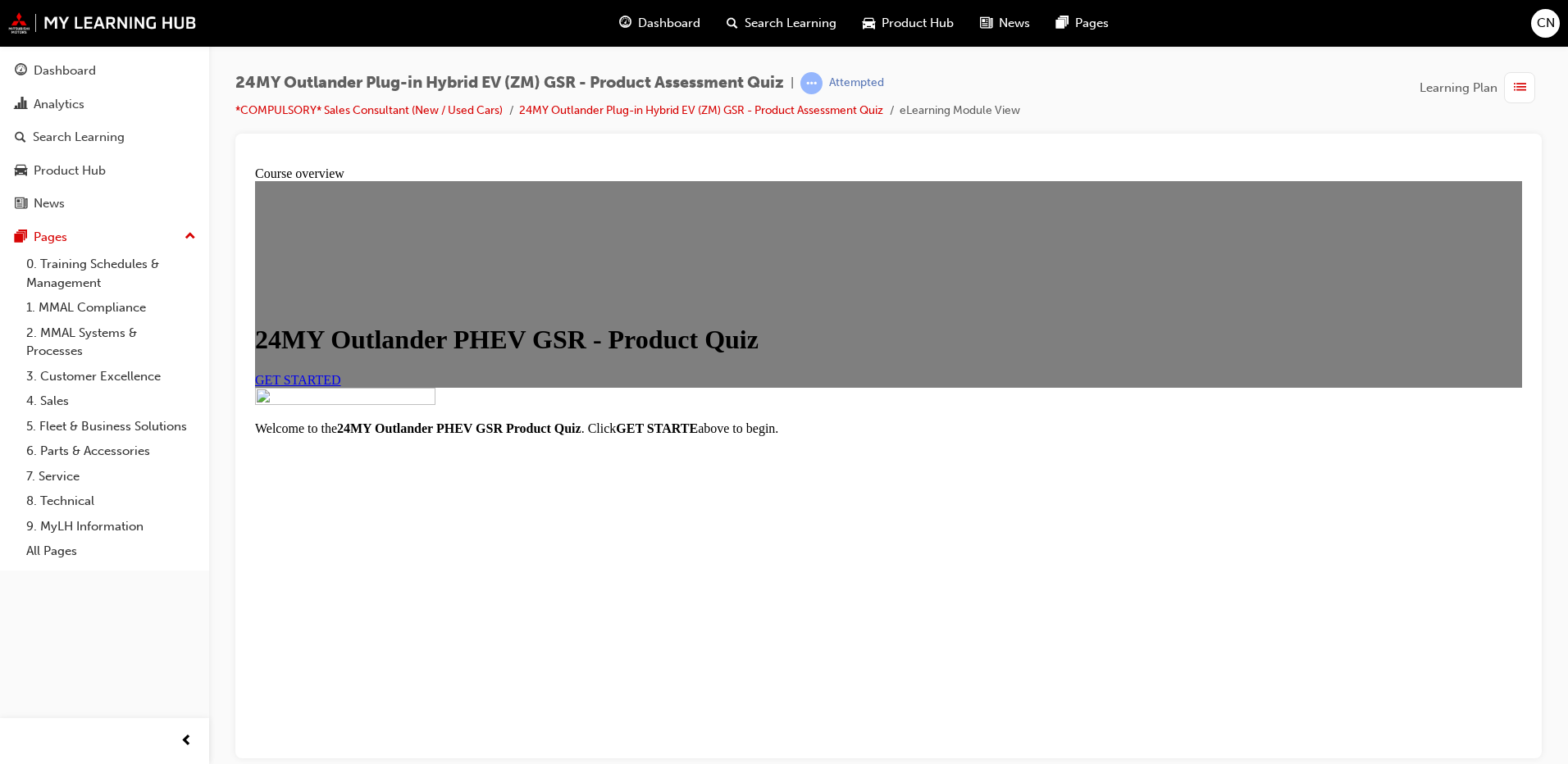
click at [341, 386] on link "GET STARTED" at bounding box center [298, 379] width 86 height 14
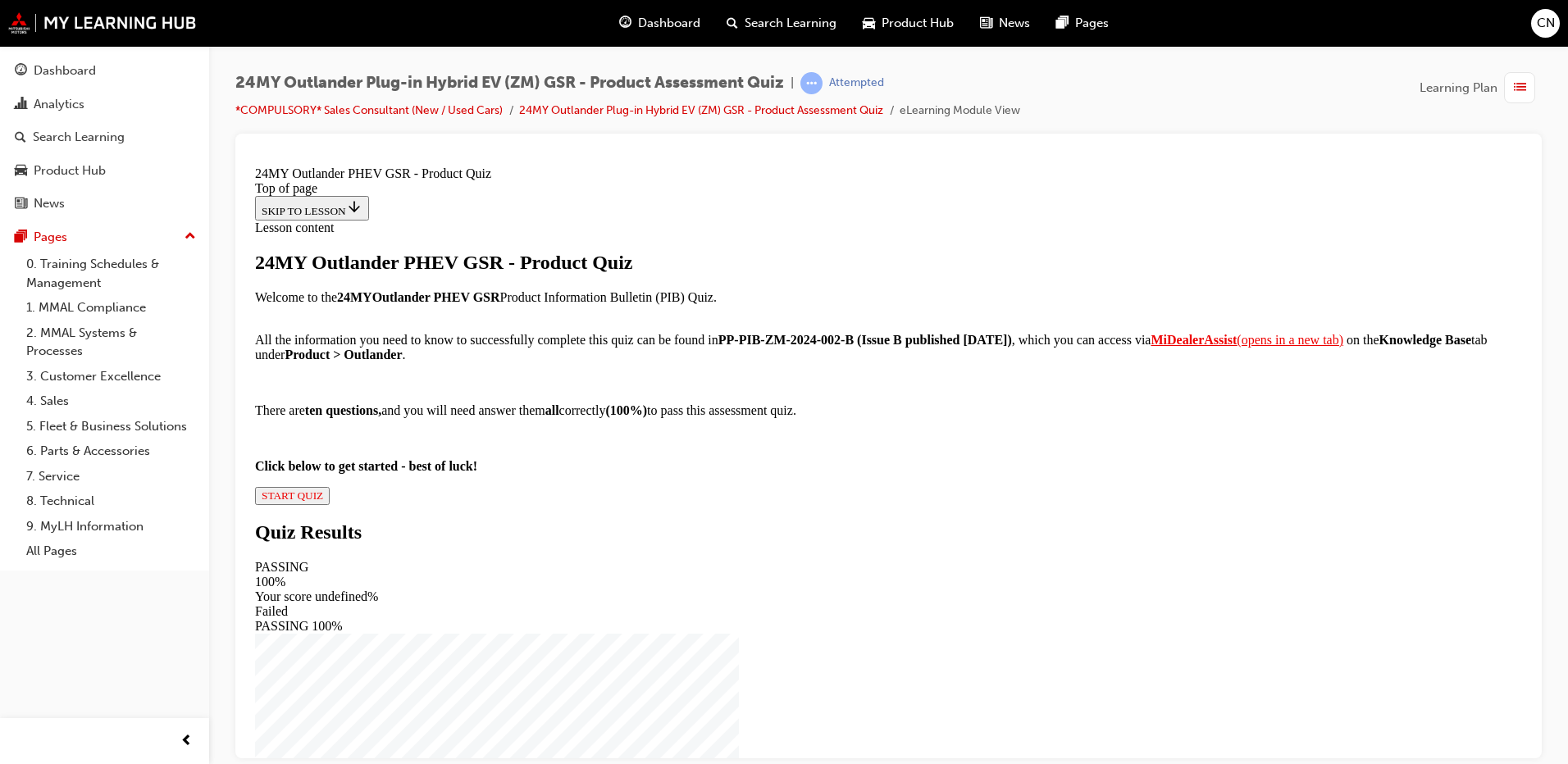
scroll to position [164, 0]
click at [1150, 346] on strong "MiDealerAssist" at bounding box center [1193, 339] width 86 height 14
click at [642, 504] on div "24MY Outlander PHEV GSR - Product Quiz Welcome to the 24MY Outlander PHEV GSR P…" at bounding box center [888, 378] width 1267 height 254
click at [323, 501] on span "START QUIZ" at bounding box center [292, 495] width 62 height 12
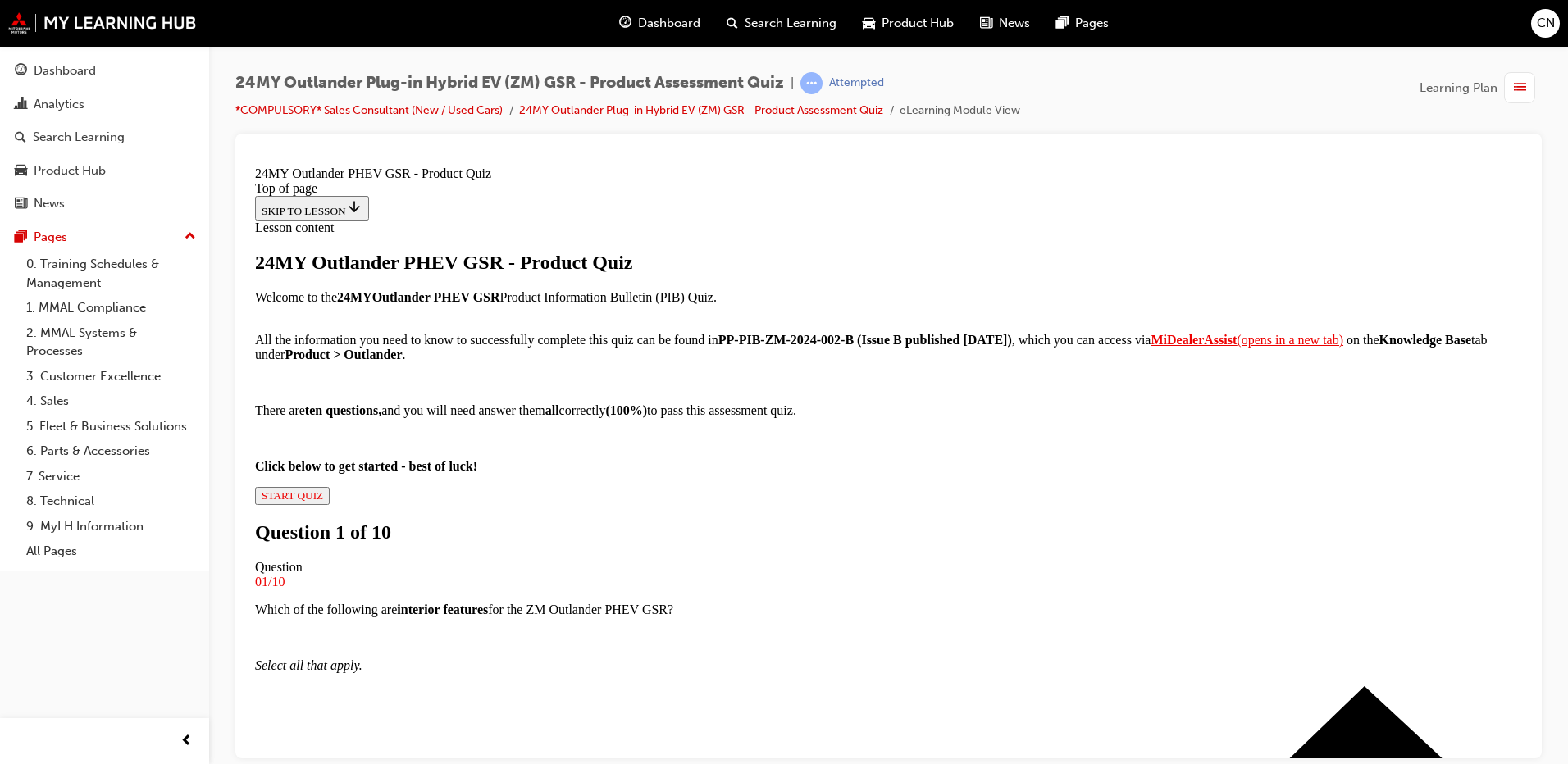
scroll to position [167, 0]
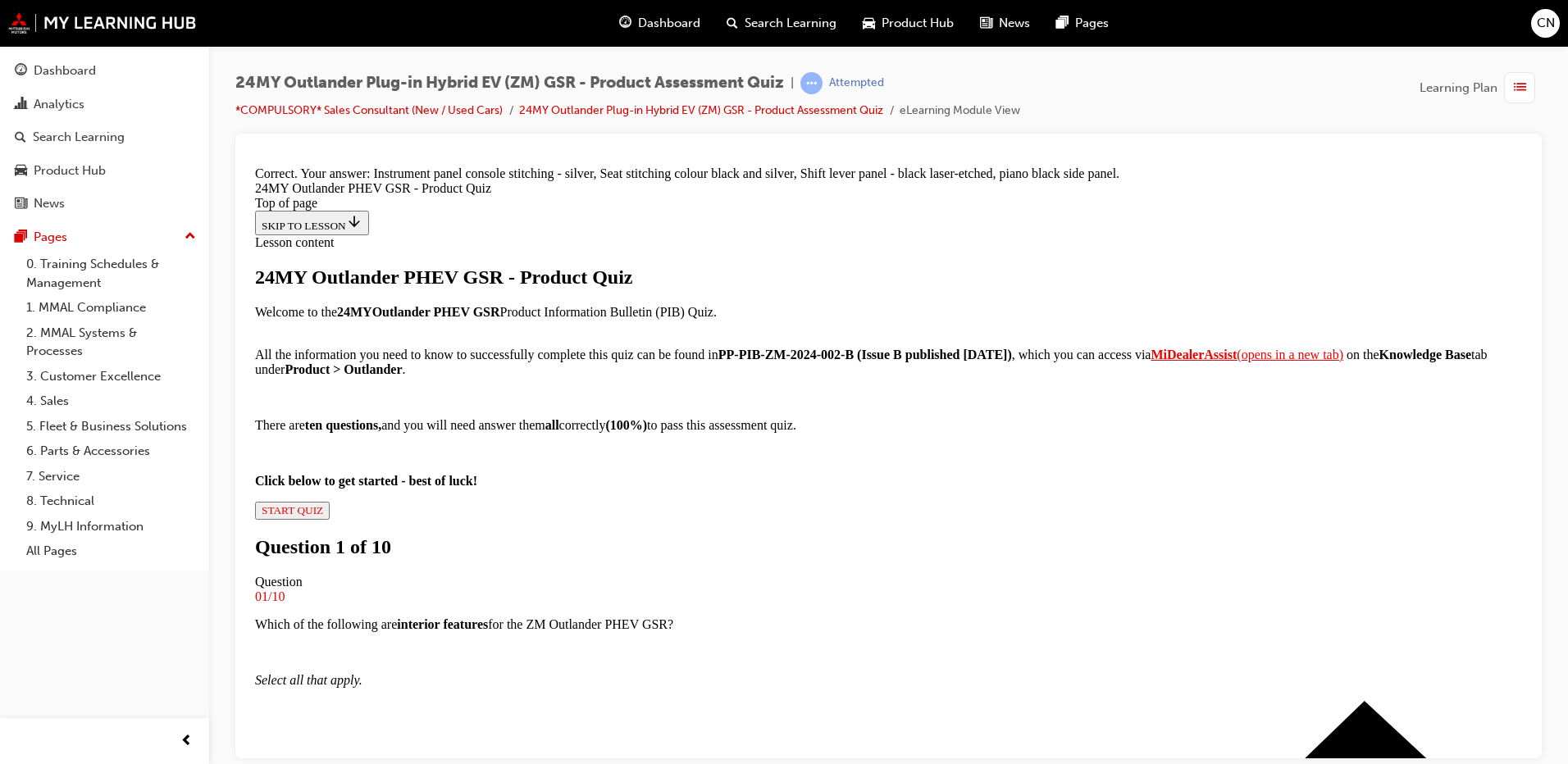
scroll to position [355, 0]
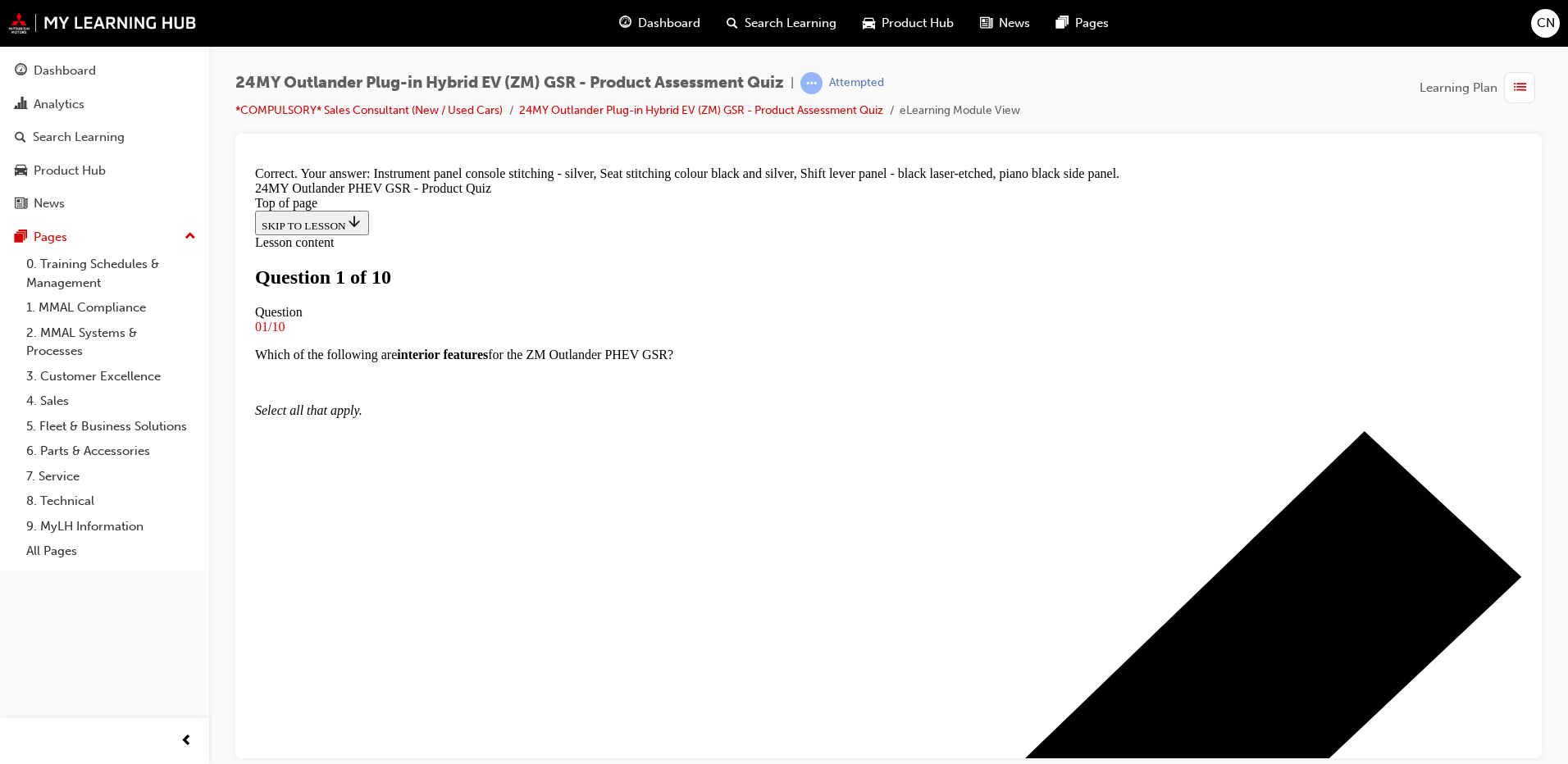
scroll to position [3, 0]
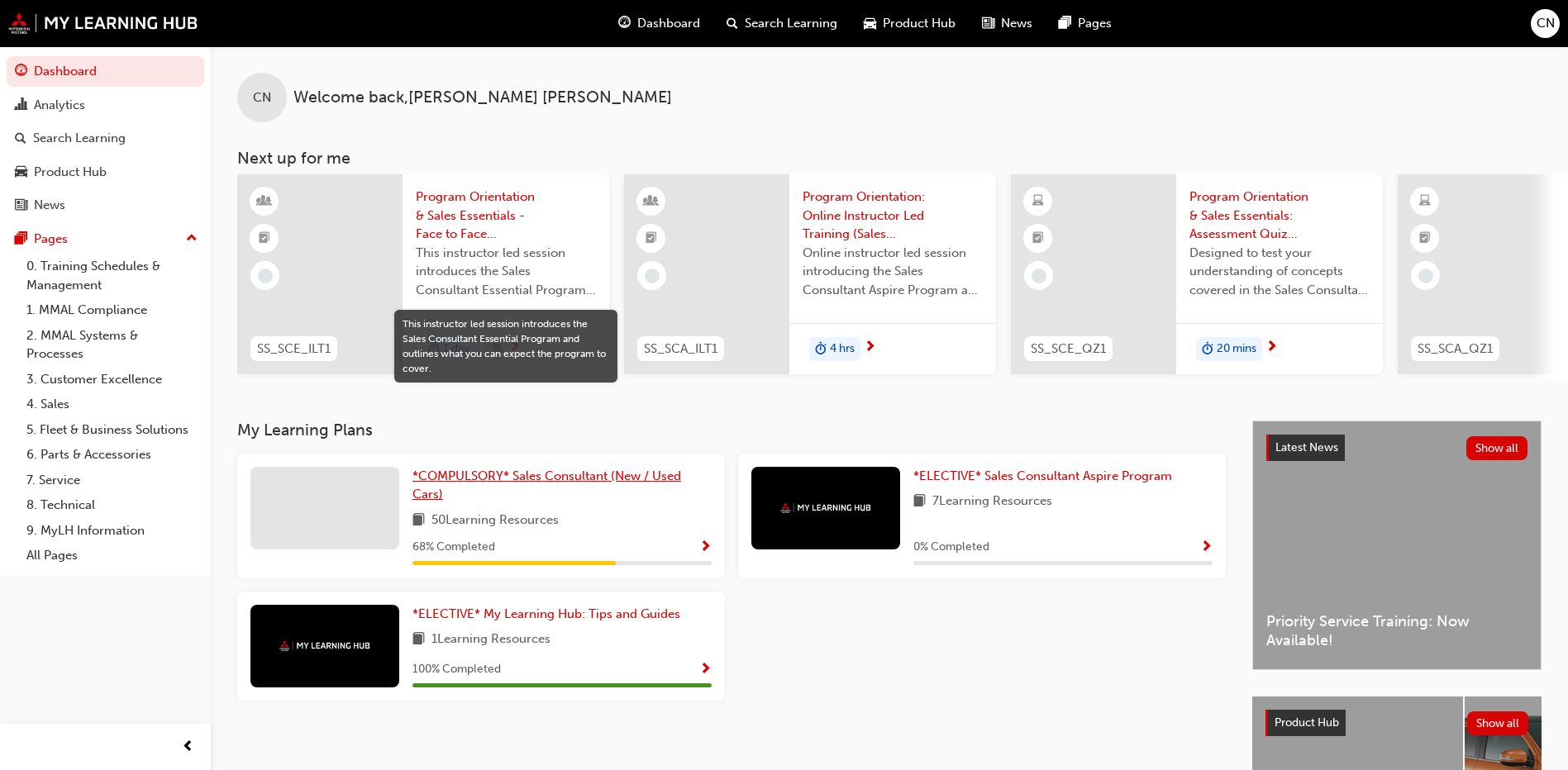
click at [472, 483] on span "*COMPULSORY* Sales Consultant (New / Used Cars)" at bounding box center [546, 485] width 269 height 34
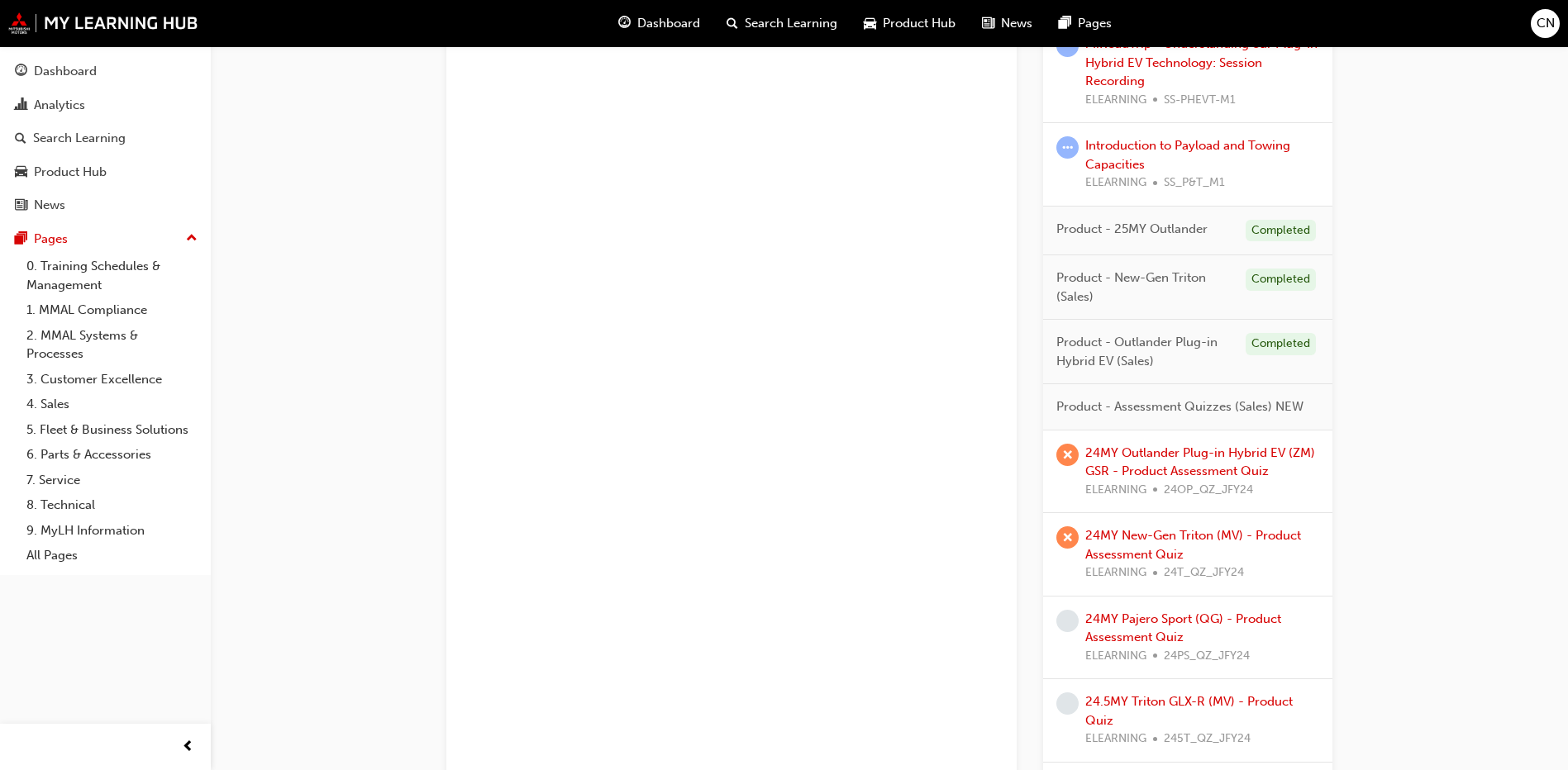
scroll to position [1570, 0]
click at [1169, 535] on link "24MY New-Gen Triton (MV) - Product Assessment Quiz" at bounding box center [1193, 540] width 215 height 34
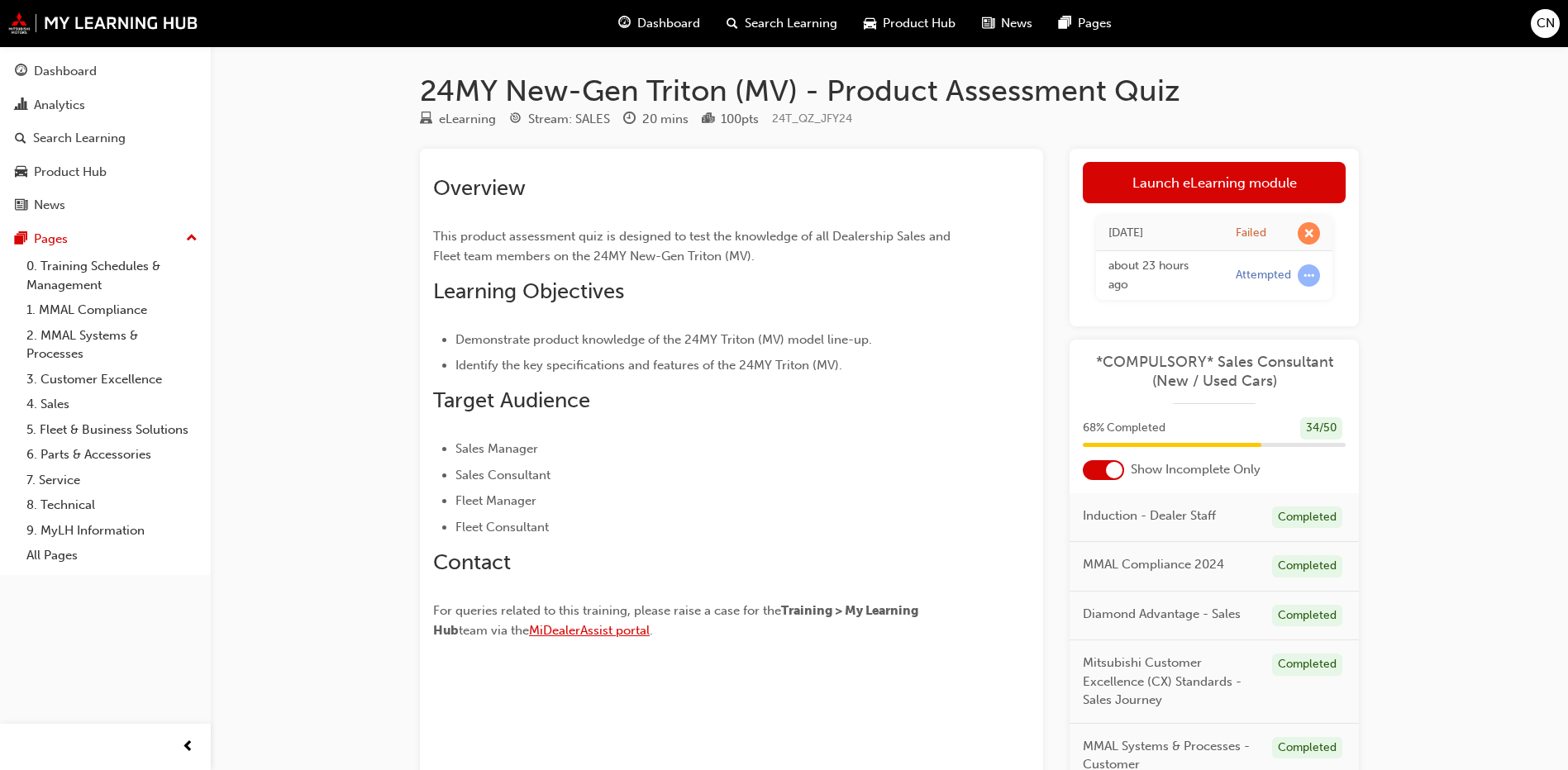
click at [600, 625] on span "MiDealerAssist portal" at bounding box center [589, 630] width 121 height 15
